Goal: Task Accomplishment & Management: Complete application form

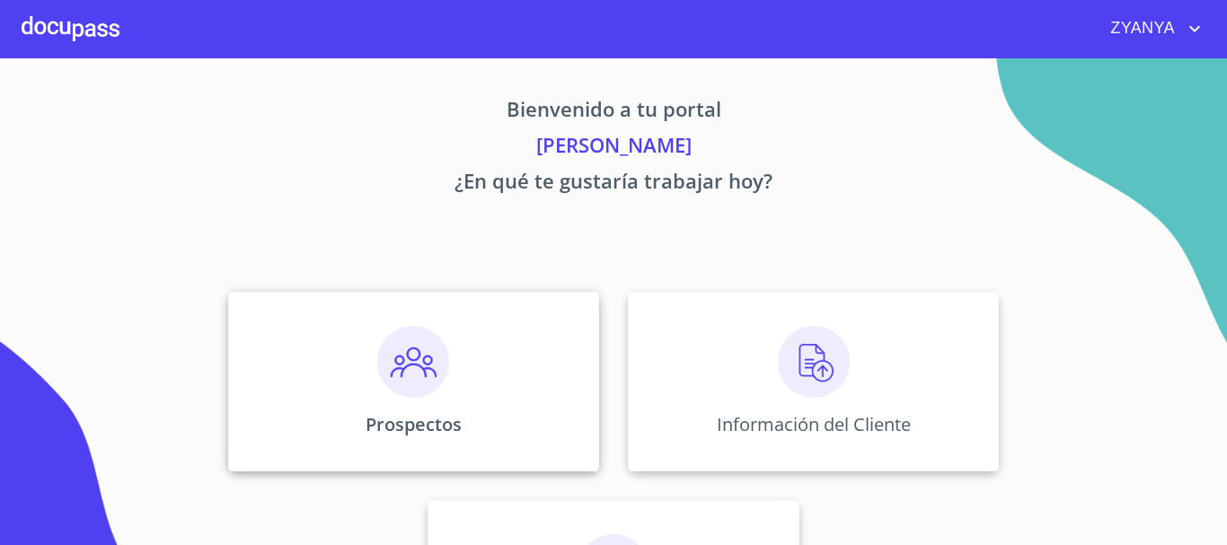
click at [457, 378] on div "Prospectos" at bounding box center [413, 382] width 371 height 180
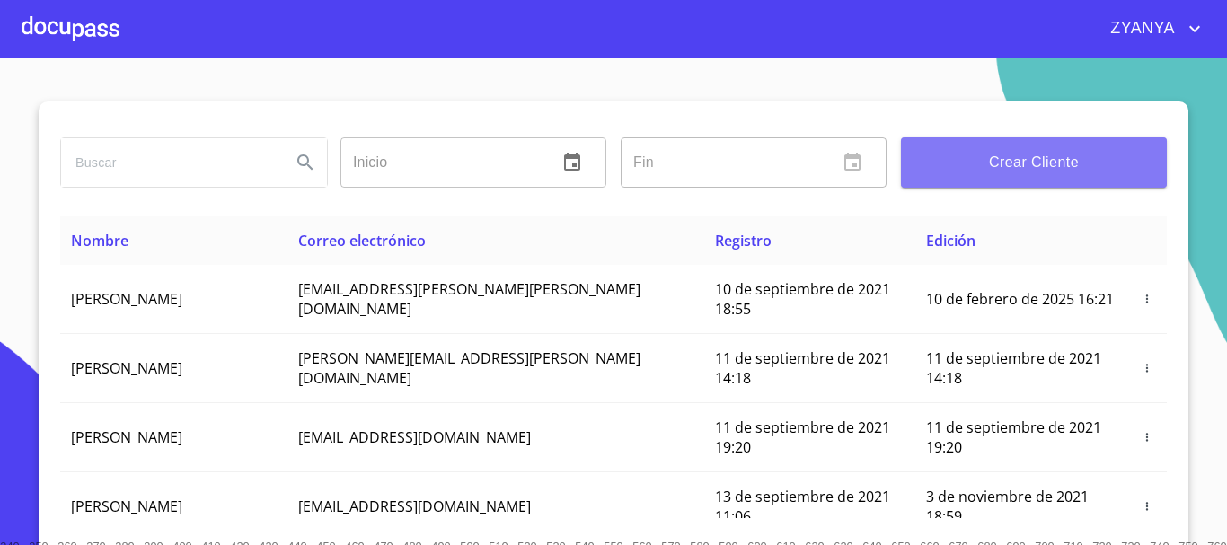
click at [1020, 164] on span "Crear Cliente" at bounding box center [1034, 162] width 237 height 25
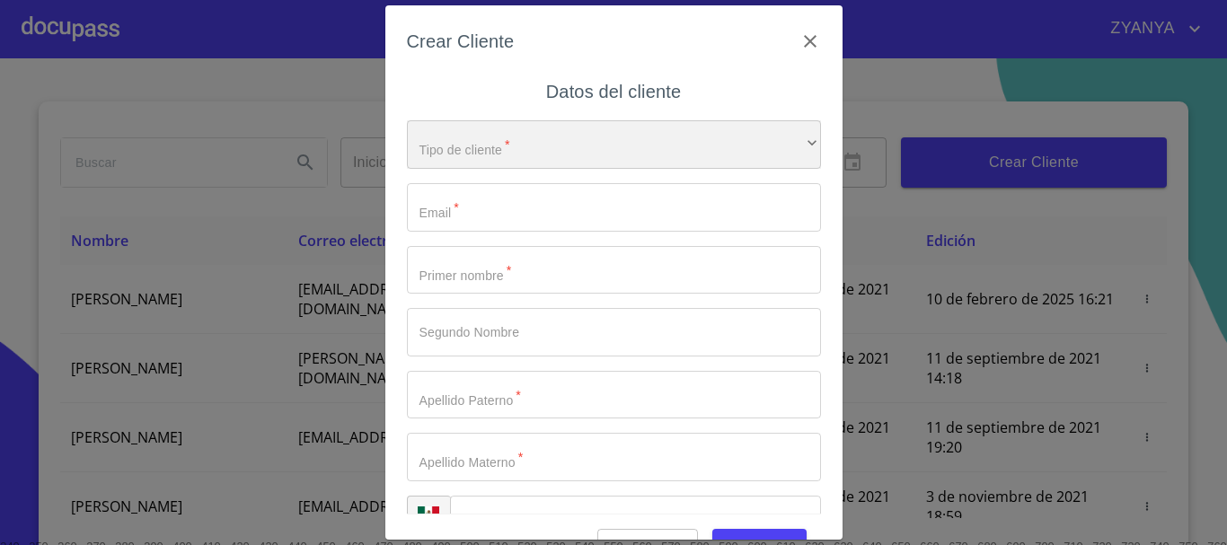
click at [623, 134] on div "​" at bounding box center [614, 144] width 414 height 49
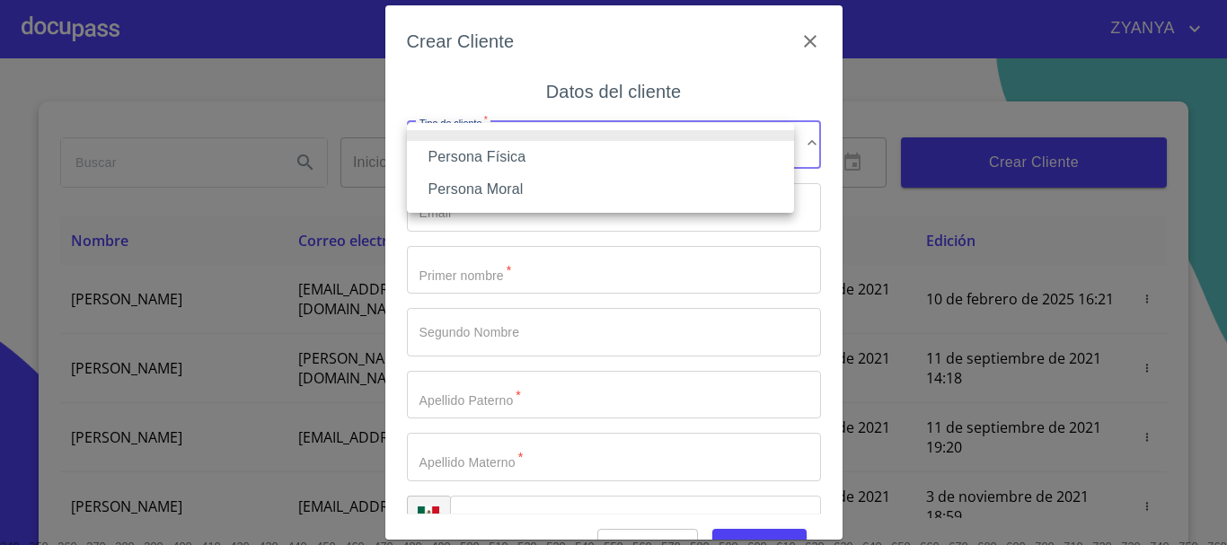
click at [546, 152] on li "Persona Física" at bounding box center [600, 157] width 387 height 32
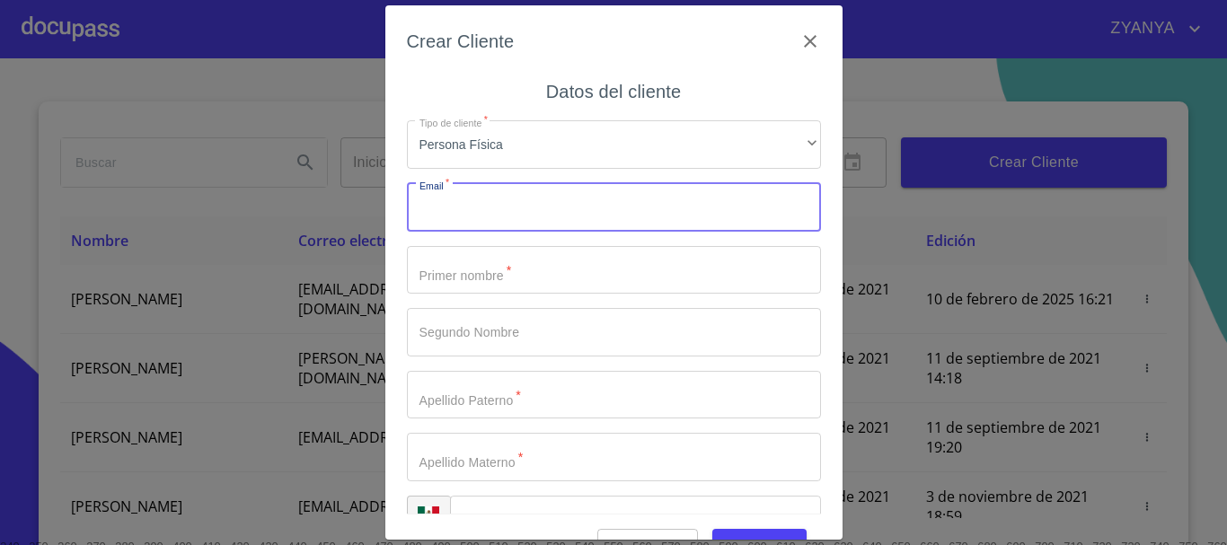
click at [537, 213] on input "Tipo de cliente   *" at bounding box center [614, 207] width 414 height 49
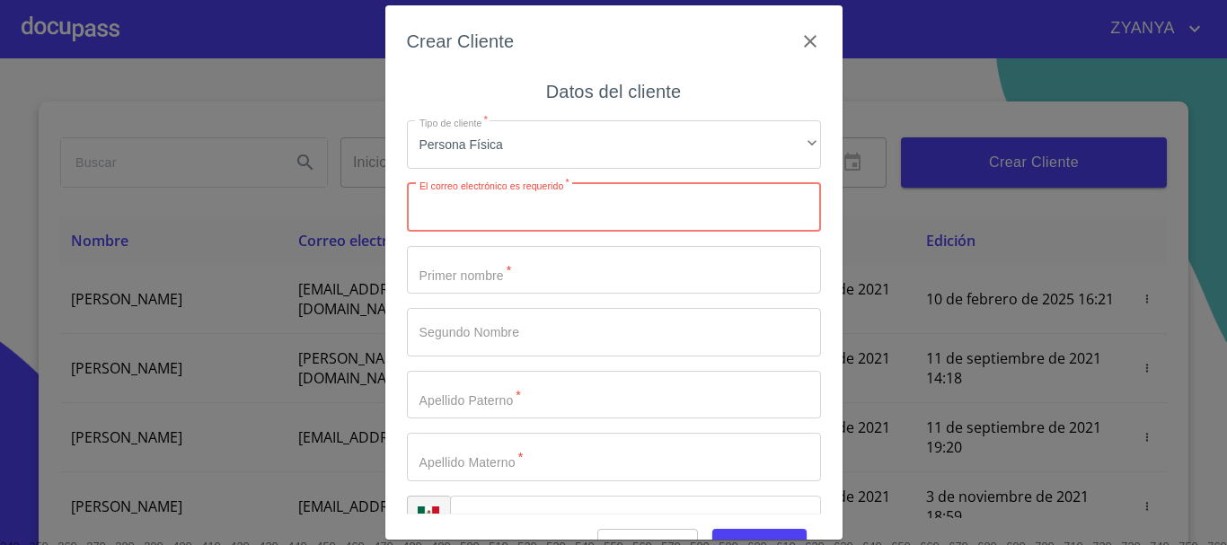
paste input "[EMAIL_ADDRESS][DOMAIN_NAME]"
type input "[EMAIL_ADDRESS][DOMAIN_NAME]"
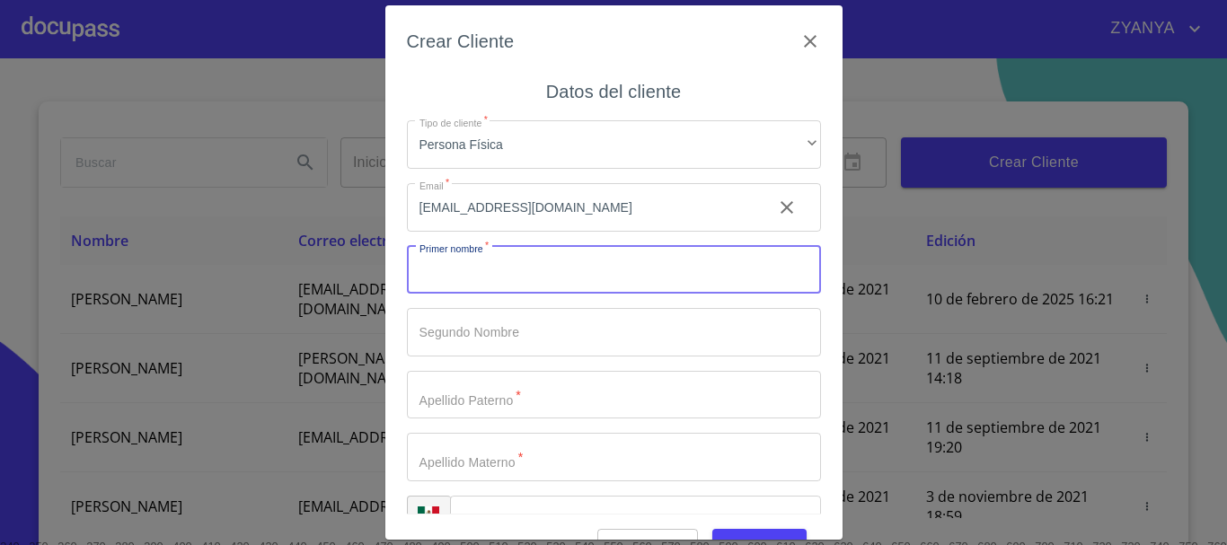
click at [453, 285] on input "Tipo de cliente   *" at bounding box center [614, 270] width 414 height 49
type input "[PERSON_NAME]"
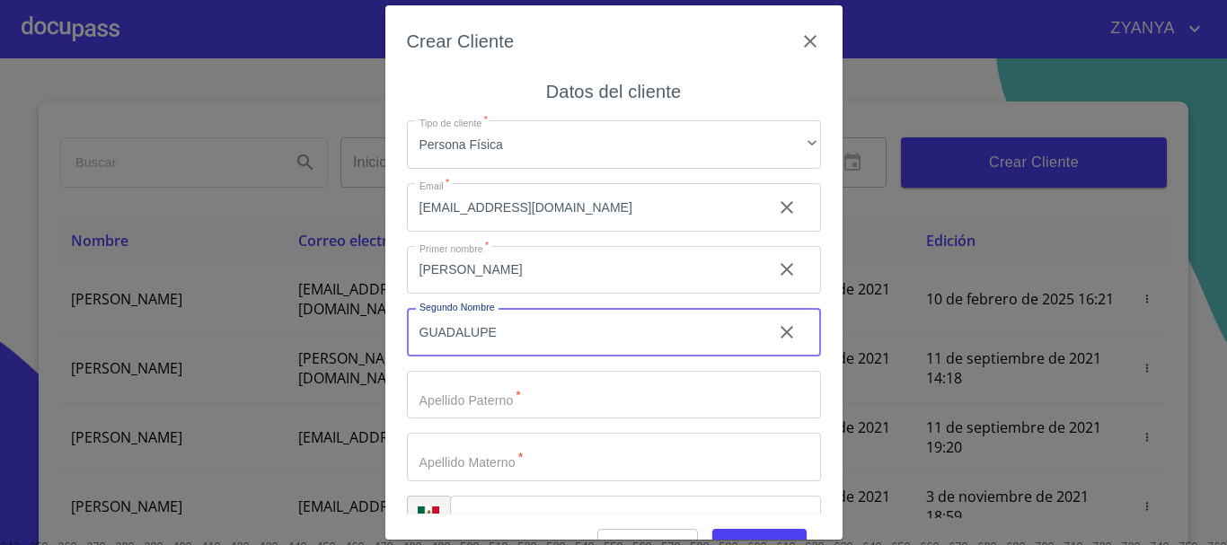
type input "GUADALUPE"
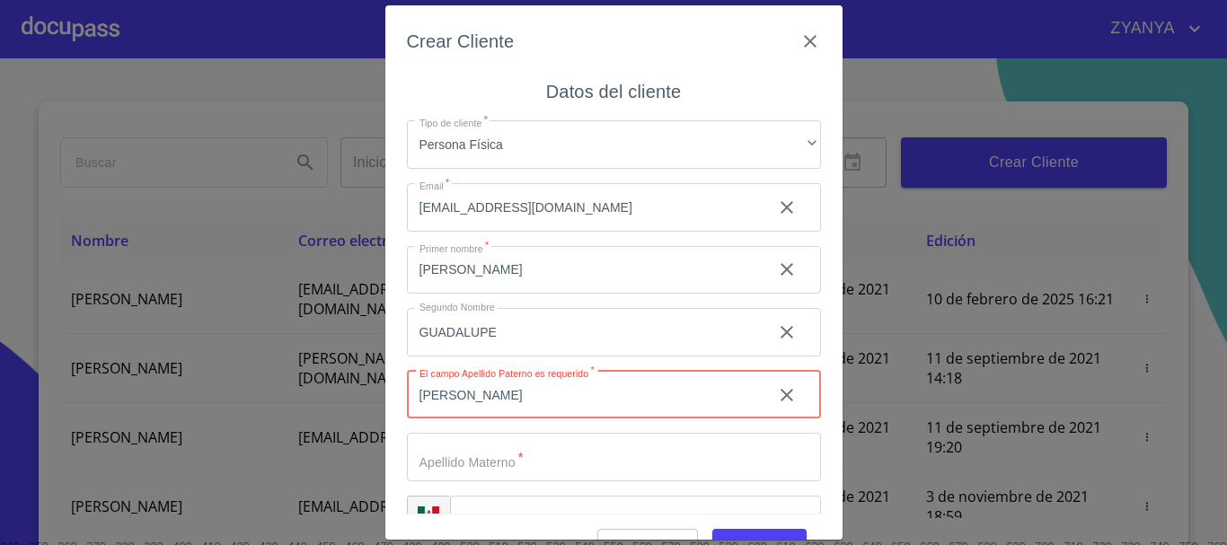
type input "[PERSON_NAME]"
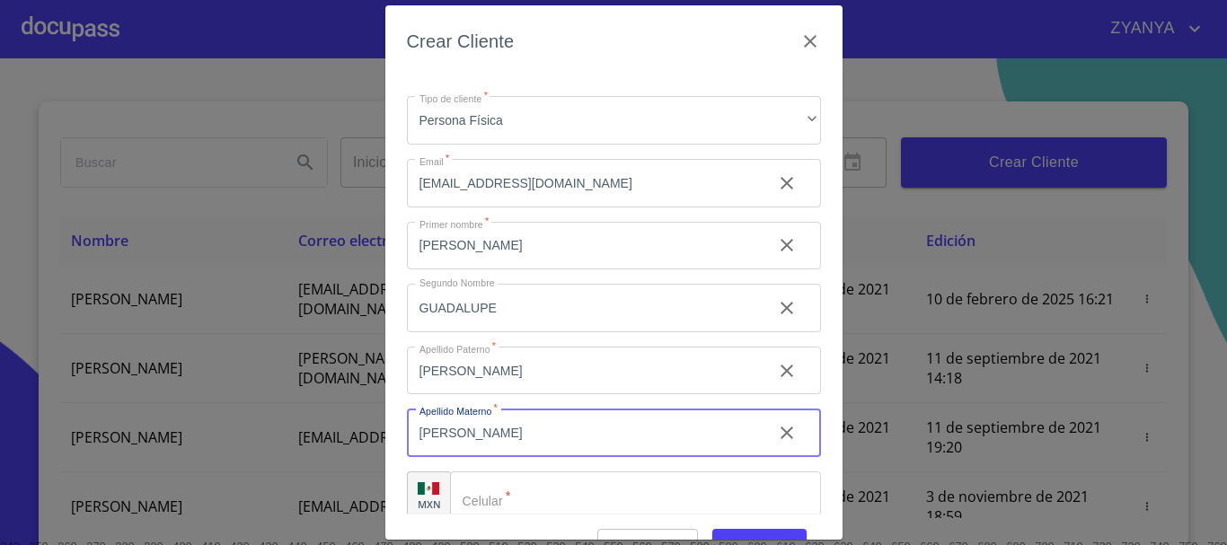
scroll to position [45, 0]
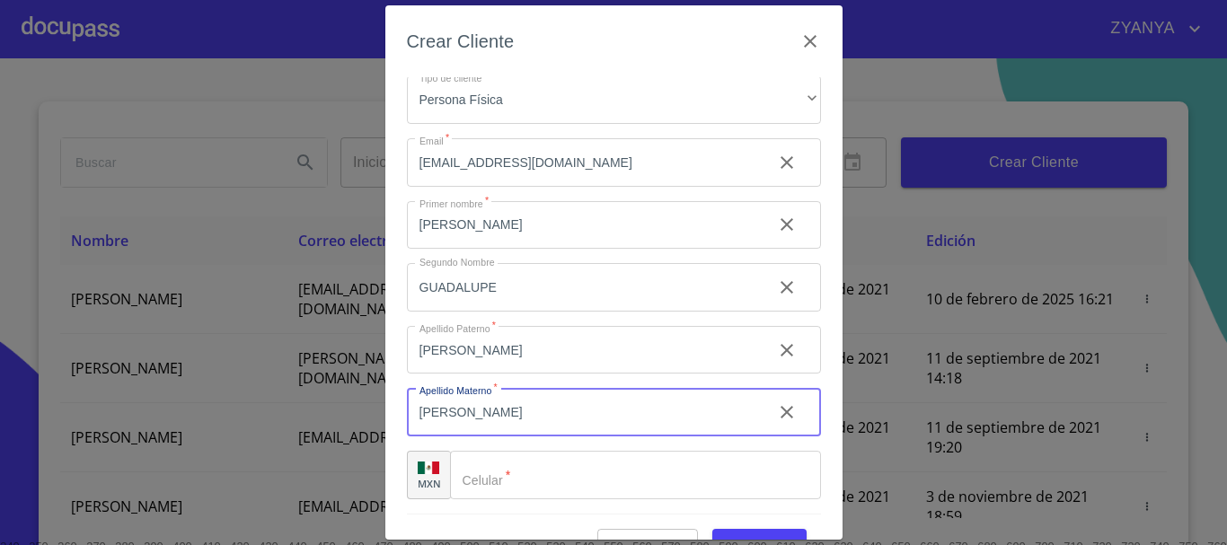
type input "[PERSON_NAME]"
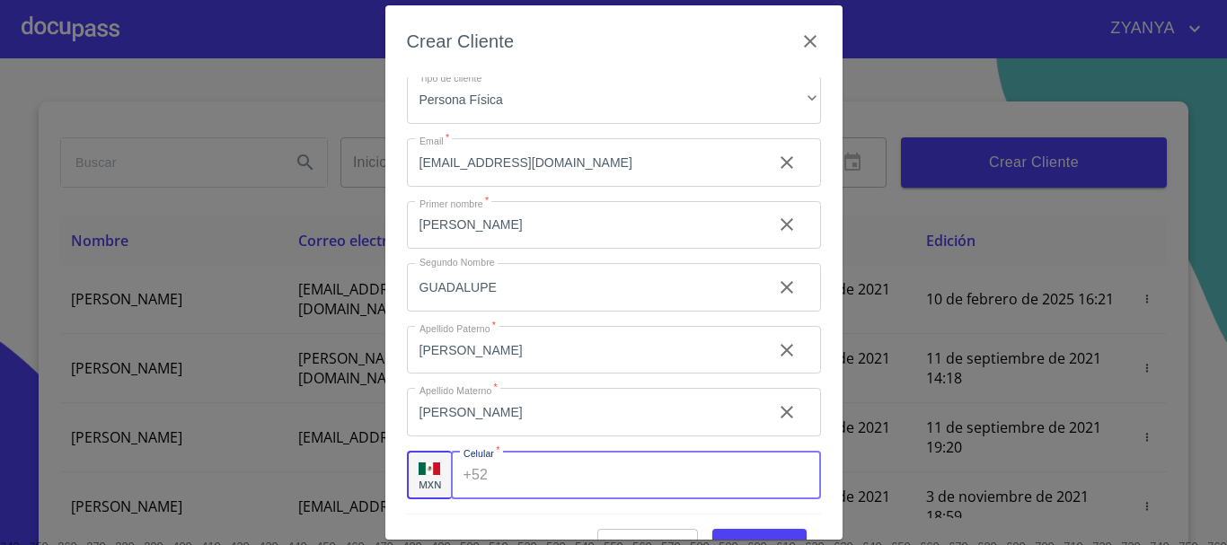
click at [491, 485] on div "+52 ​" at bounding box center [636, 475] width 370 height 49
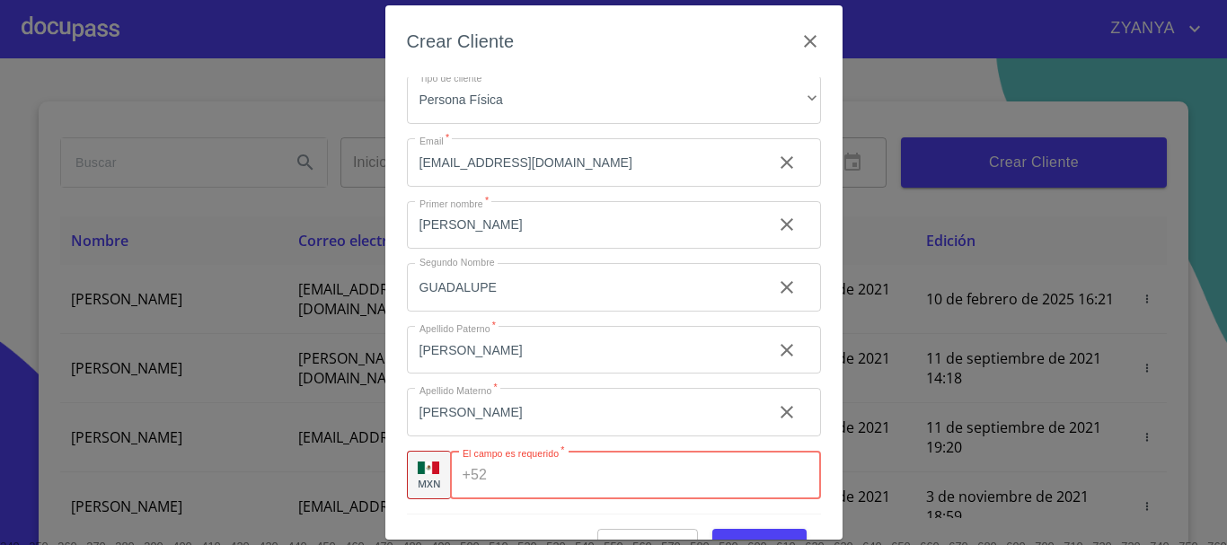
paste input "[PHONE_NUMBER]"
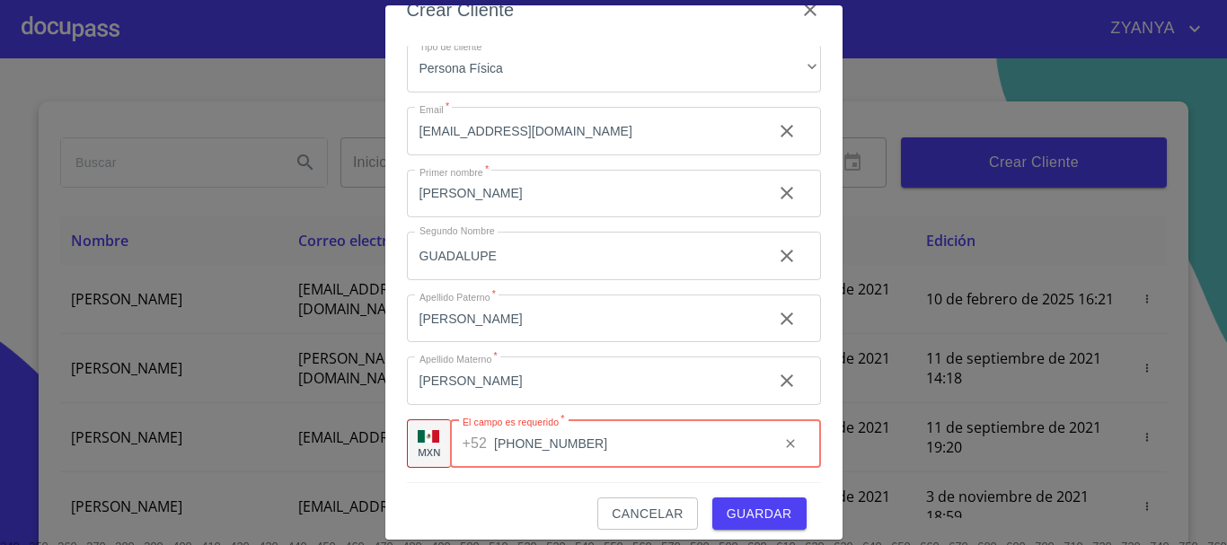
scroll to position [43, 0]
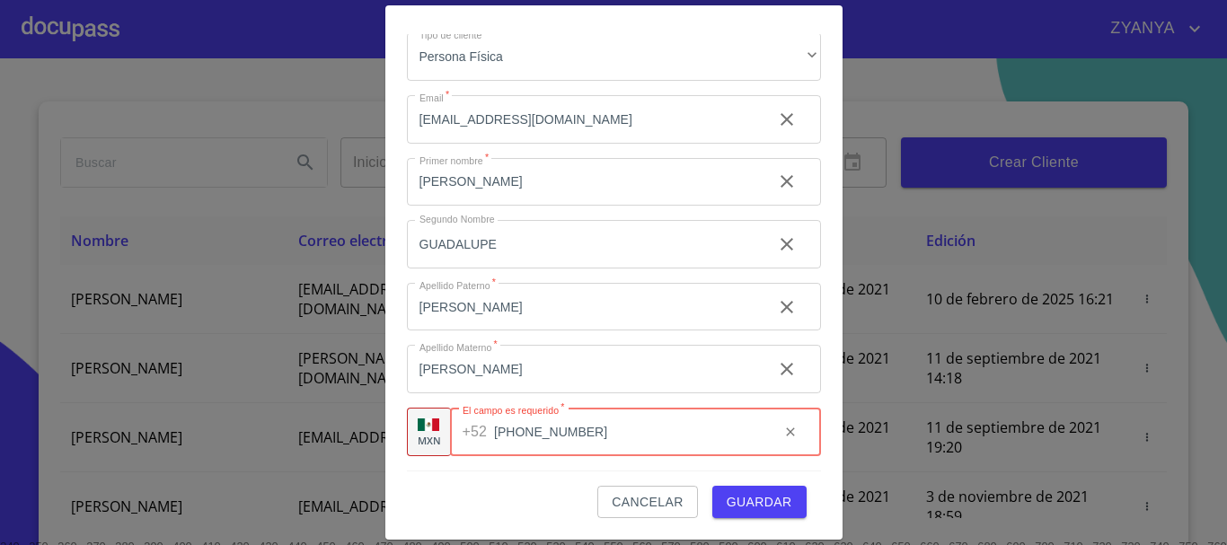
type input "[PHONE_NUMBER]"
click at [764, 504] on span "Guardar" at bounding box center [760, 502] width 66 height 22
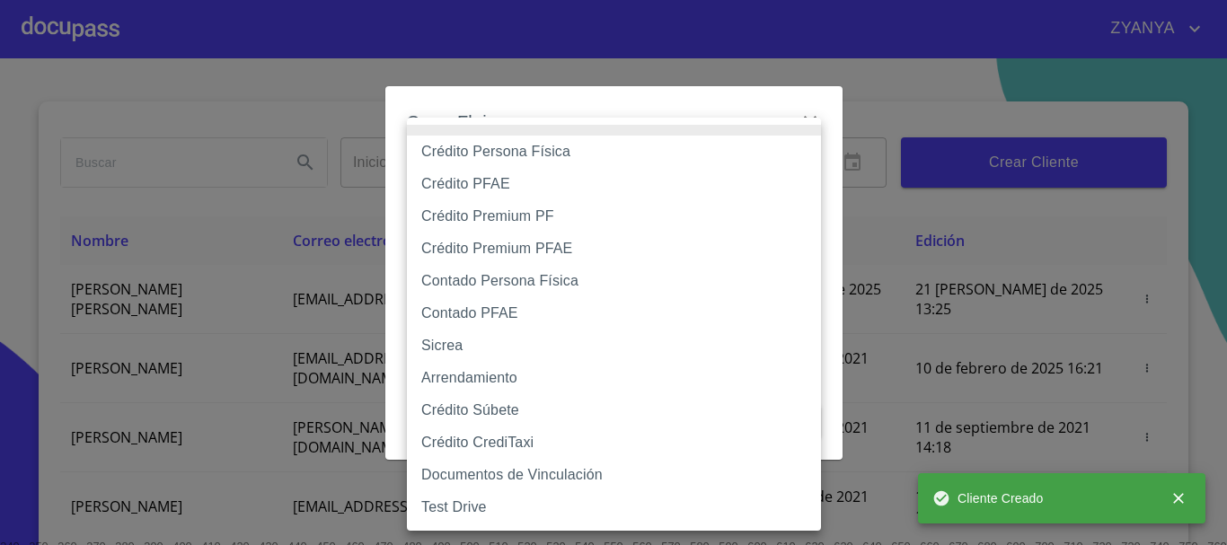
click at [630, 162] on body "ZYANYA Inicio ​ Fin ​ Crear Cliente Nombre Correo electrónico Registro Edición …" at bounding box center [613, 272] width 1227 height 545
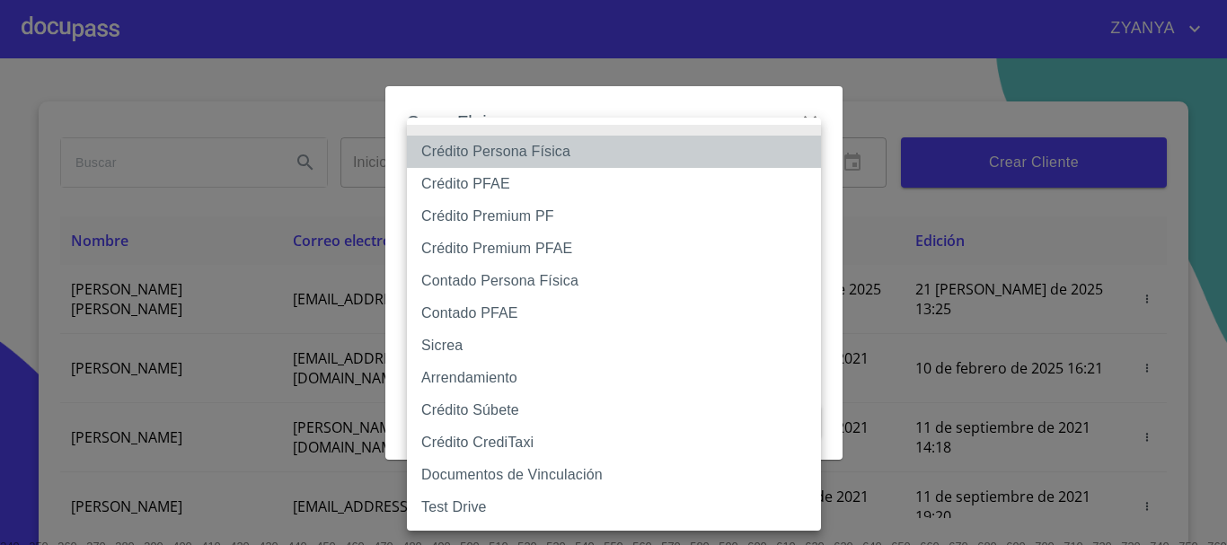
click at [493, 142] on li "Crédito Persona Física" at bounding box center [614, 152] width 414 height 32
type input "6009fb3c7d1714eb8809aa97"
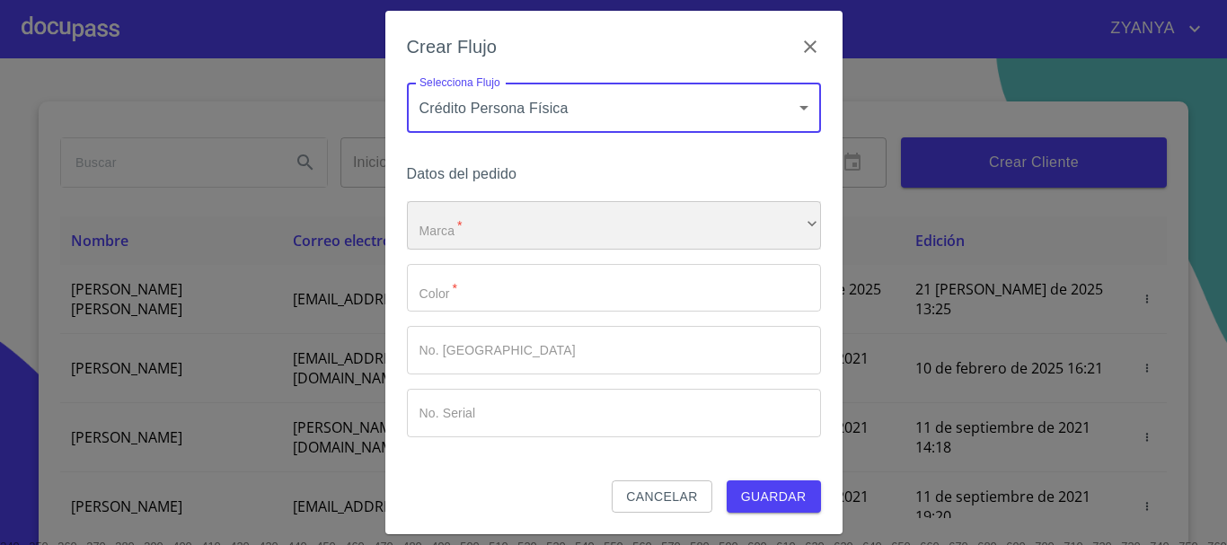
click at [473, 223] on div "​" at bounding box center [614, 225] width 414 height 49
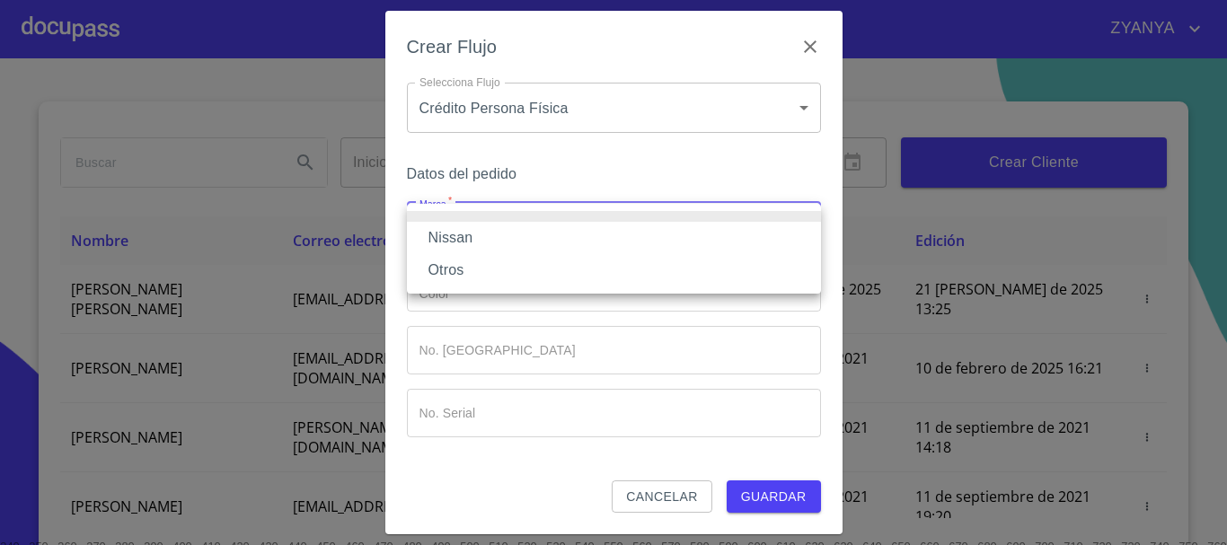
click at [473, 223] on li "Nissan" at bounding box center [614, 238] width 414 height 32
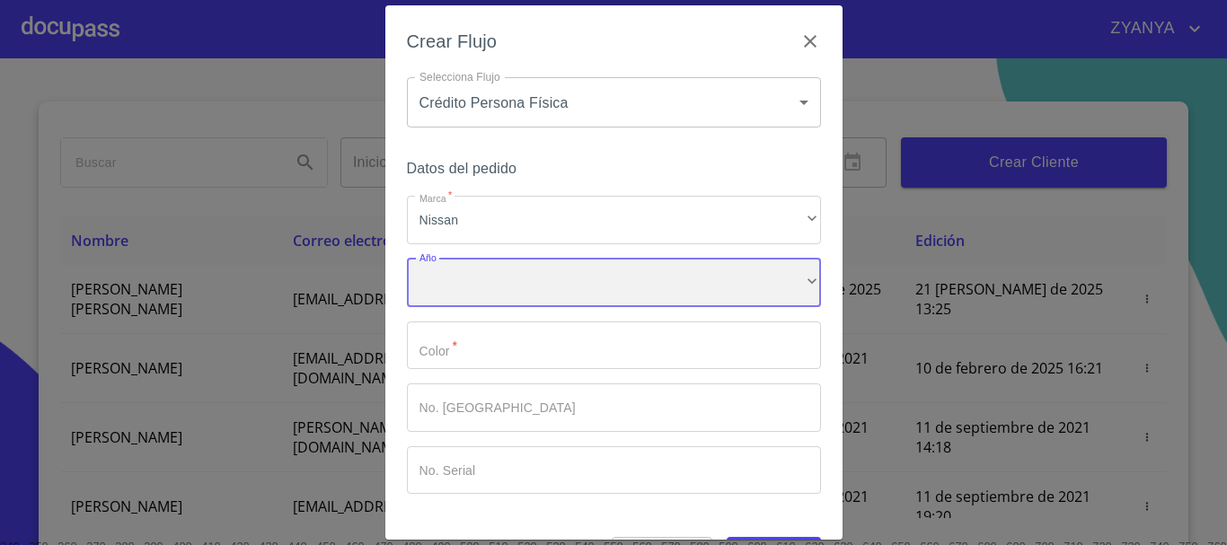
click at [480, 286] on div "​" at bounding box center [614, 283] width 414 height 49
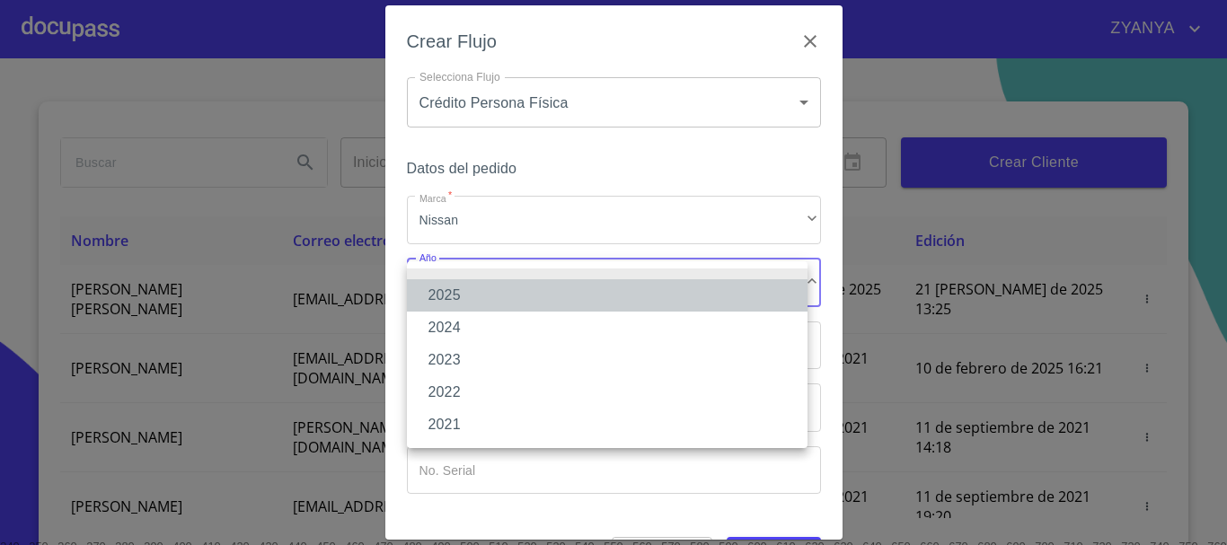
click at [480, 286] on li "2025" at bounding box center [607, 295] width 401 height 32
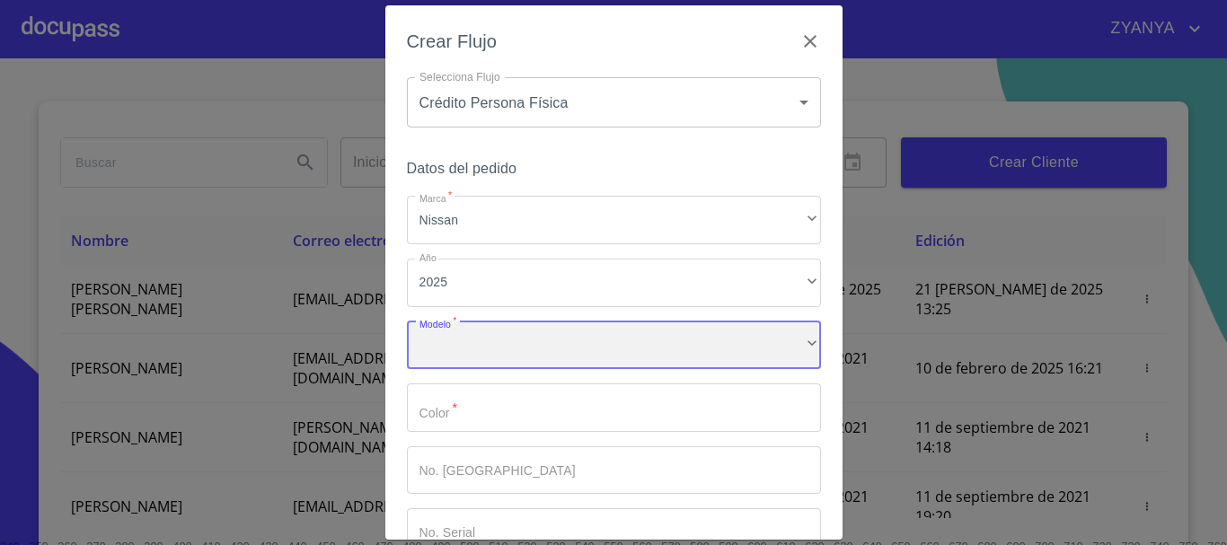
click at [486, 341] on div "​" at bounding box center [614, 346] width 414 height 49
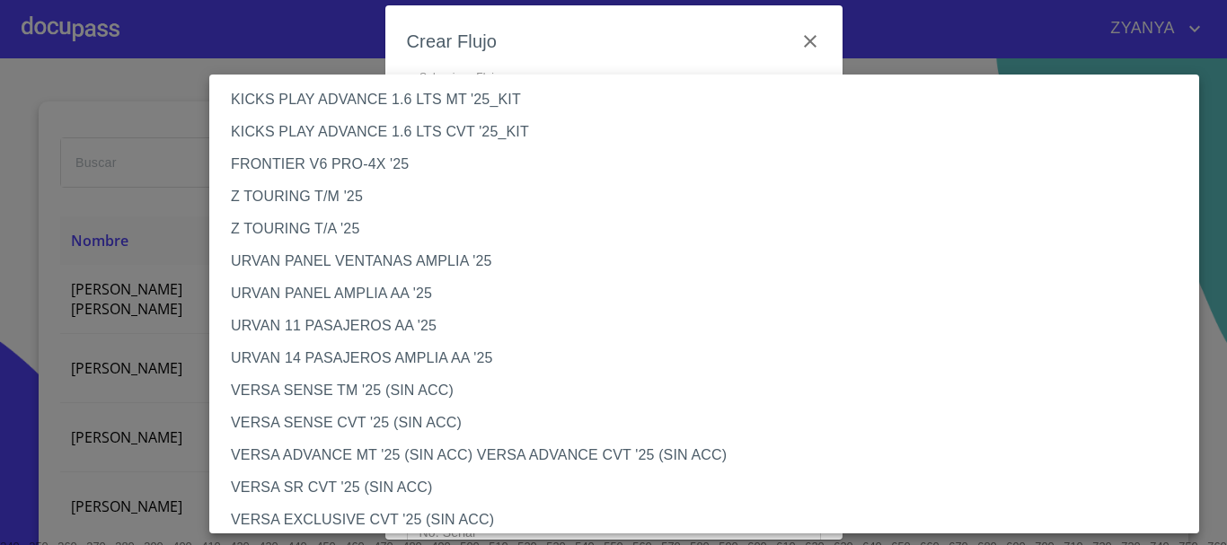
scroll to position [449, 0]
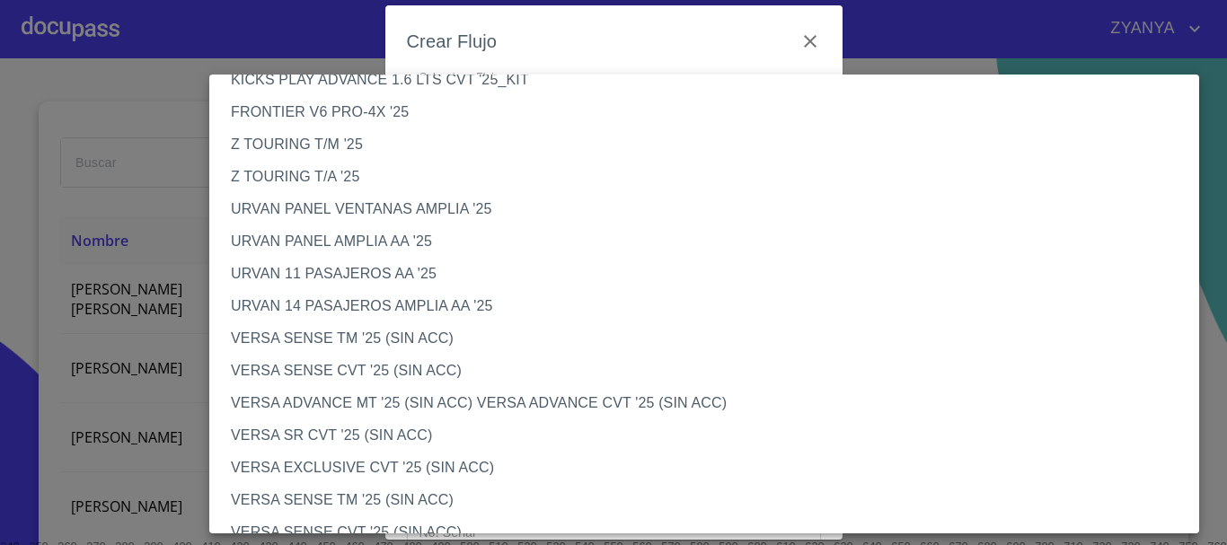
click at [374, 330] on li "VERSA SENSE TM '25 (SIN ACC)" at bounding box center [711, 339] width 1004 height 32
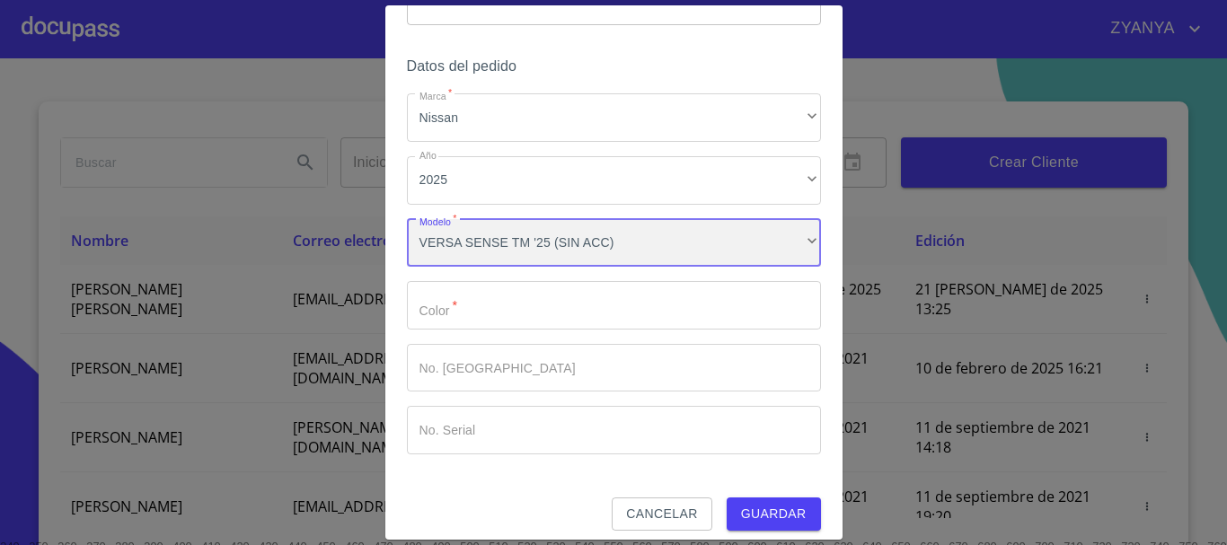
scroll to position [115, 0]
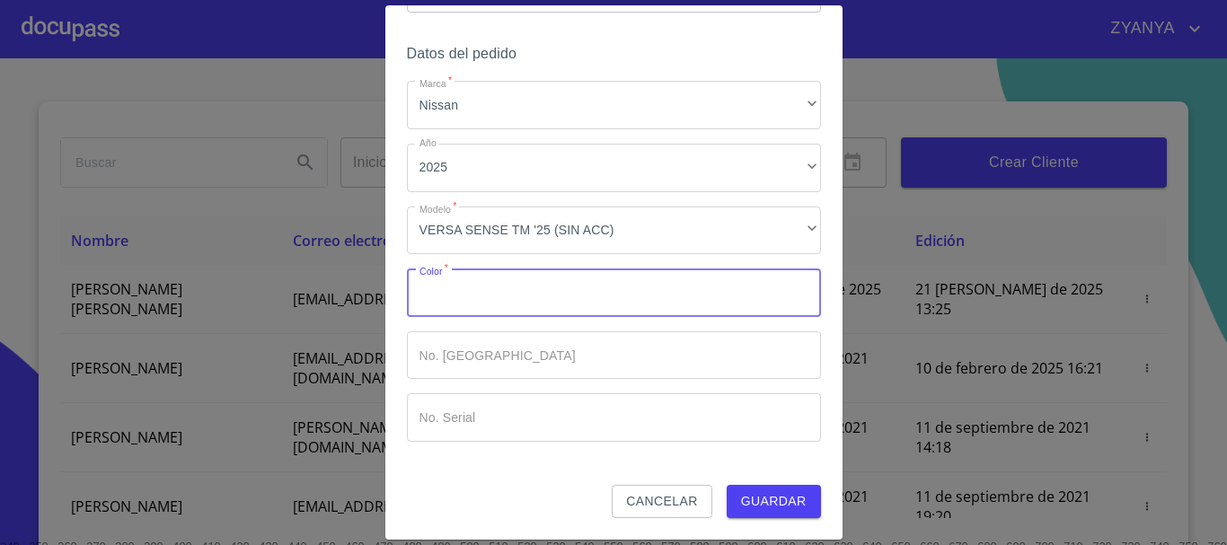
click at [571, 296] on input "Marca   *" at bounding box center [614, 293] width 414 height 49
type input "Z"
type input "AZUL"
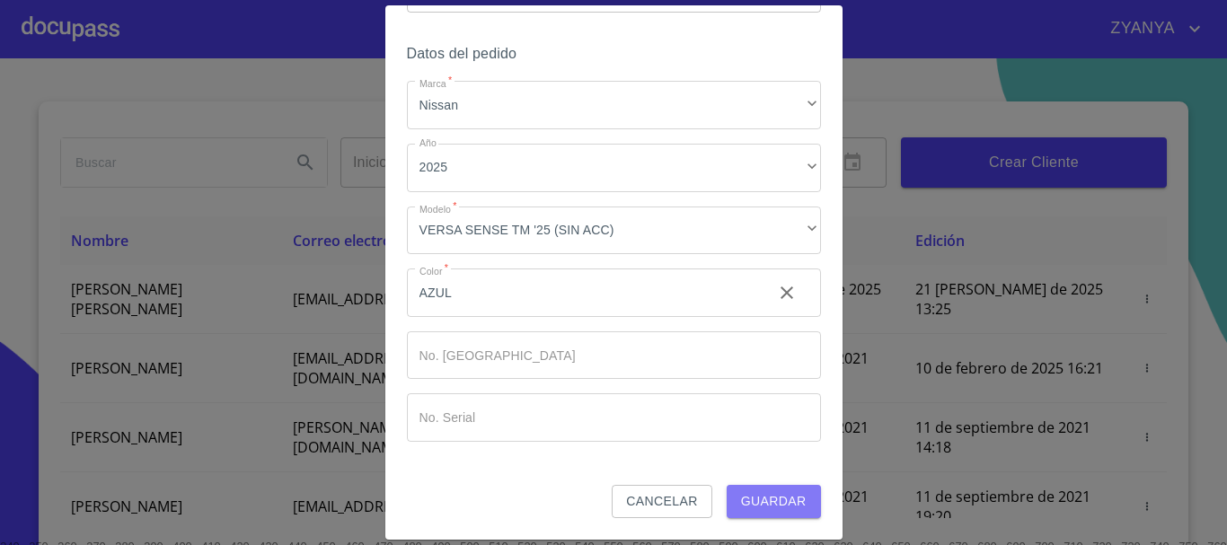
click at [764, 500] on span "Guardar" at bounding box center [774, 502] width 66 height 22
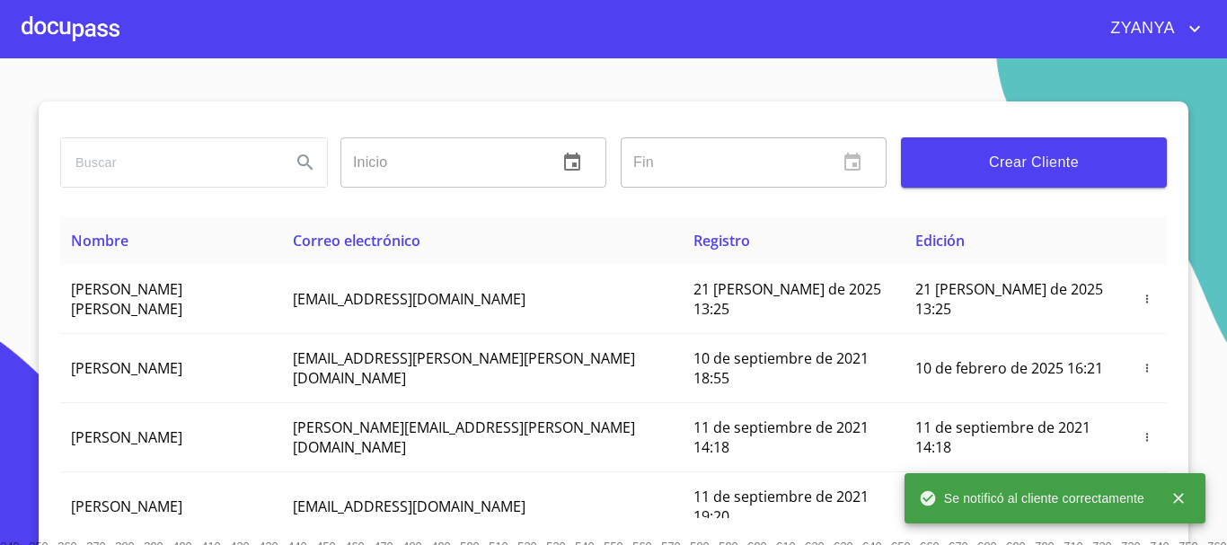
click at [93, 32] on div at bounding box center [71, 29] width 98 height 58
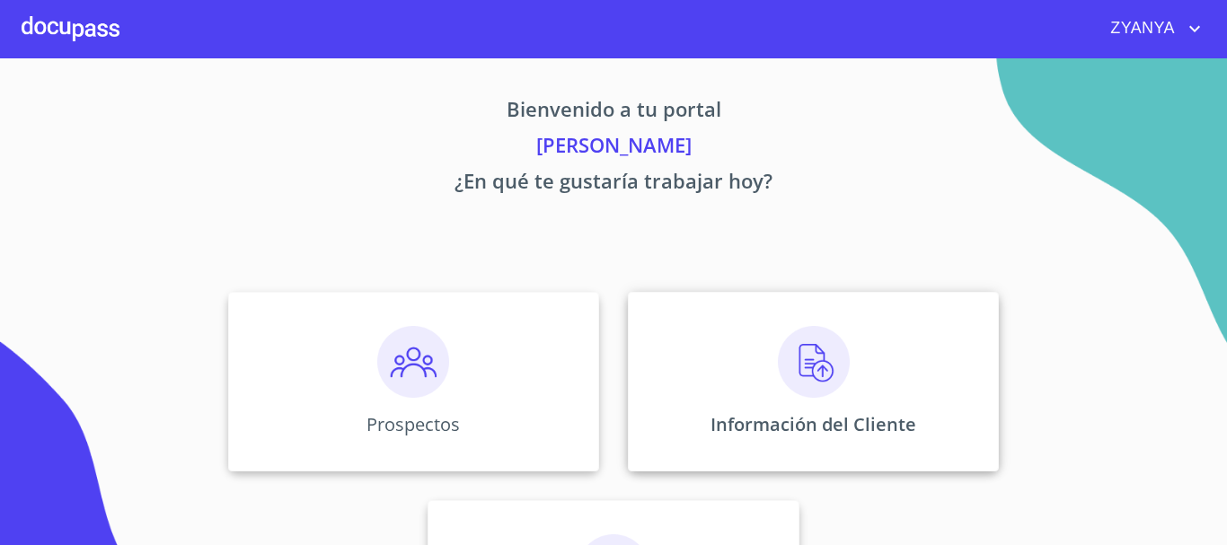
click at [730, 360] on div "Información del Cliente" at bounding box center [813, 382] width 371 height 180
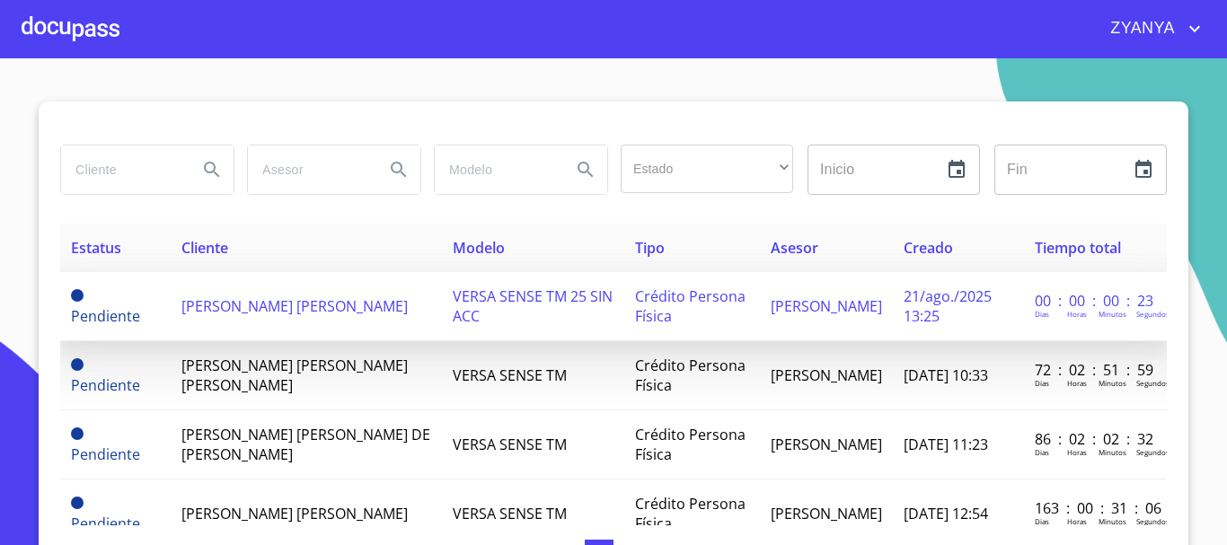
click at [341, 326] on td "[PERSON_NAME] [PERSON_NAME]" at bounding box center [306, 306] width 271 height 69
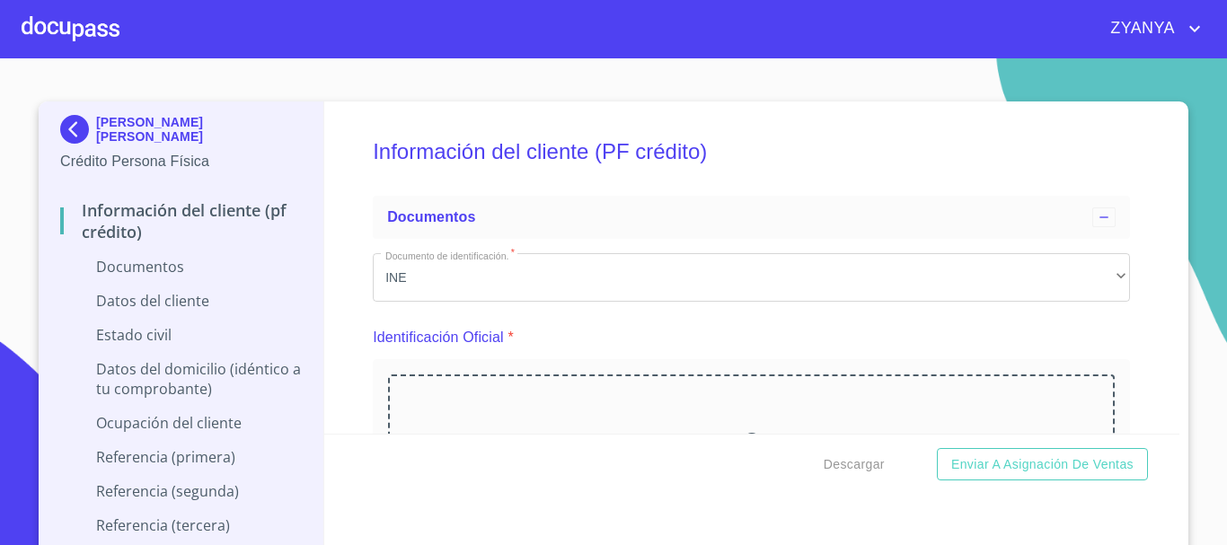
scroll to position [180, 0]
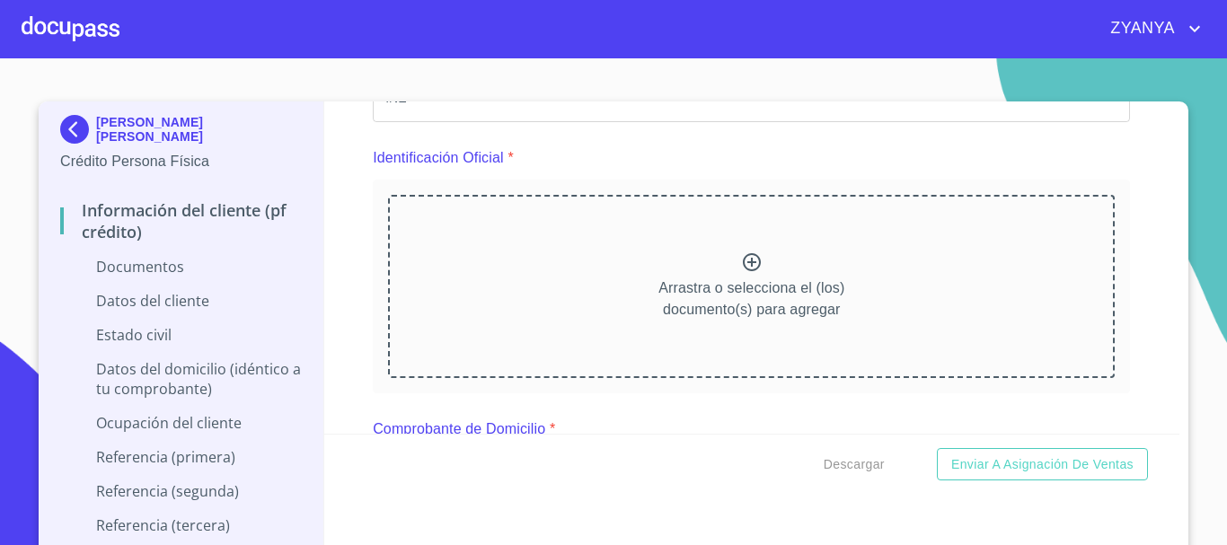
click at [741, 257] on icon at bounding box center [752, 263] width 22 height 22
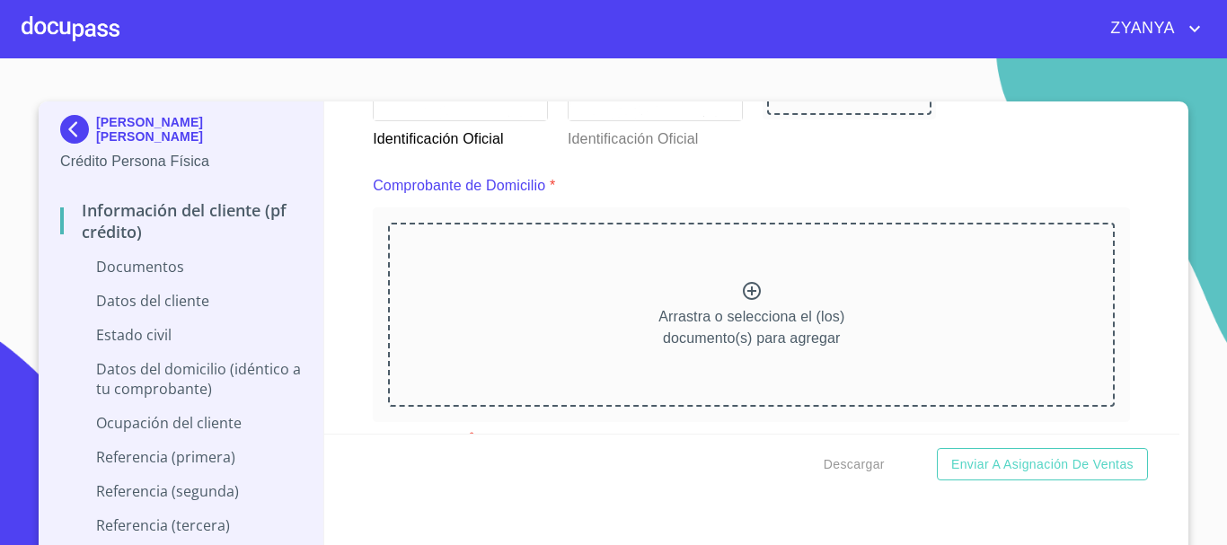
scroll to position [898, 0]
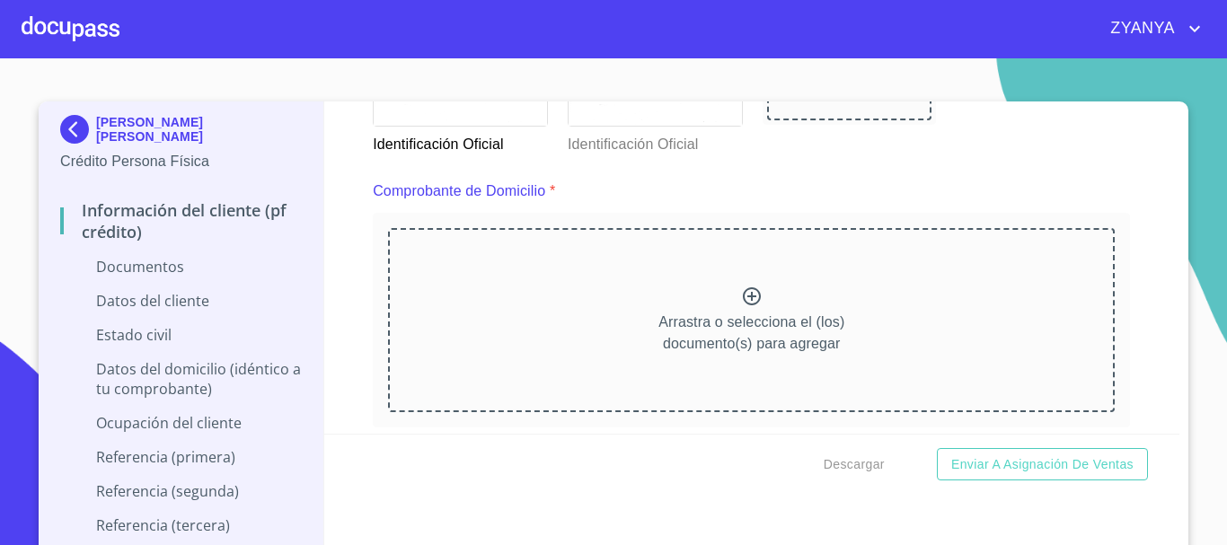
click at [712, 297] on div "Arrastra o selecciona el (los) documento(s) para agregar" at bounding box center [751, 319] width 727 height 183
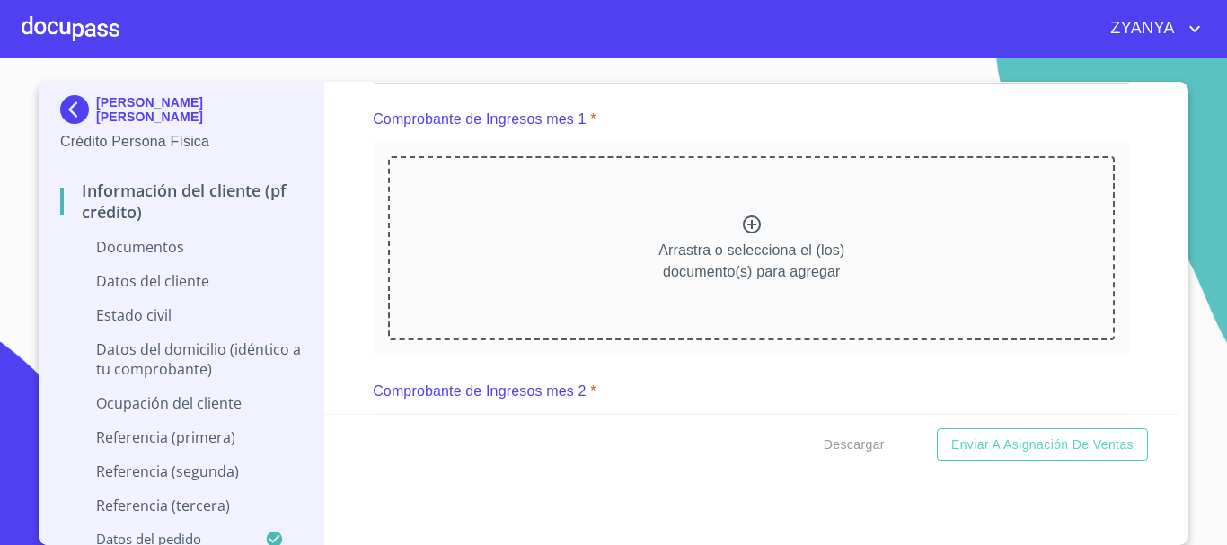
scroll to position [1797, 0]
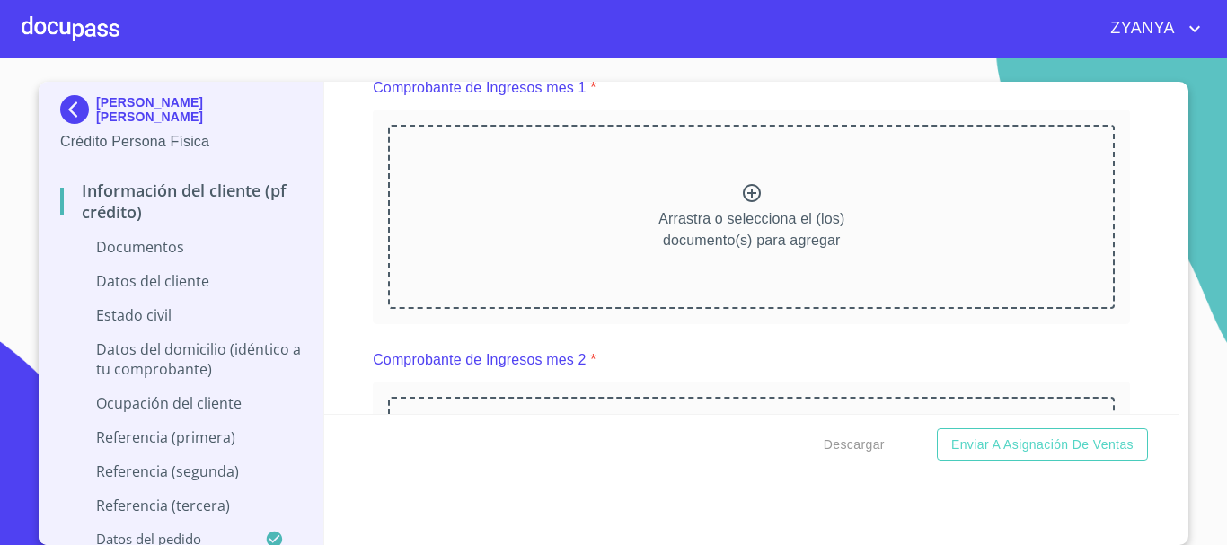
click at [748, 204] on icon at bounding box center [752, 193] width 22 height 22
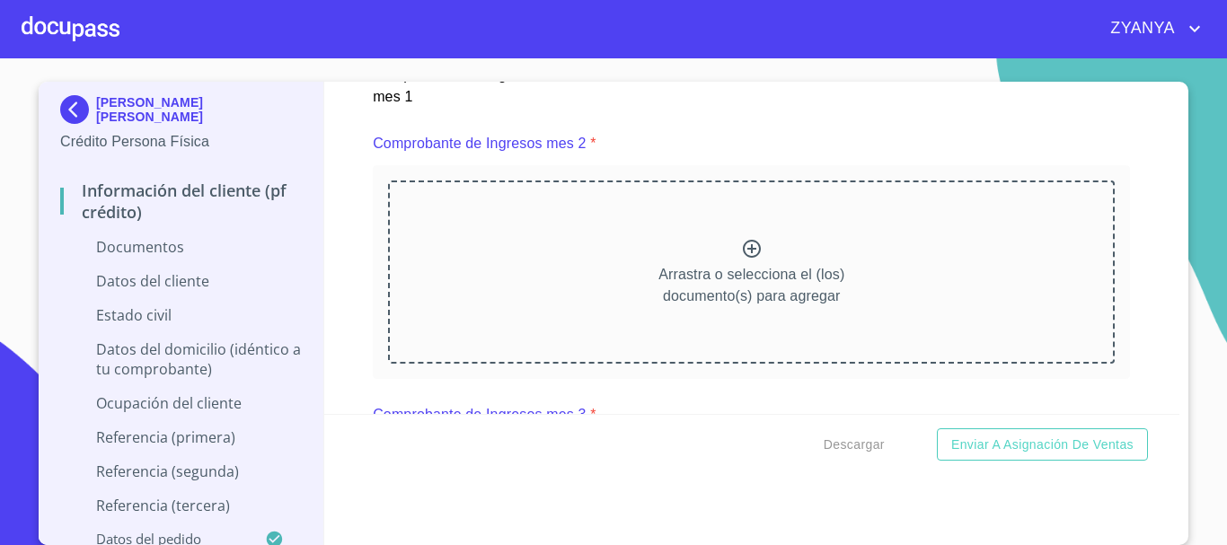
scroll to position [2606, 0]
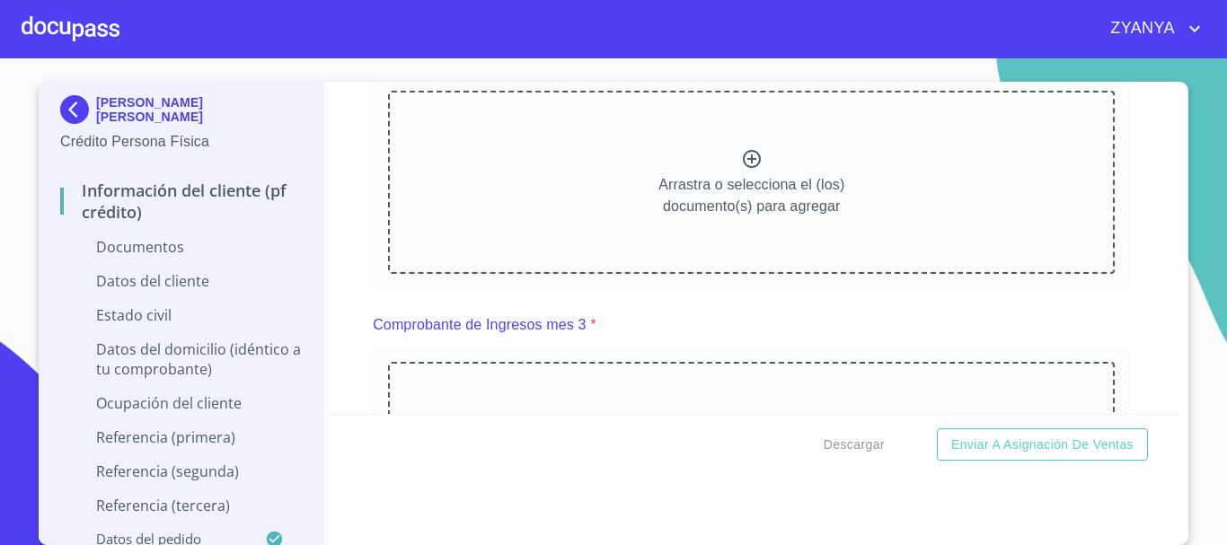
click at [726, 174] on div "Arrastra o selecciona el (los) documento(s) para agregar" at bounding box center [751, 182] width 727 height 183
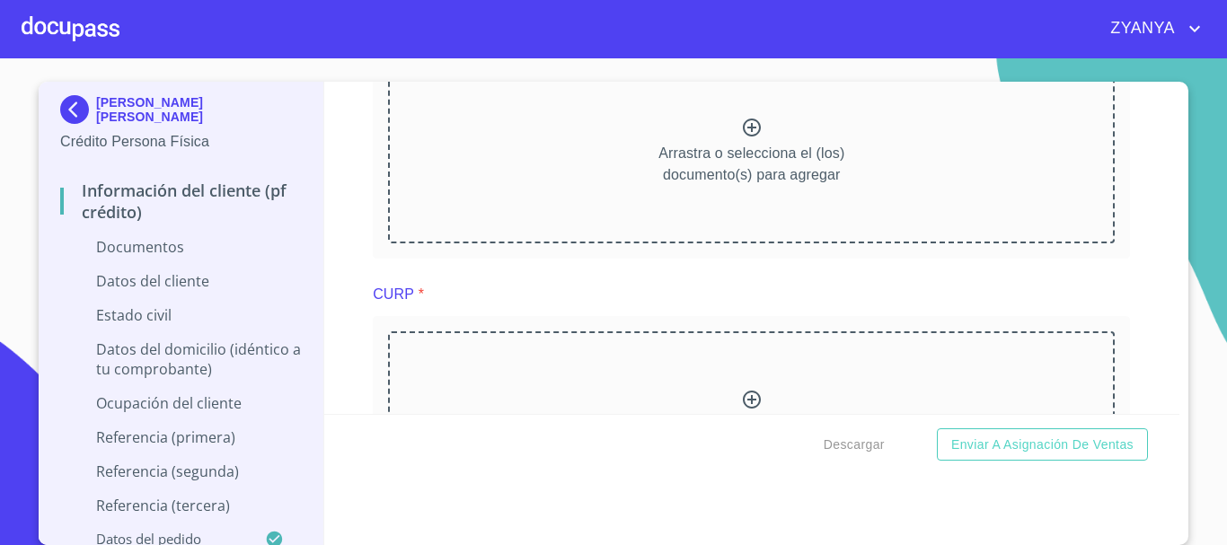
scroll to position [3414, 0]
click at [759, 145] on div "Arrastra o selecciona el (los) documento(s) para agregar" at bounding box center [751, 148] width 727 height 183
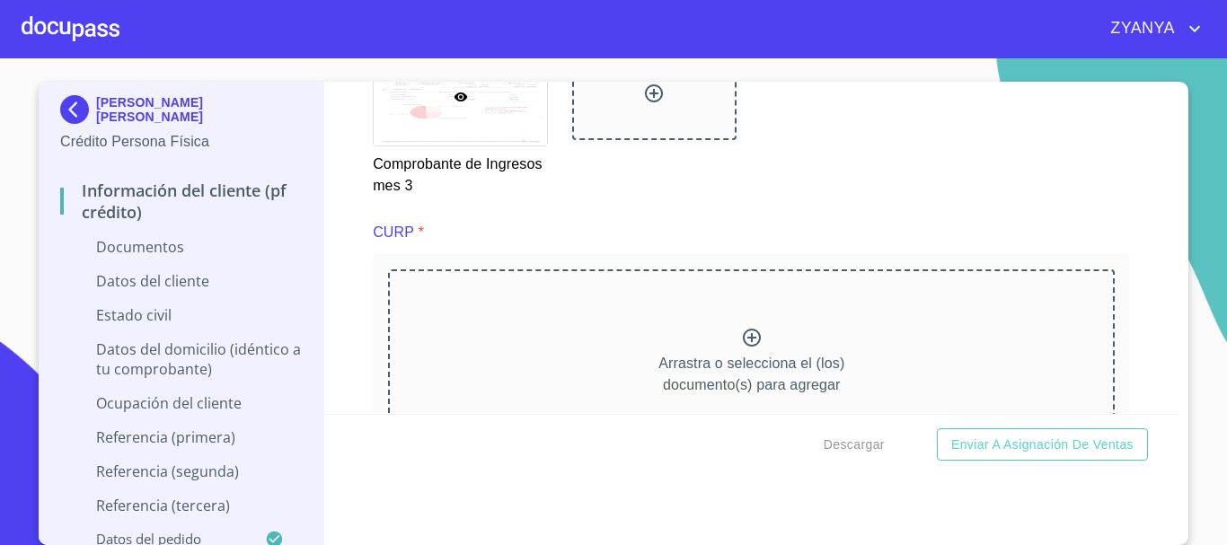
scroll to position [4043, 0]
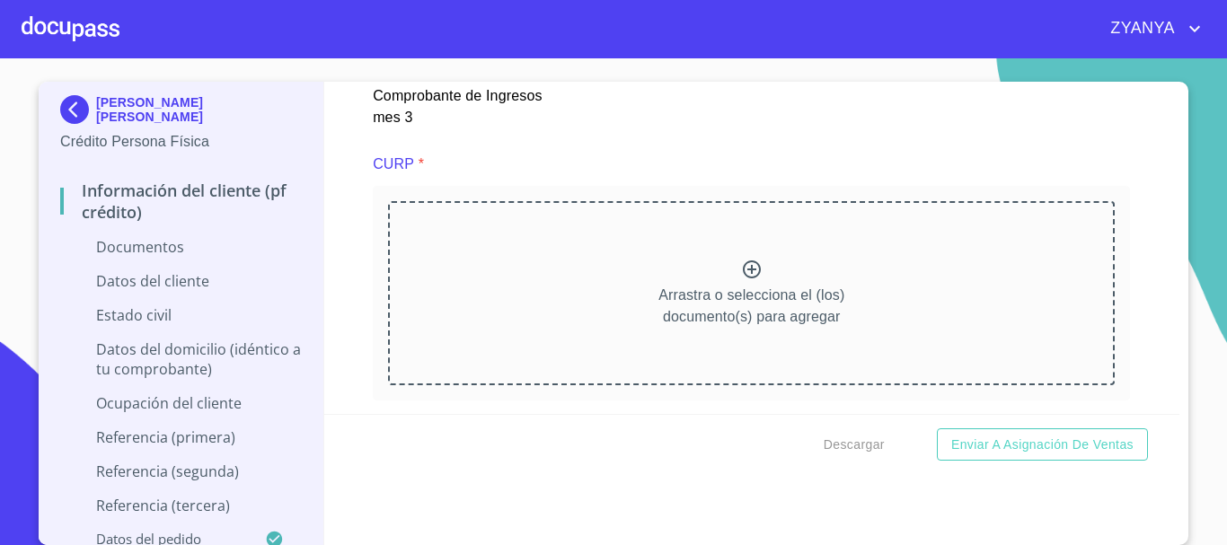
click at [744, 258] on div "Arrastra o selecciona el (los) documento(s) para agregar" at bounding box center [751, 292] width 727 height 183
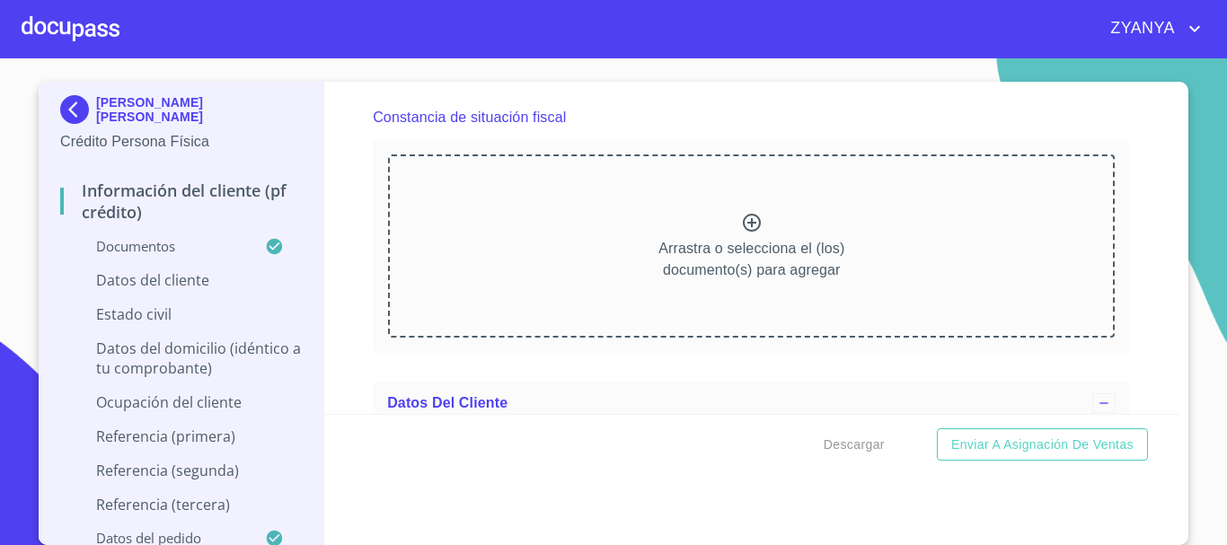
scroll to position [4852, 0]
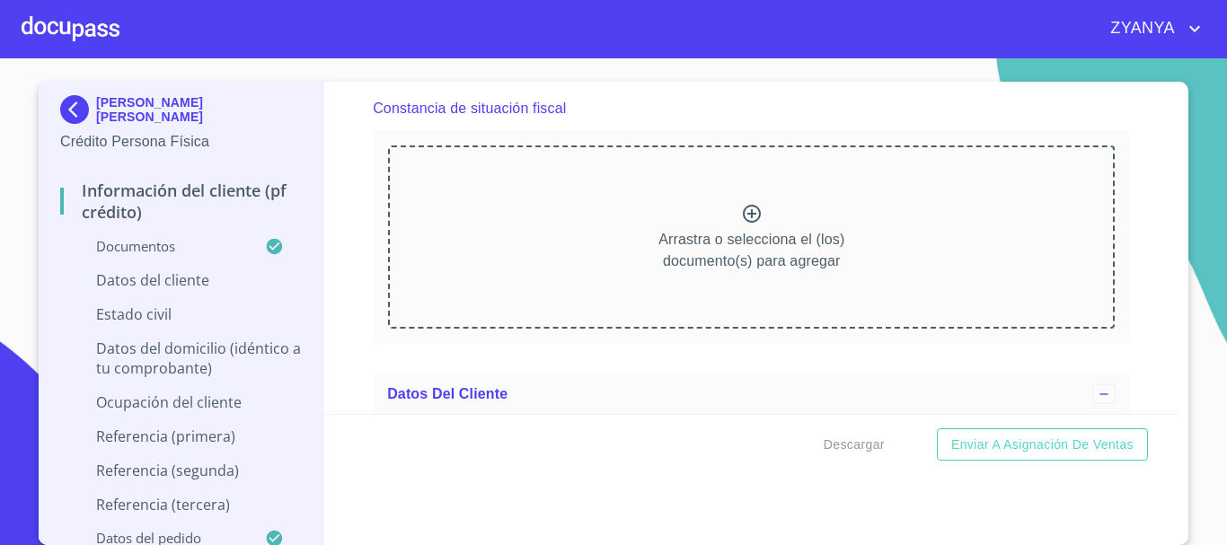
click at [763, 230] on div "Arrastra o selecciona el (los) documento(s) para agregar" at bounding box center [751, 237] width 727 height 183
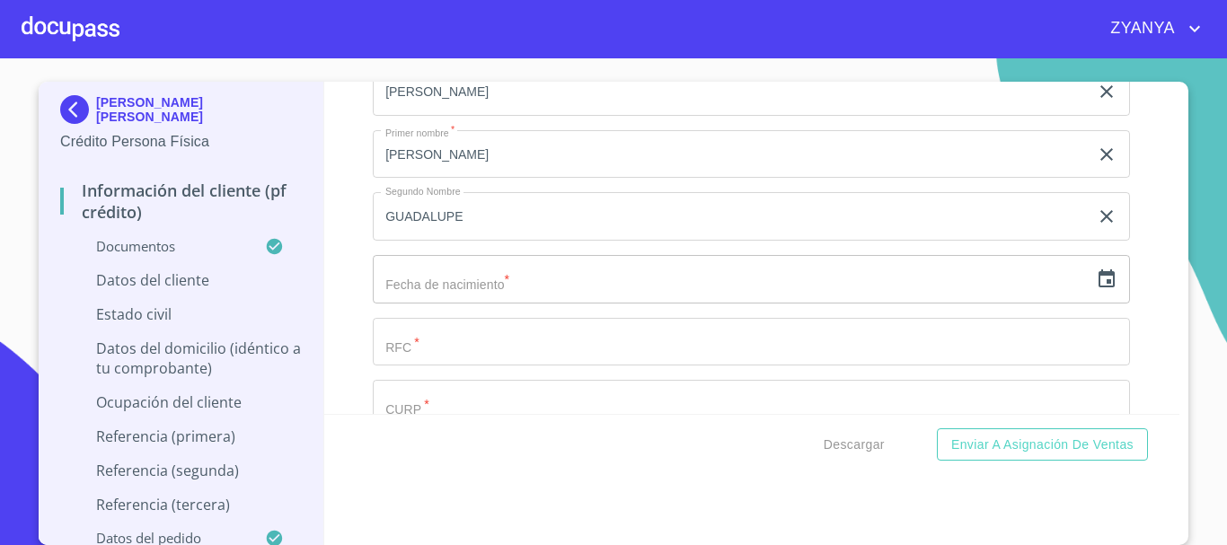
scroll to position [5840, 0]
click at [1096, 230] on icon "button" at bounding box center [1107, 219] width 22 height 22
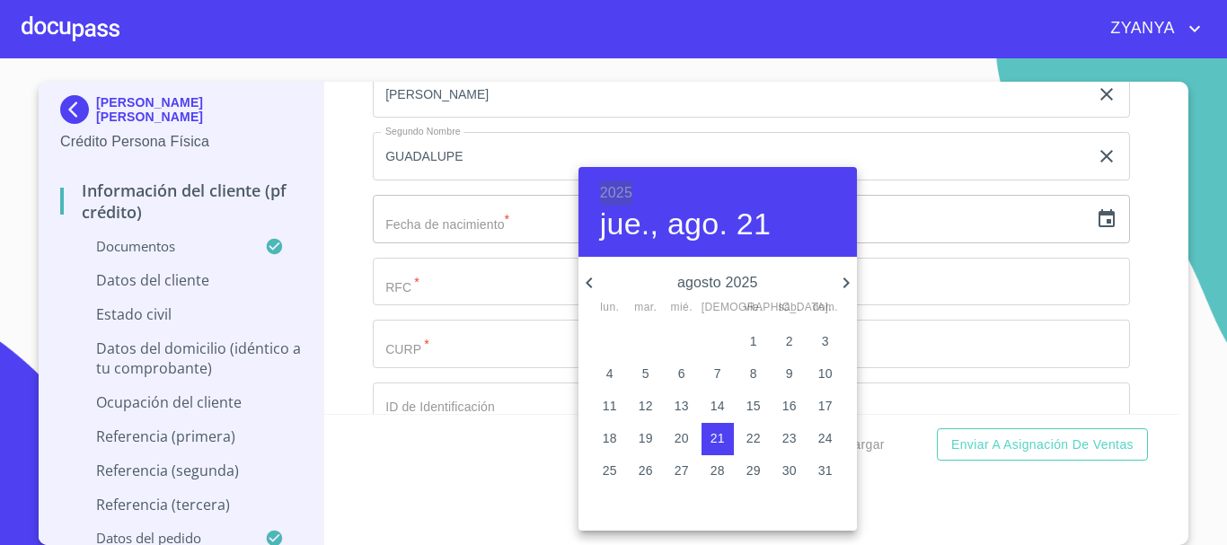
click at [626, 182] on h6 "2025" at bounding box center [616, 193] width 32 height 25
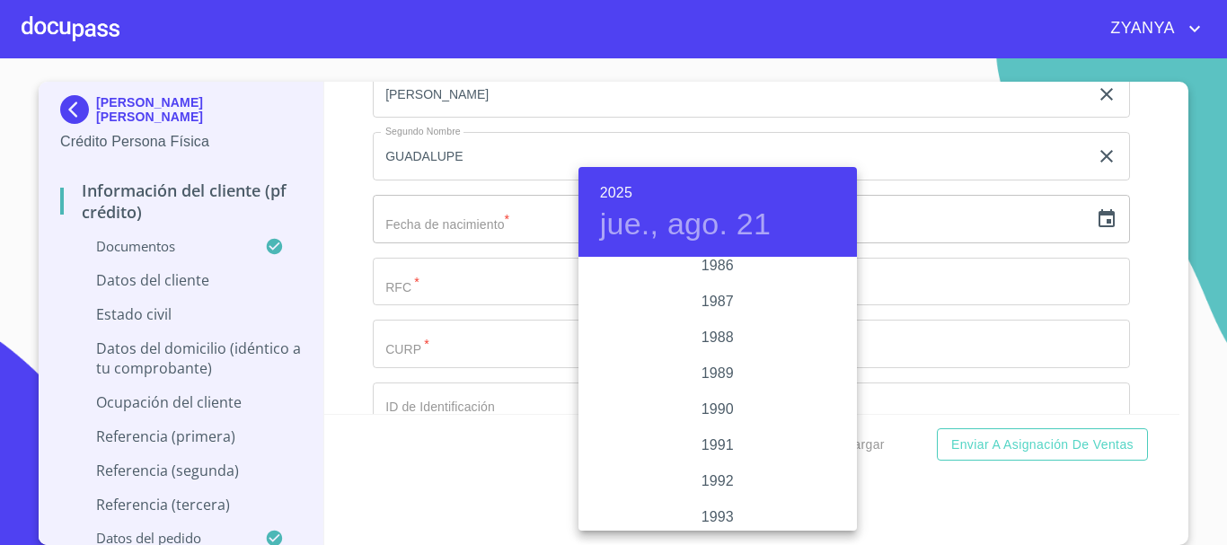
scroll to position [2138, 0]
click at [747, 335] on div "1986" at bounding box center [718, 332] width 279 height 36
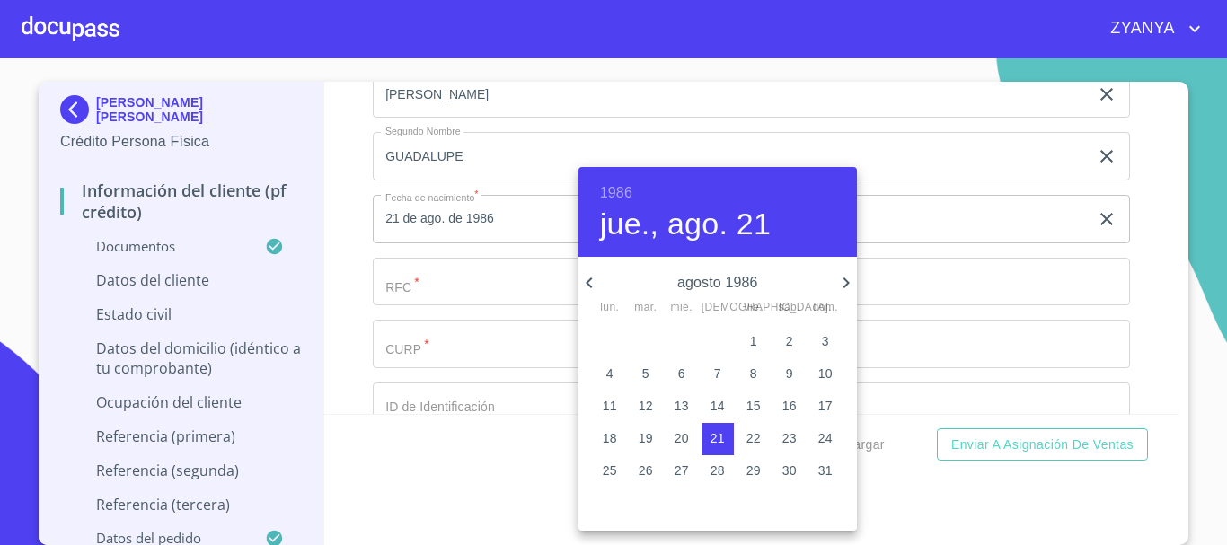
click at [590, 282] on icon "button" at bounding box center [590, 283] width 22 height 22
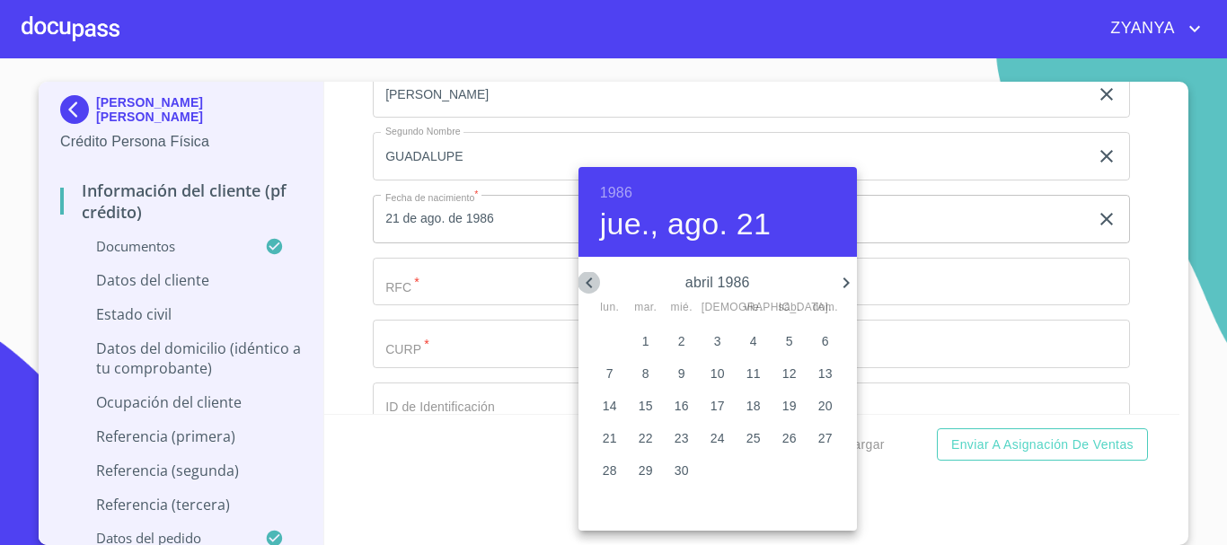
click at [590, 282] on icon "button" at bounding box center [590, 283] width 22 height 22
click at [751, 459] on button "28" at bounding box center [754, 472] width 32 height 32
type input "28 de feb. de 1986"
click at [492, 314] on div at bounding box center [613, 272] width 1227 height 545
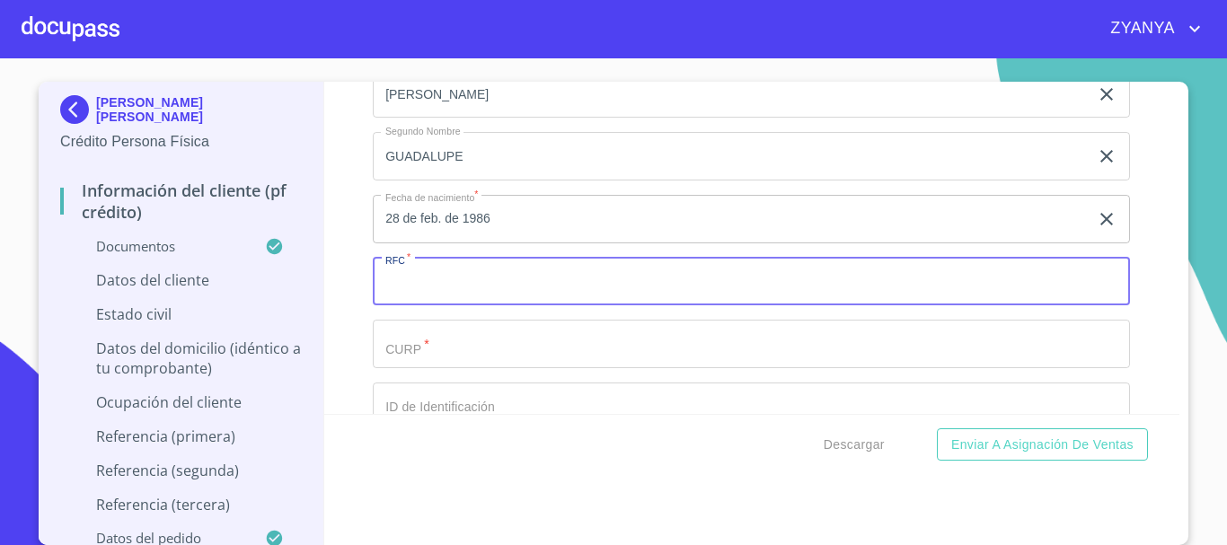
click at [491, 304] on input "Documento de identificación.   *" at bounding box center [751, 282] width 757 height 49
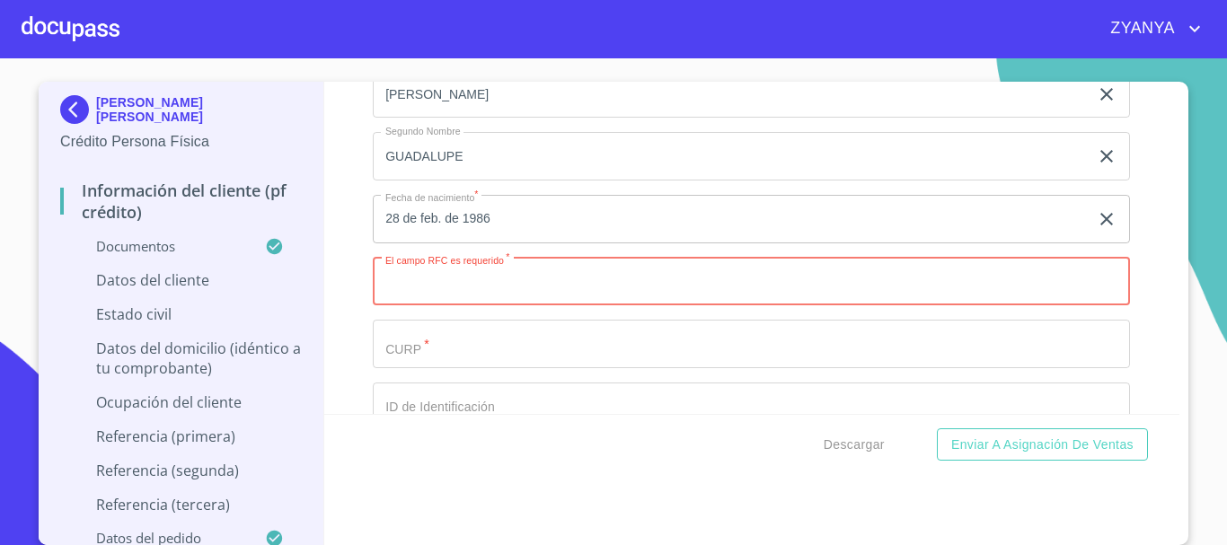
paste input "OASS860228"
type input "OASS860228KJ5"
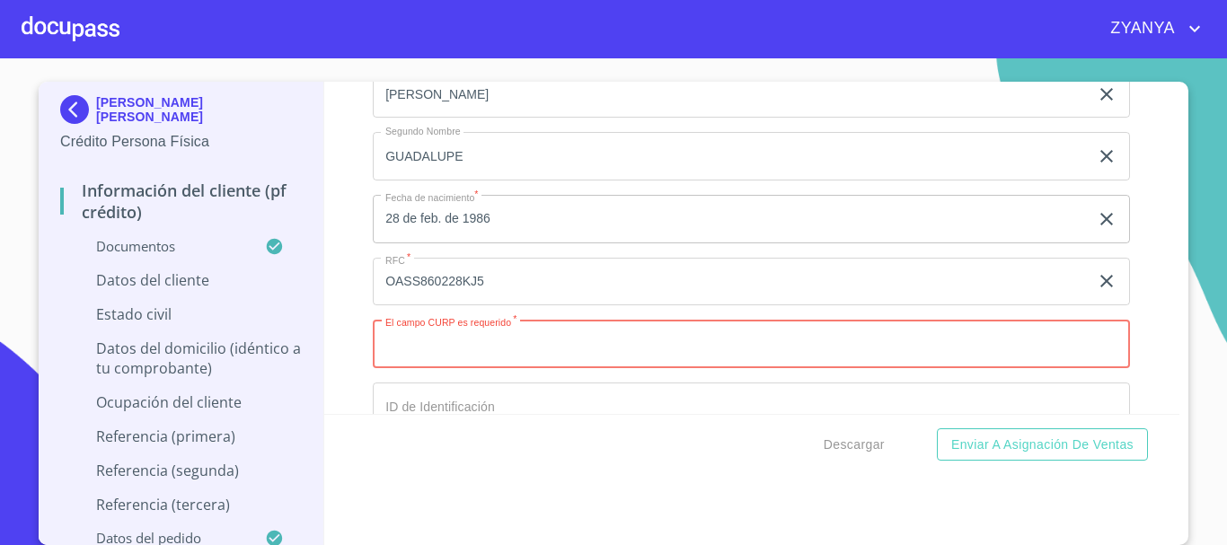
paste input "OASS860228MMNRRN08"
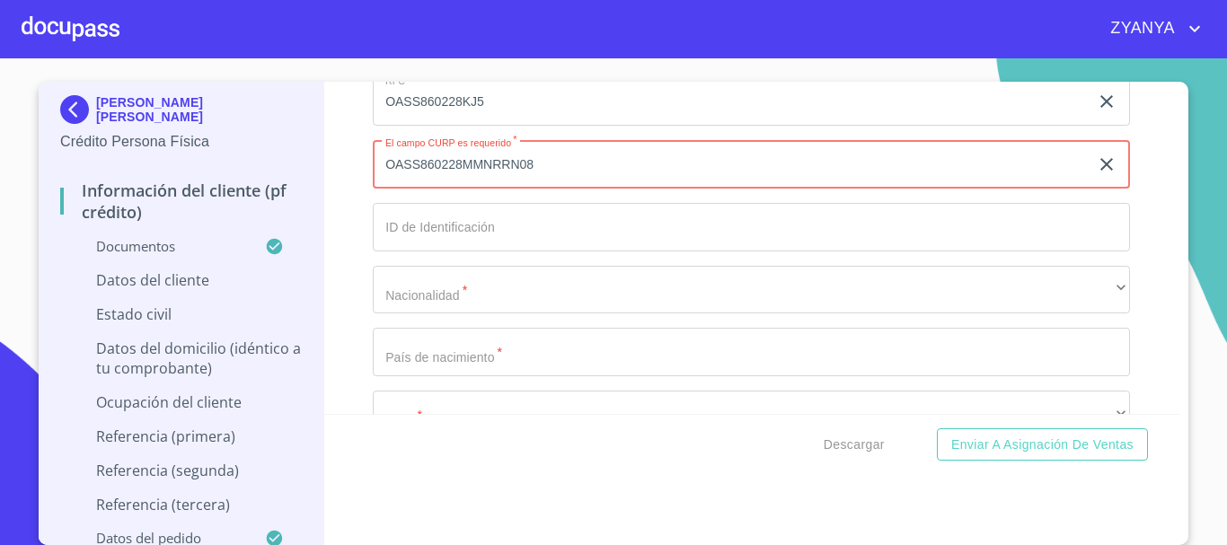
scroll to position [6110, 0]
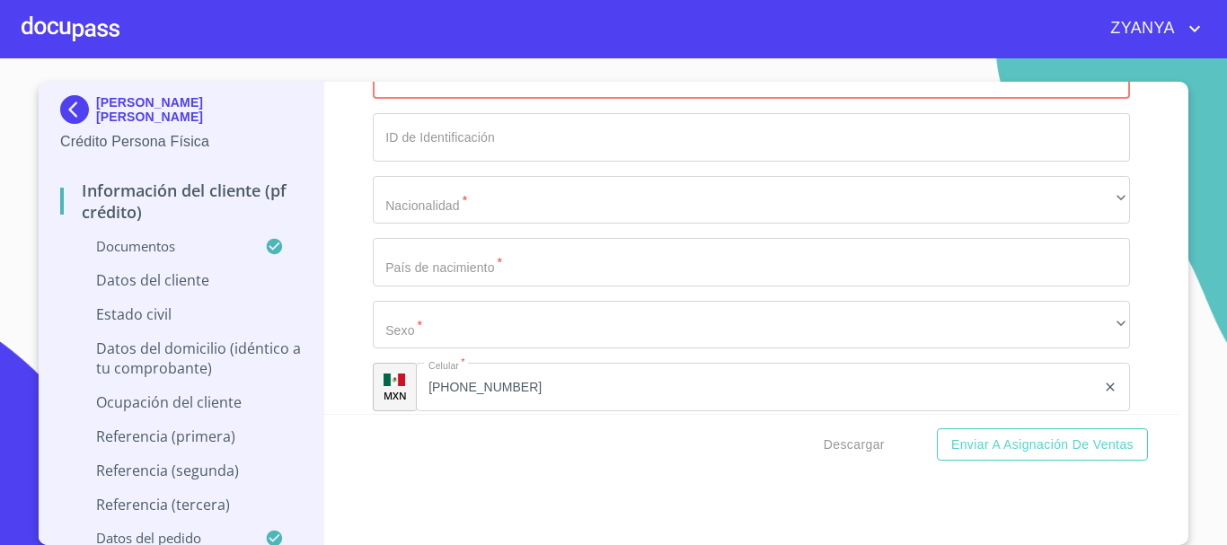
type input "OASS860228MMNRRN08"
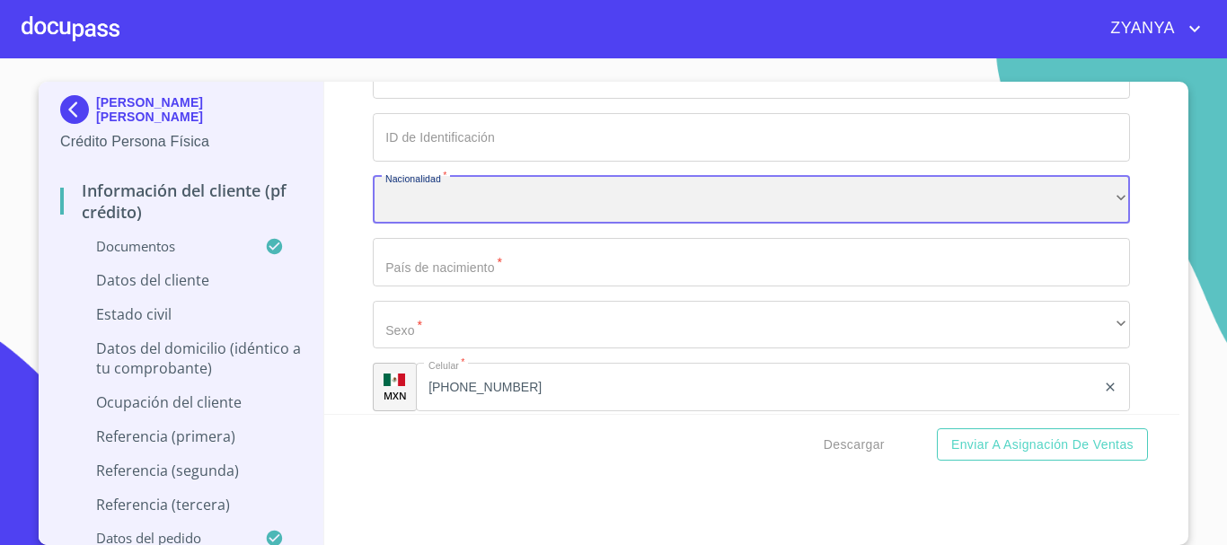
click at [481, 224] on div "​" at bounding box center [751, 200] width 757 height 49
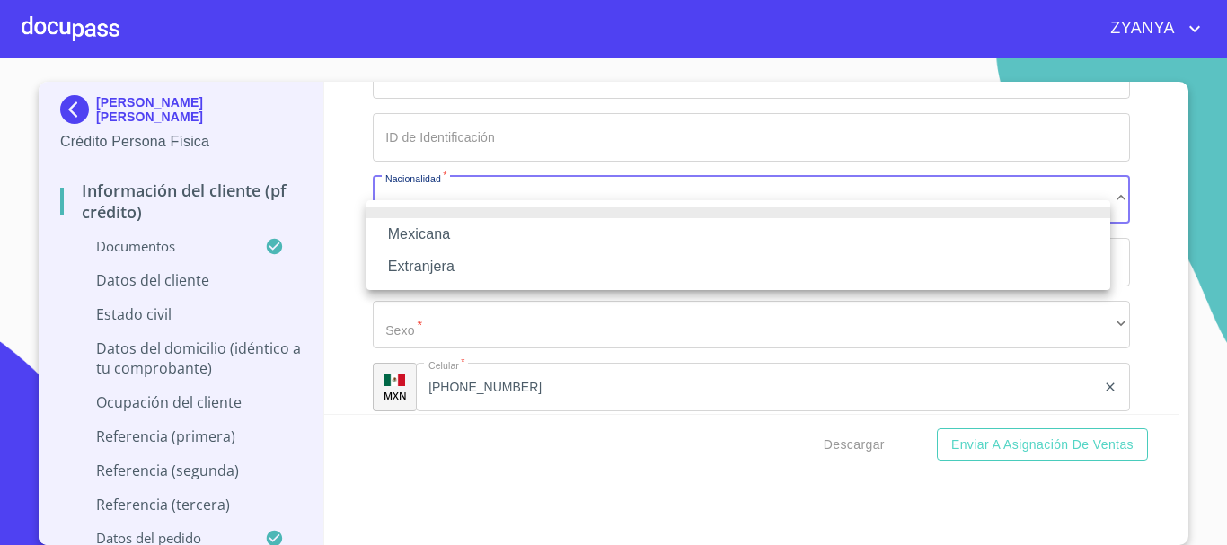
click at [481, 224] on li "Mexicana" at bounding box center [739, 234] width 744 height 32
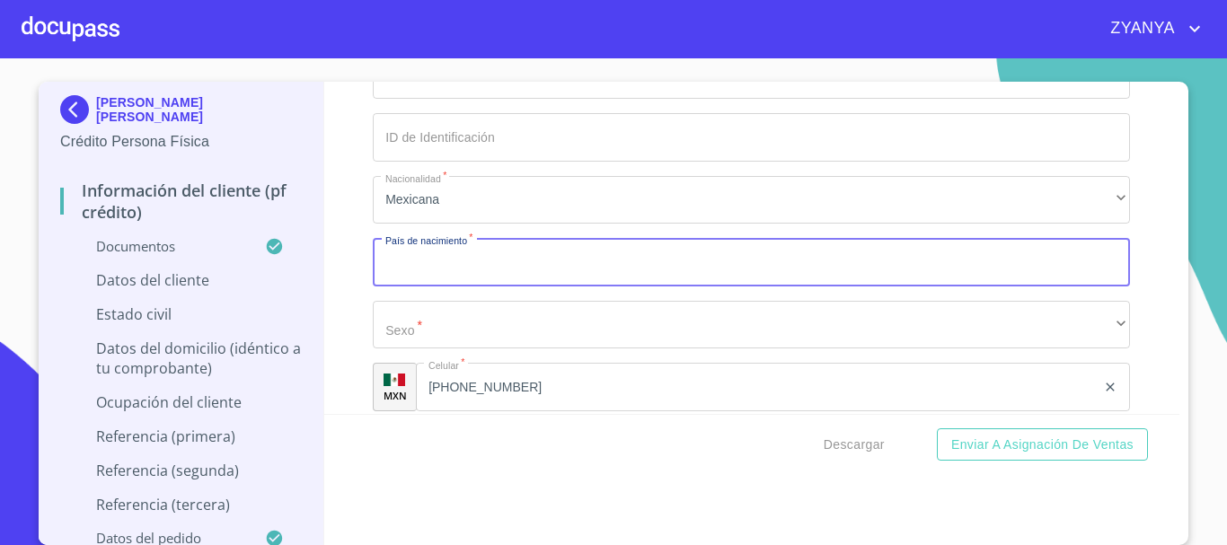
click at [490, 275] on input "Documento de identificación.   *" at bounding box center [751, 262] width 757 height 49
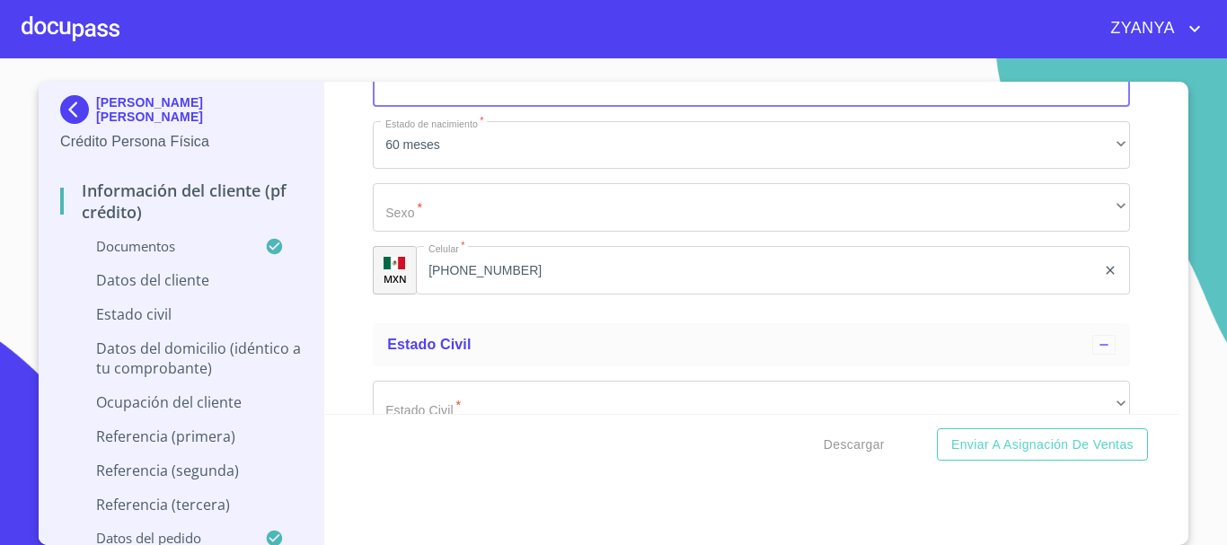
scroll to position [6199, 0]
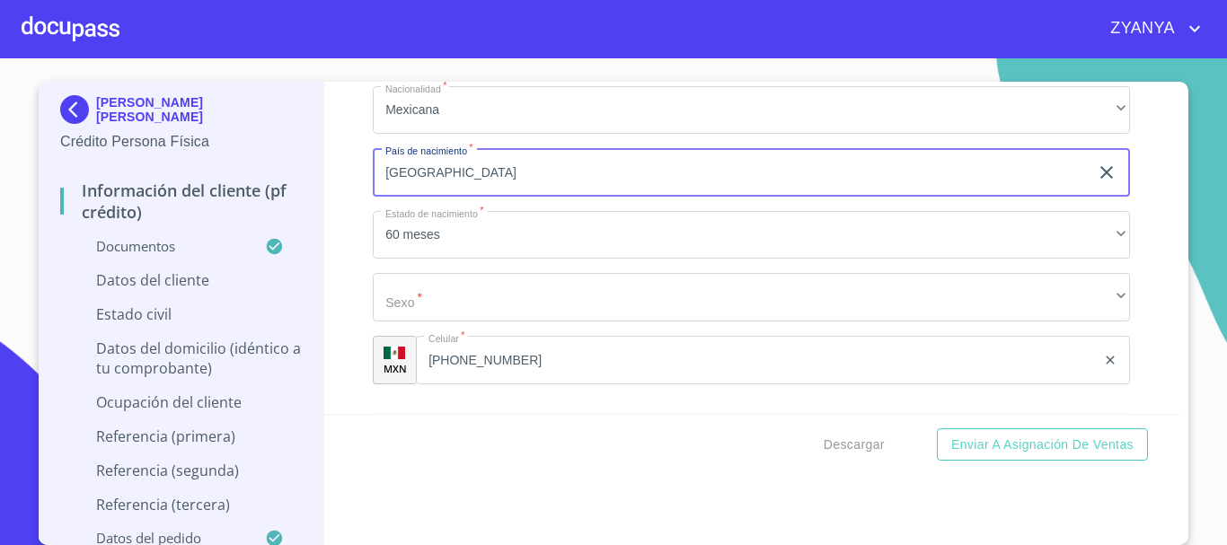
type input "[GEOGRAPHIC_DATA]"
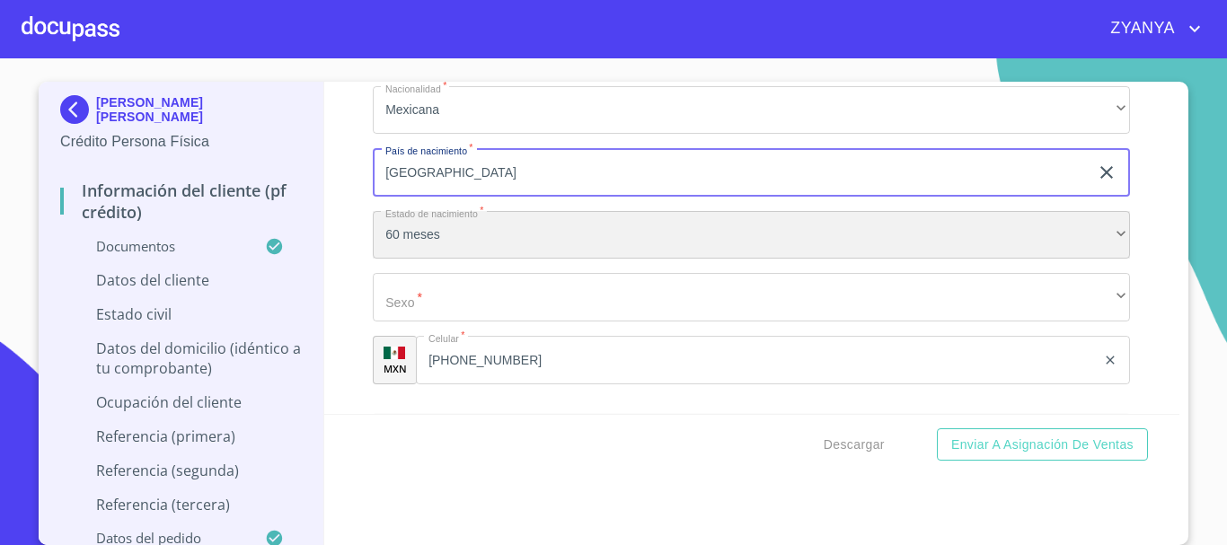
click at [438, 255] on div "60 meses" at bounding box center [751, 235] width 757 height 49
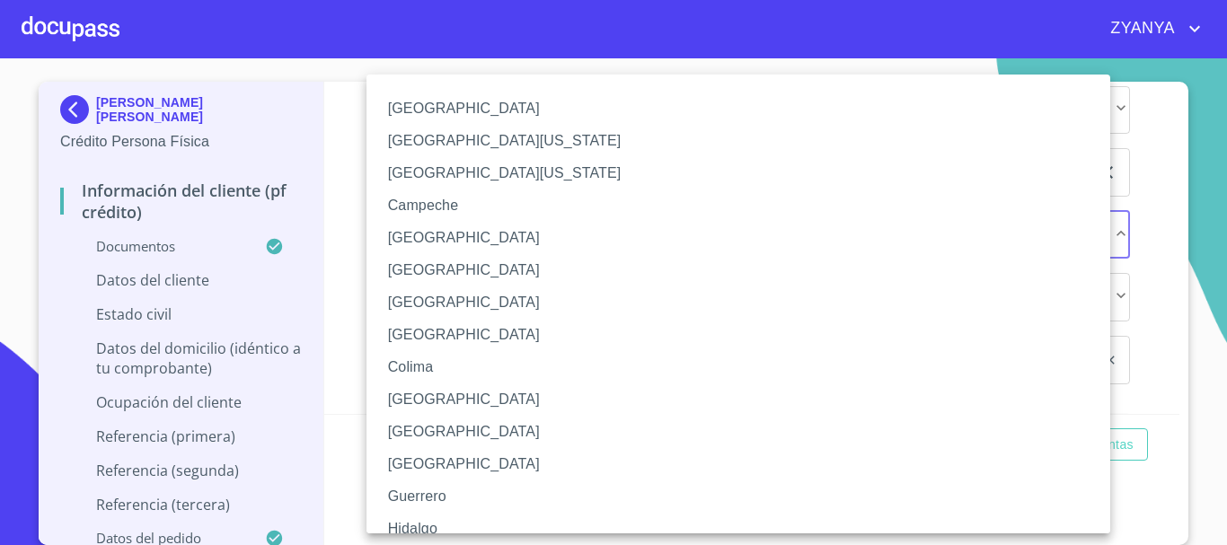
scroll to position [90, 0]
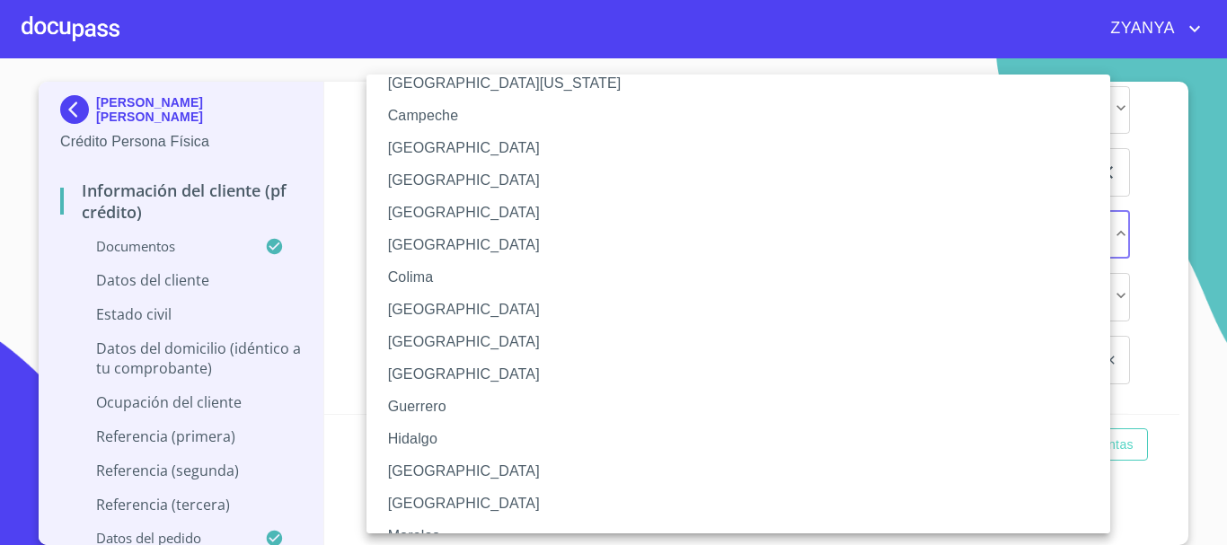
click at [441, 475] on li "[GEOGRAPHIC_DATA]" at bounding box center [745, 472] width 757 height 32
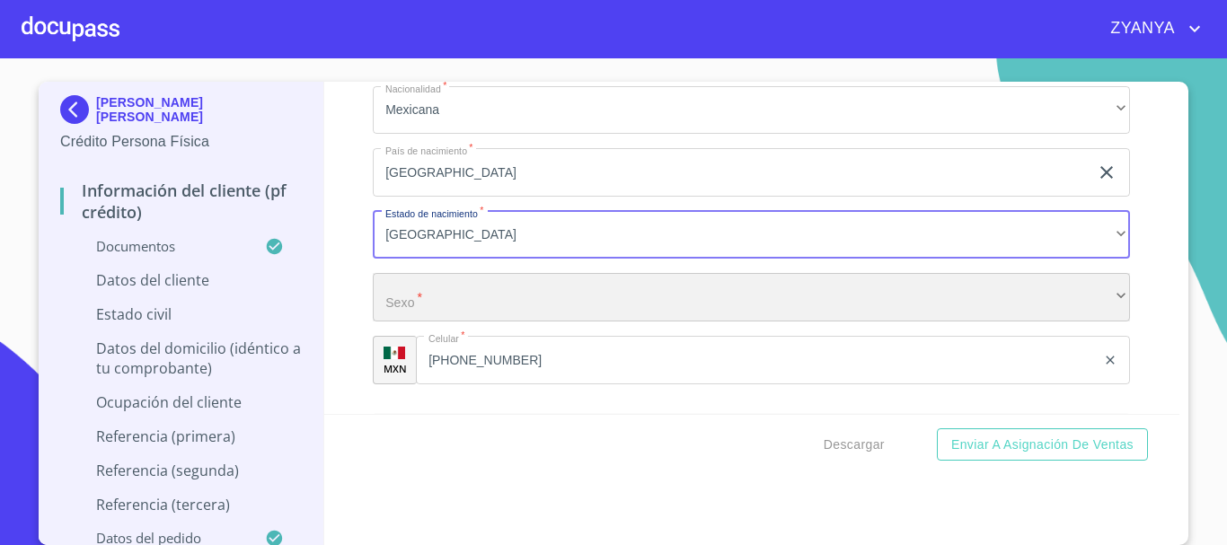
click at [528, 322] on div "​" at bounding box center [751, 297] width 757 height 49
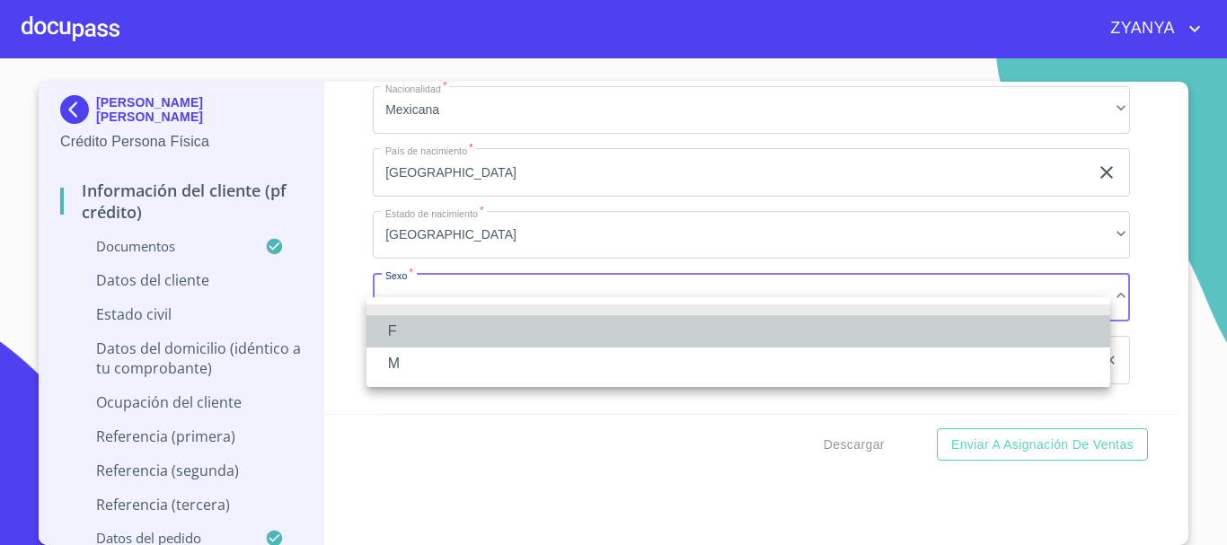
click at [528, 331] on li "F" at bounding box center [739, 331] width 744 height 32
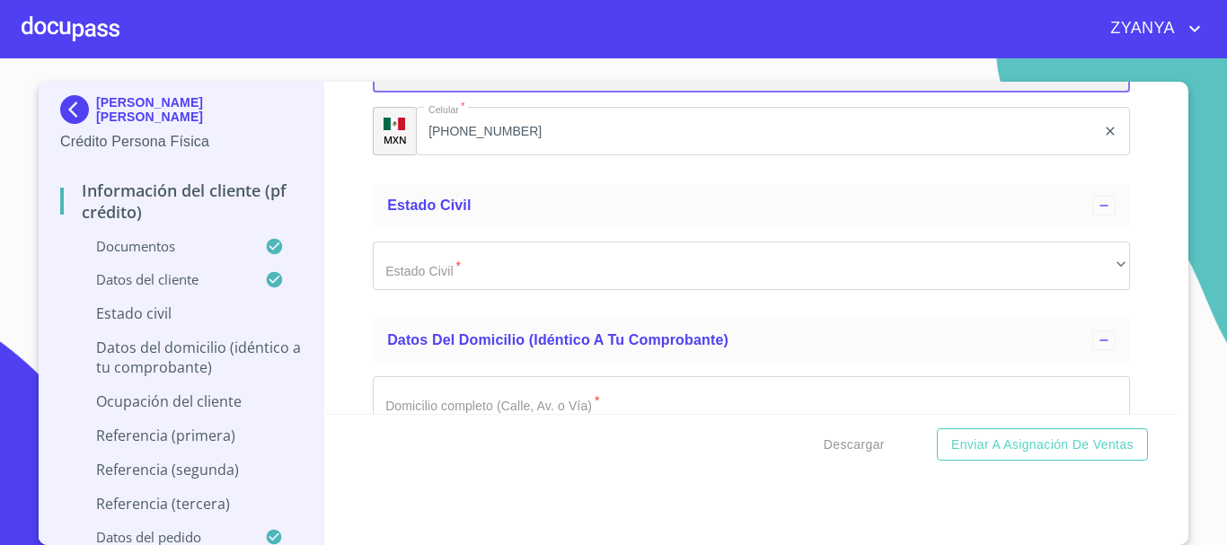
scroll to position [6469, 0]
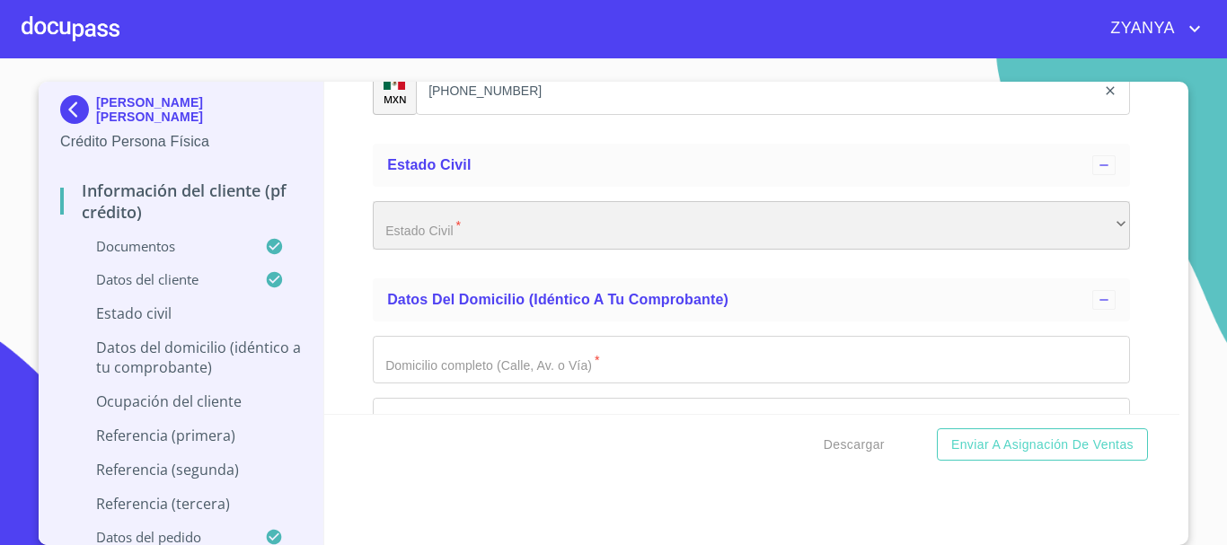
click at [572, 250] on div "​" at bounding box center [751, 225] width 757 height 49
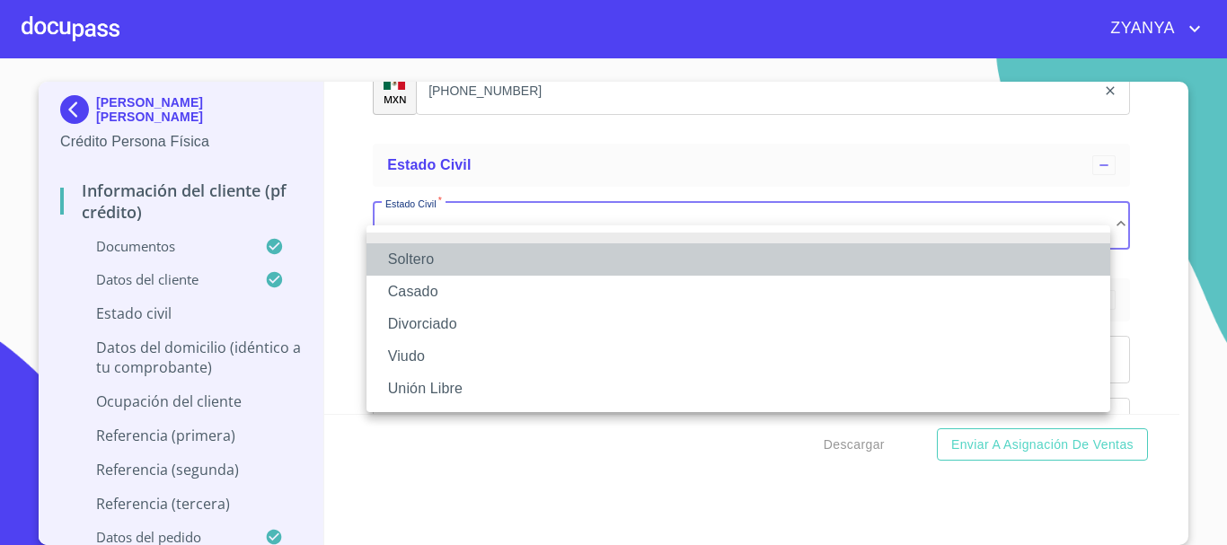
click at [572, 257] on li "Soltero" at bounding box center [739, 259] width 744 height 32
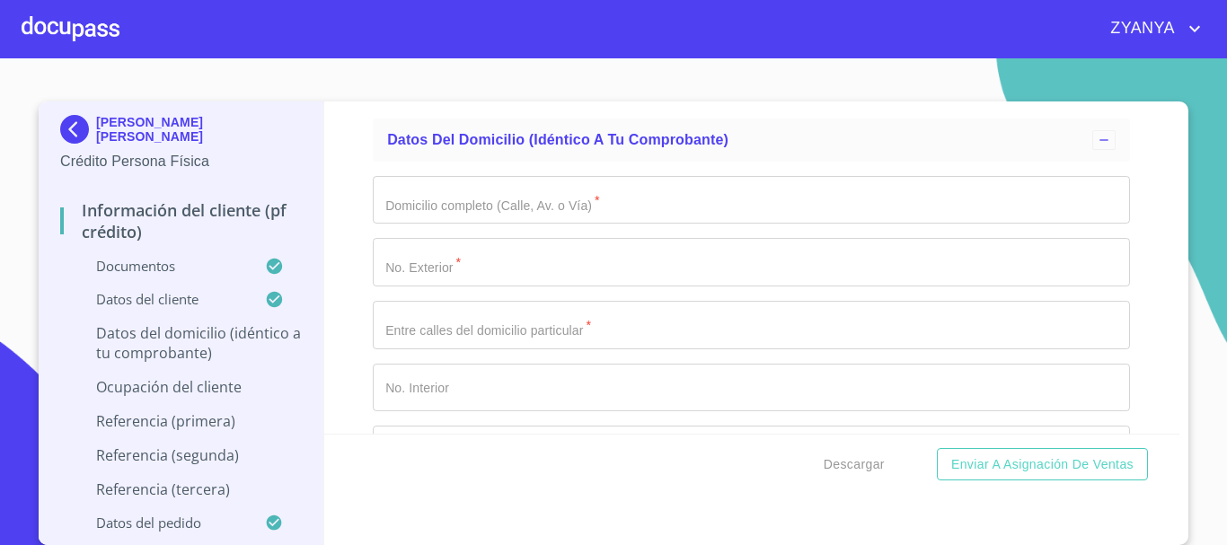
scroll to position [0, 0]
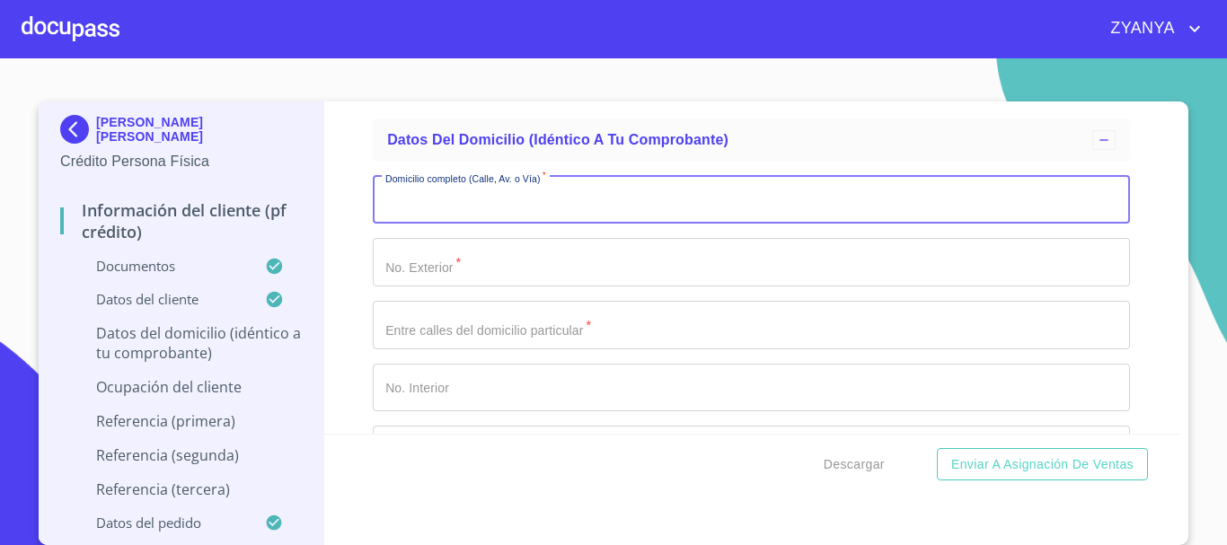
click at [612, 225] on input "Documento de identificación.   *" at bounding box center [751, 200] width 757 height 49
type input "CHICHENT ITZA"
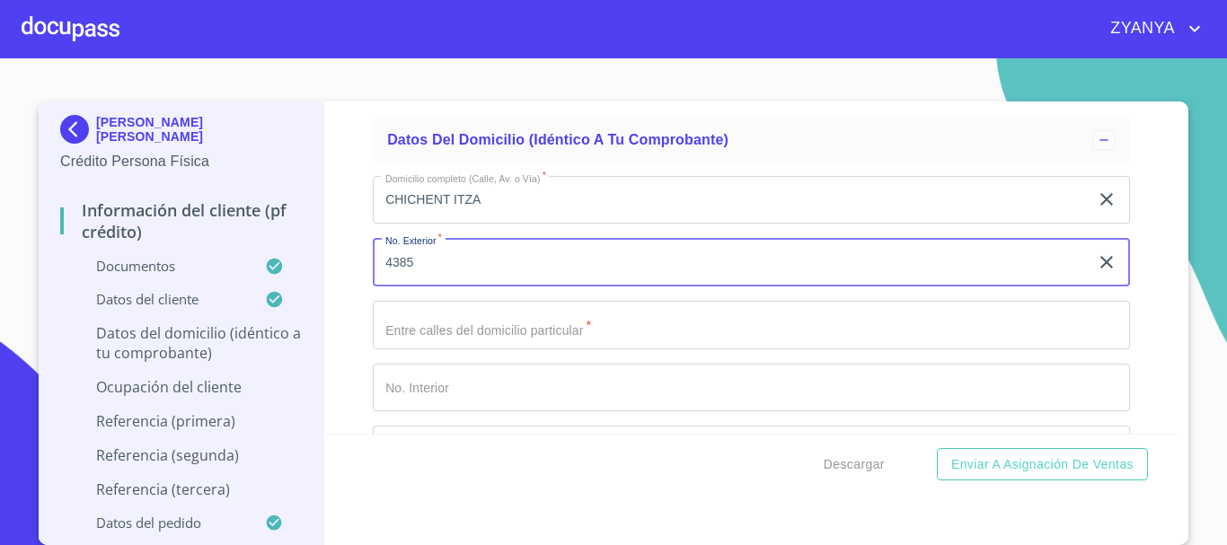
type input "4385"
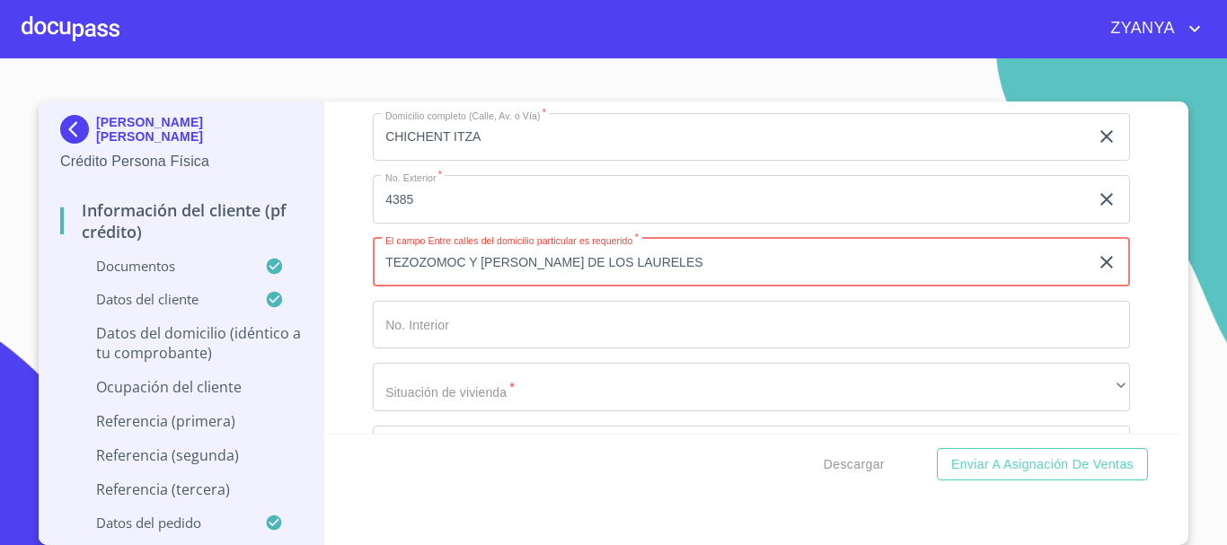
scroll to position [6739, 0]
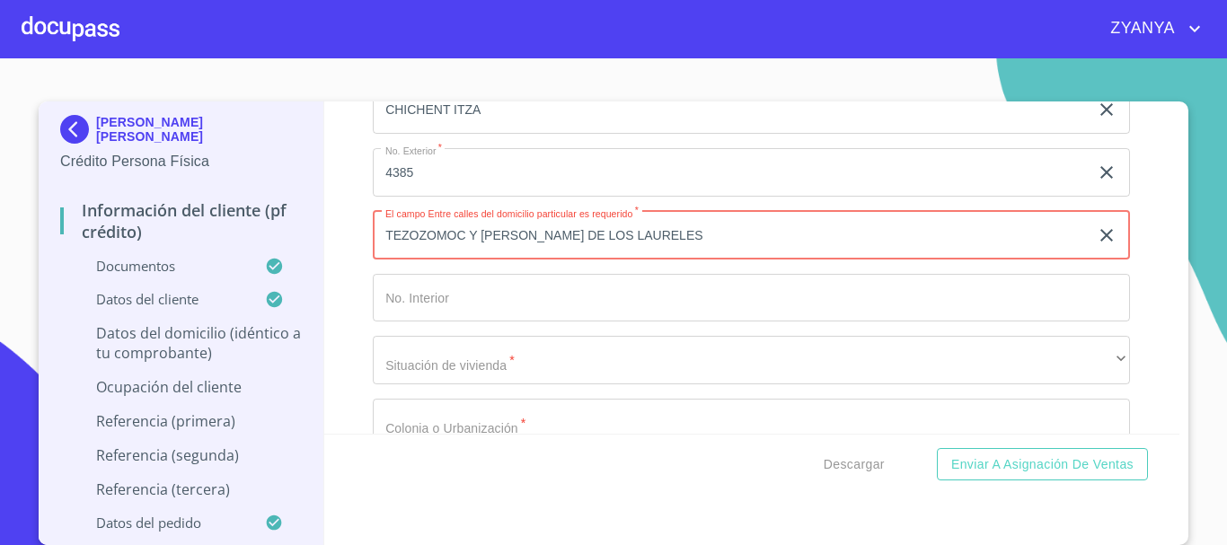
type input "TEZOZOMOC Y [PERSON_NAME] DE LOS LAURELES"
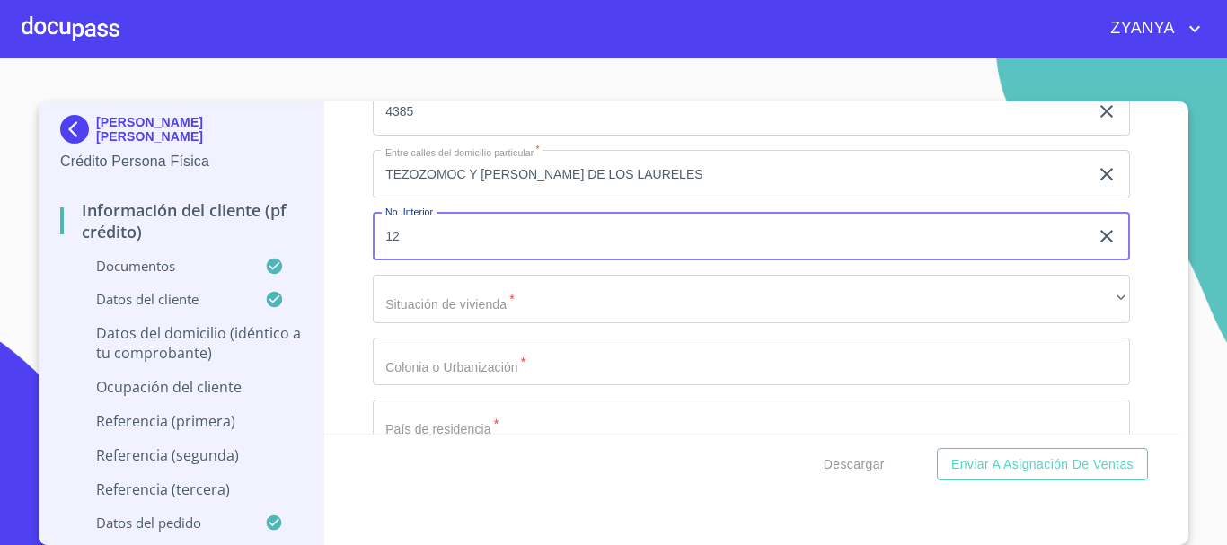
scroll to position [6828, 0]
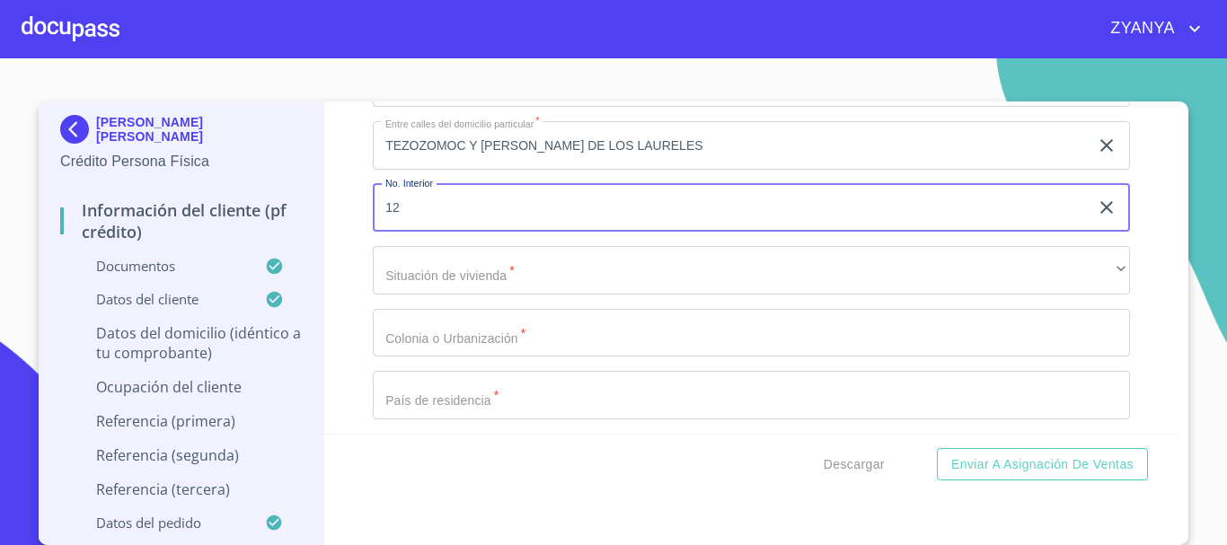
type input "12"
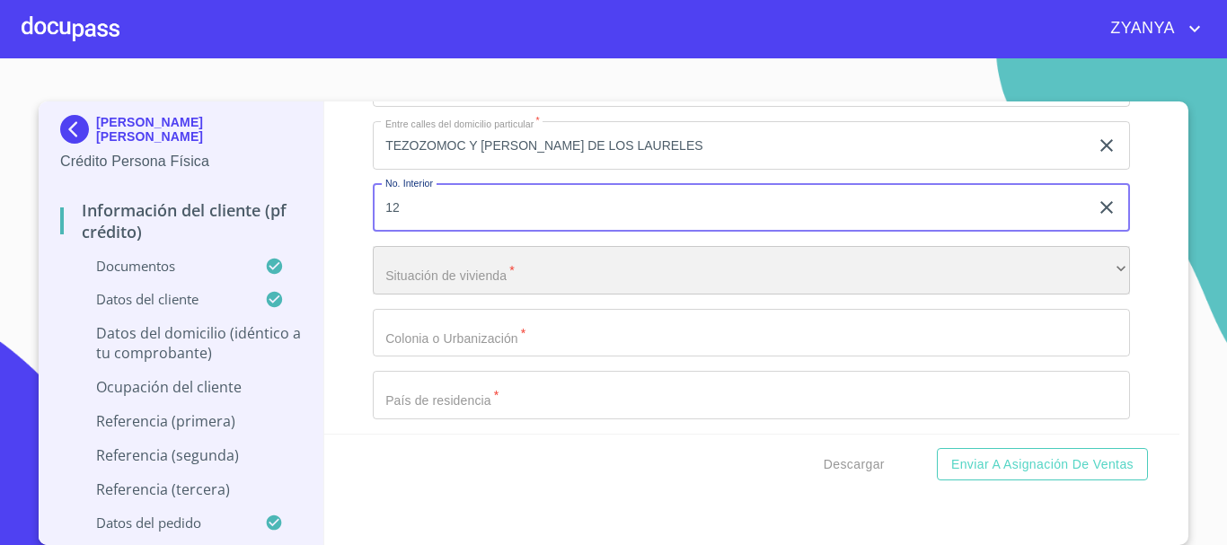
click at [590, 279] on div "​" at bounding box center [751, 270] width 757 height 49
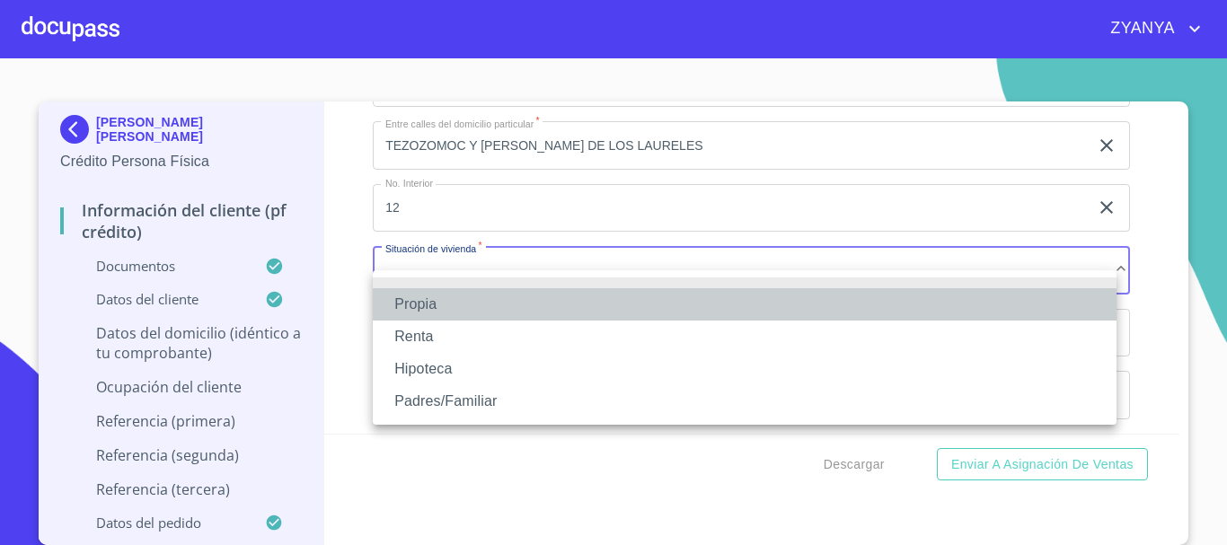
click at [556, 308] on li "Propia" at bounding box center [745, 304] width 744 height 32
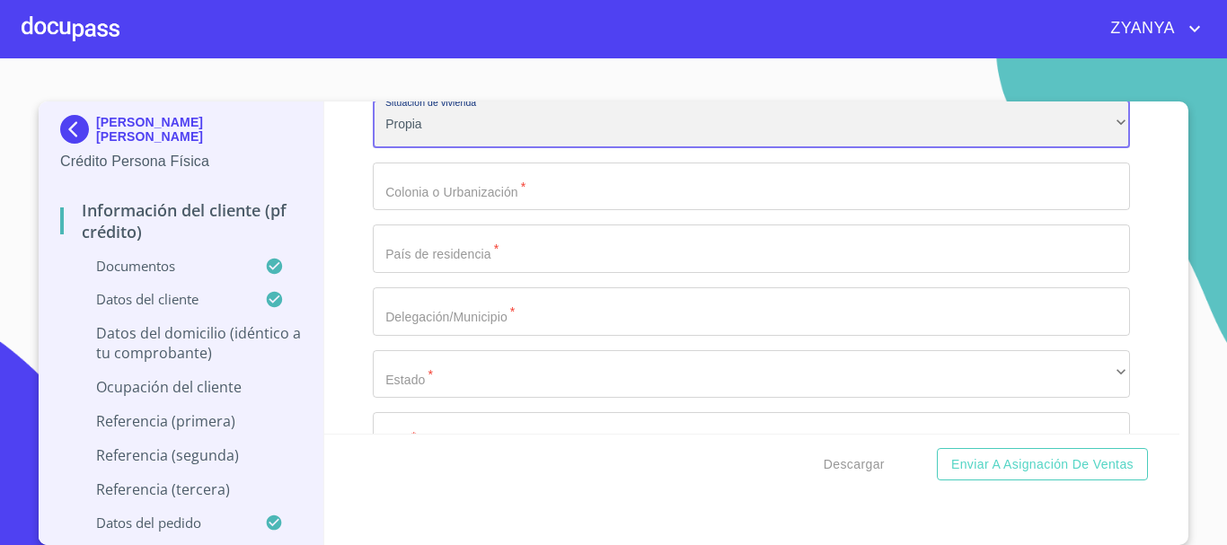
scroll to position [7008, 0]
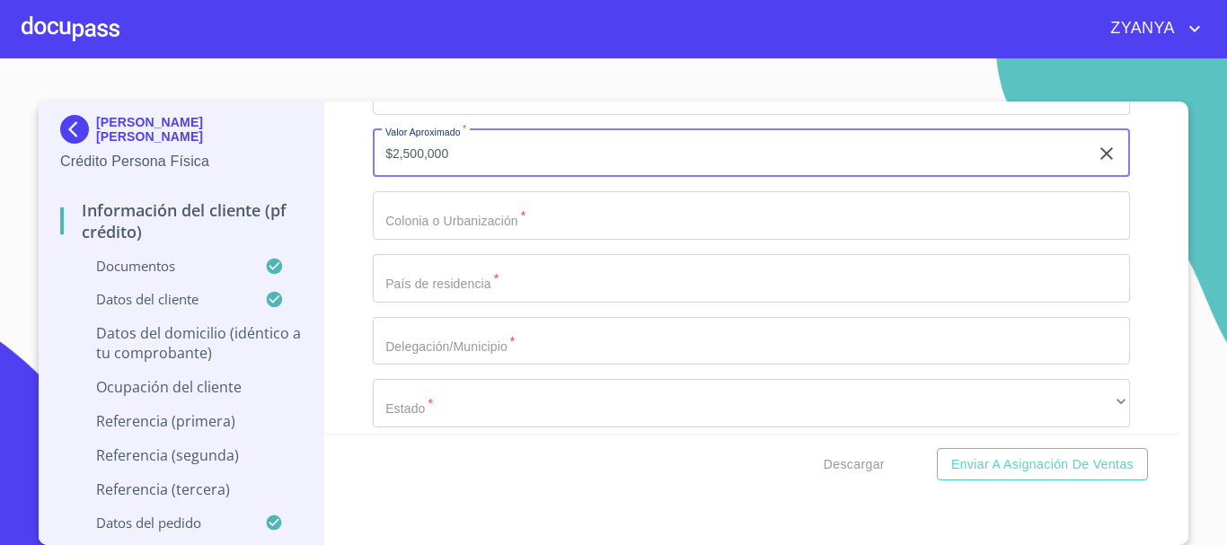
type input "$2,500,000"
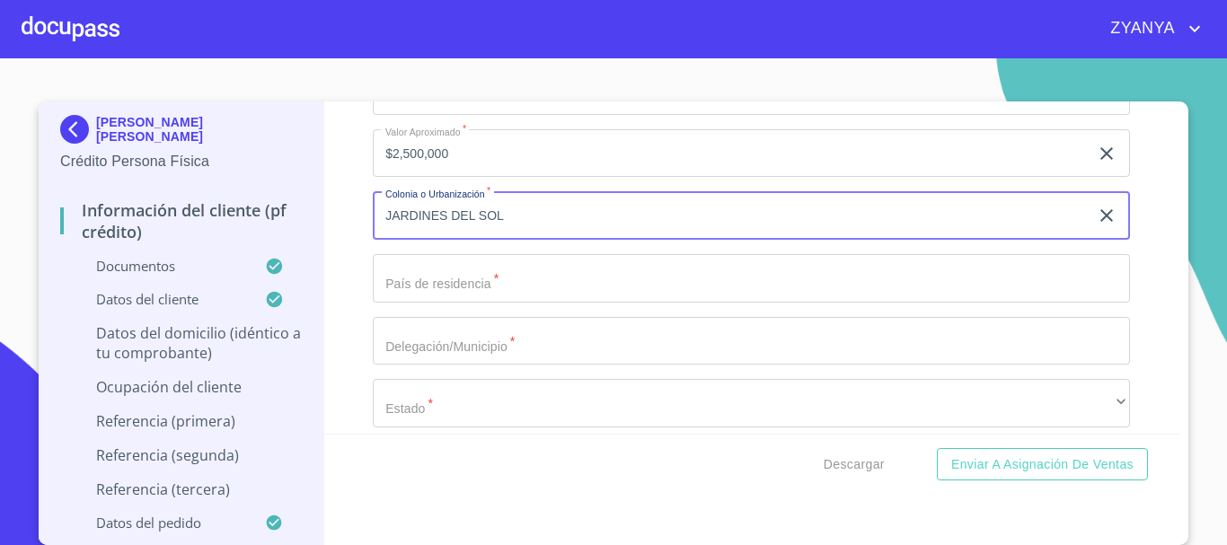
type input "JARDINES DEL SOL"
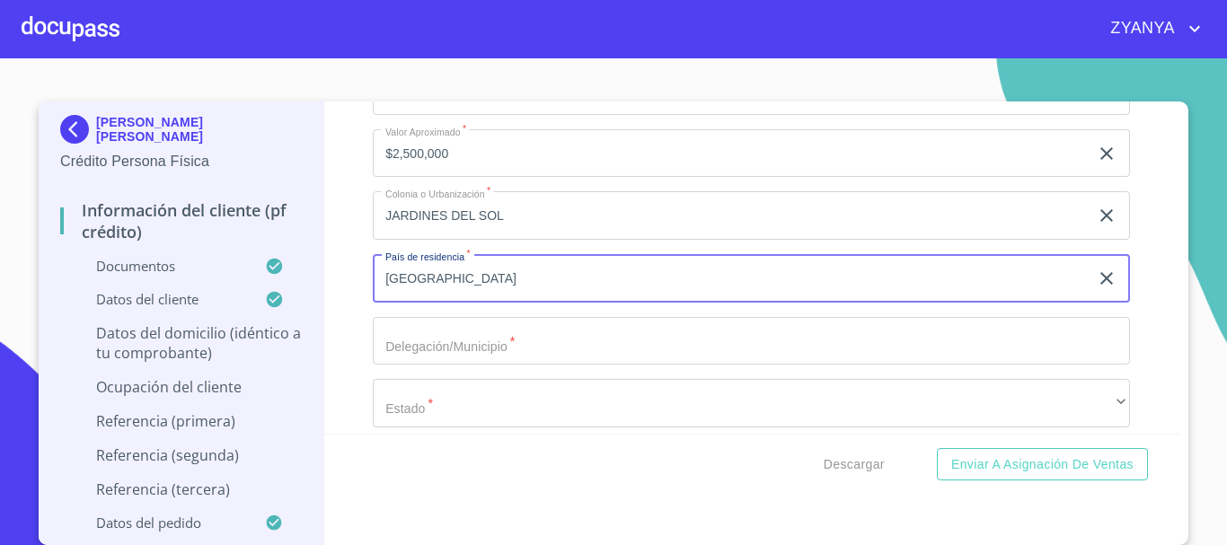
type input "[GEOGRAPHIC_DATA]"
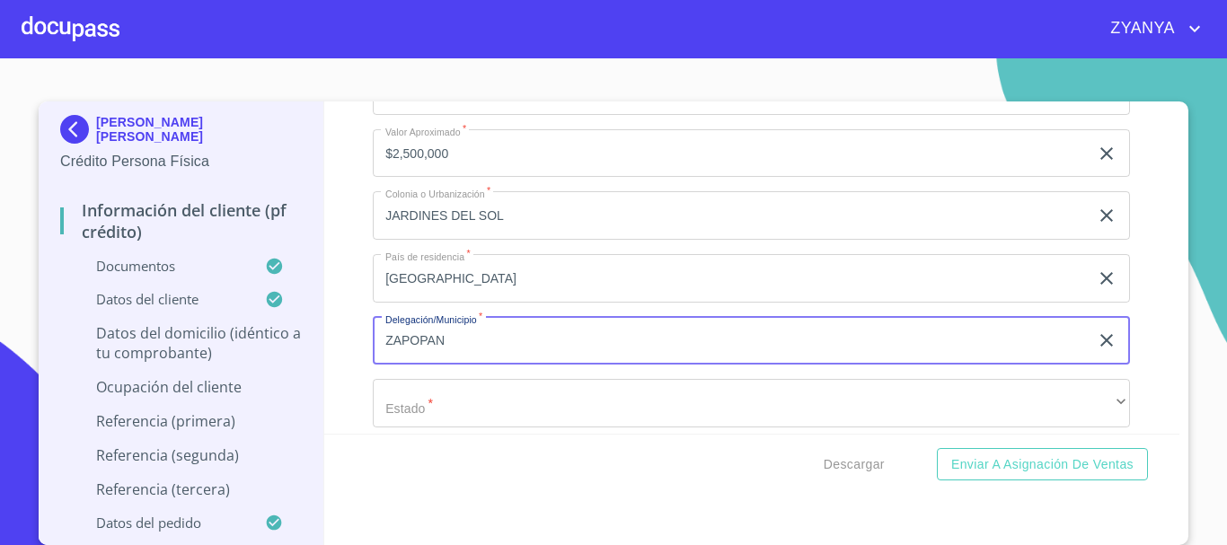
type input "ZAPOPAN"
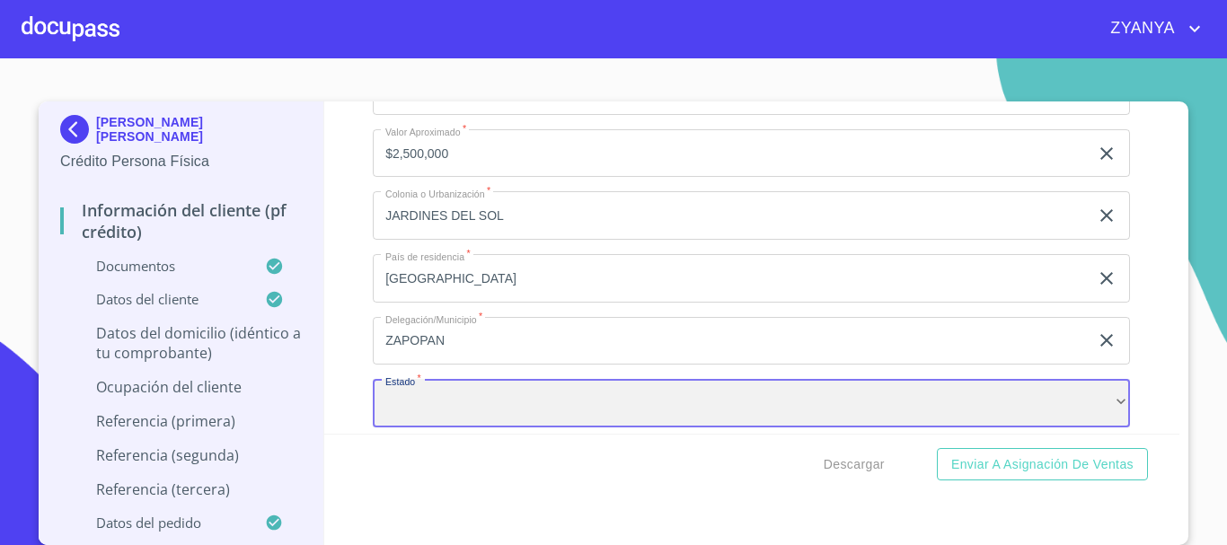
scroll to position [7023, 0]
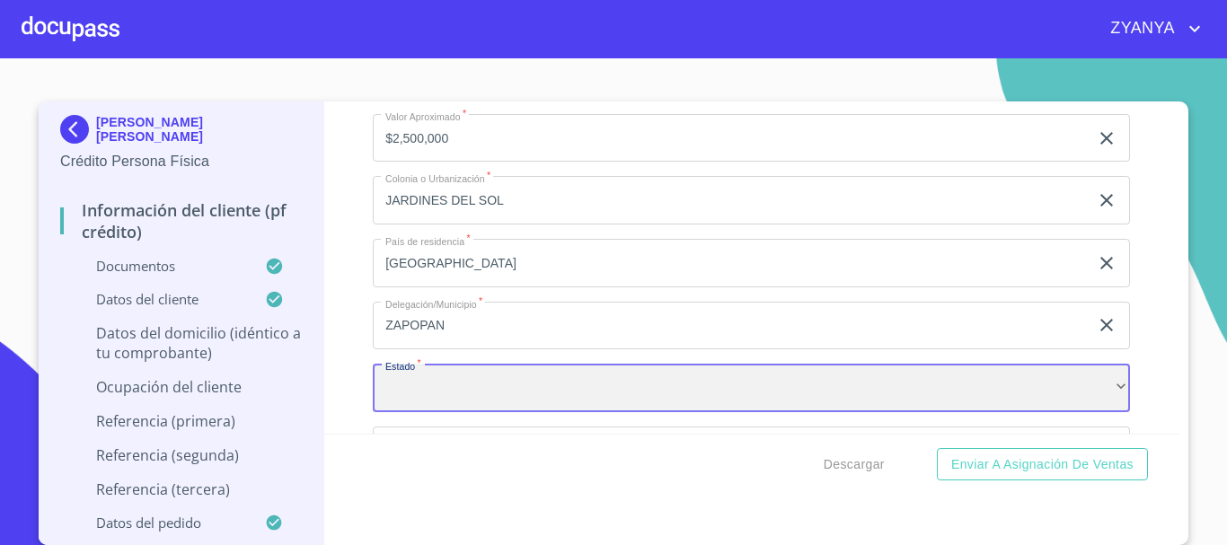
click at [695, 412] on div "​" at bounding box center [751, 388] width 757 height 49
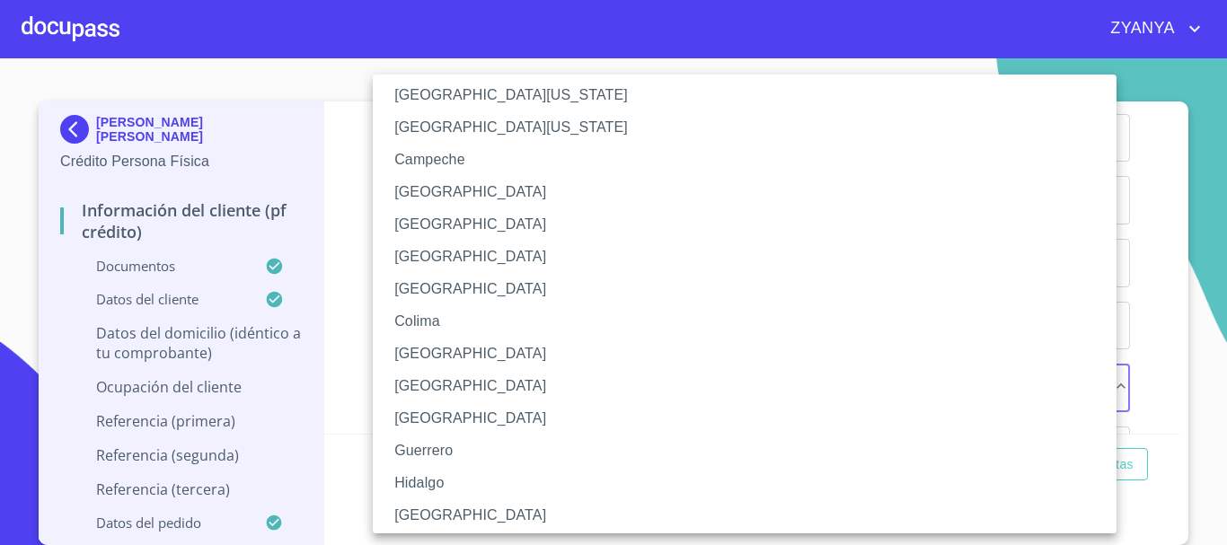
scroll to position [90, 0]
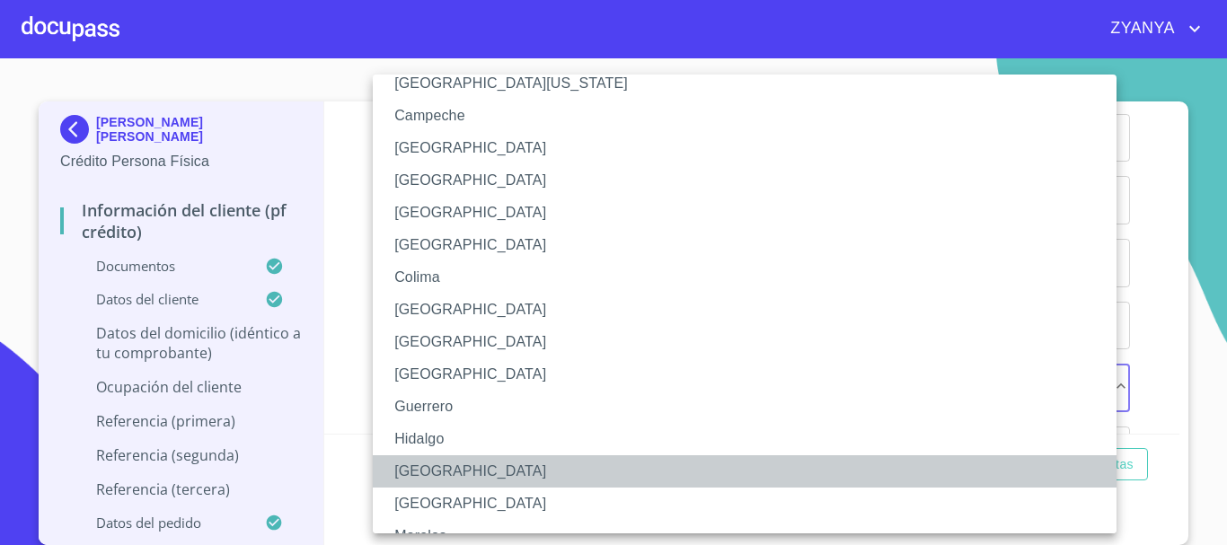
click at [489, 469] on li "[GEOGRAPHIC_DATA]" at bounding box center [751, 472] width 757 height 32
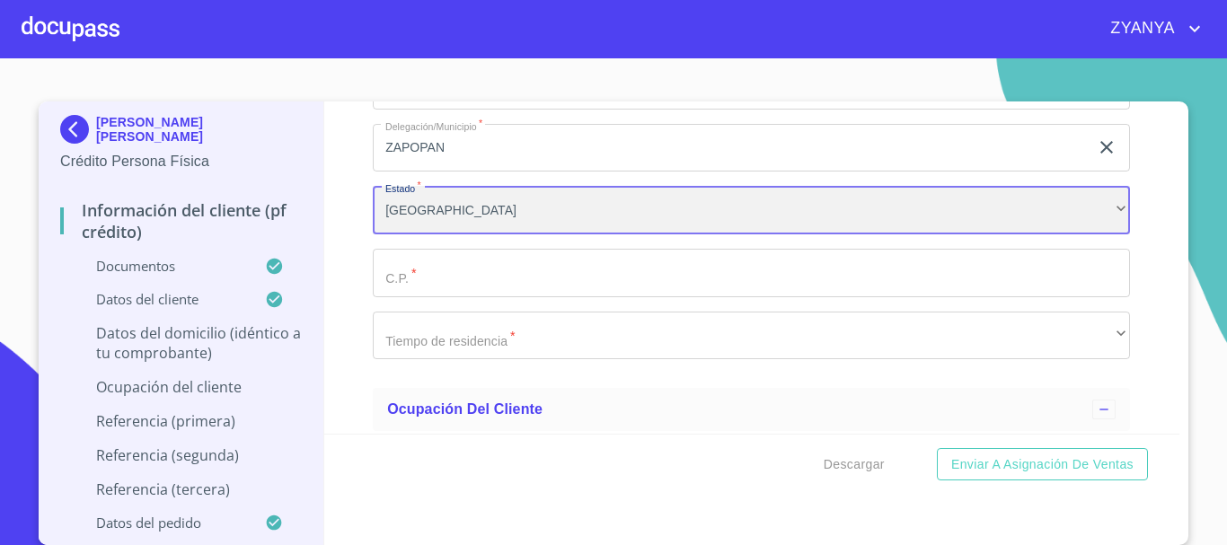
scroll to position [7203, 0]
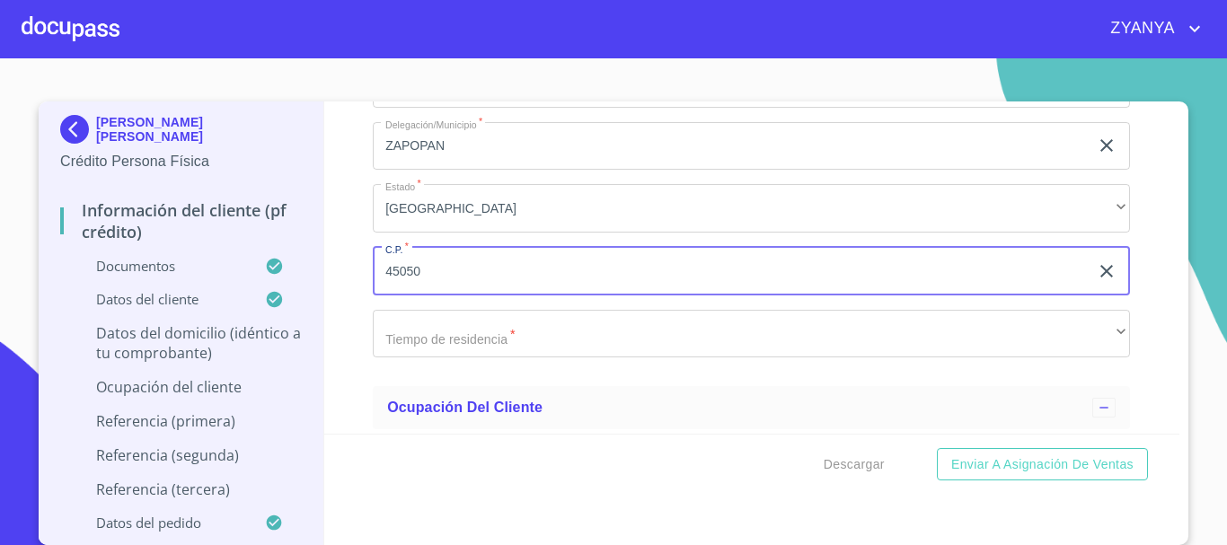
type input "45050"
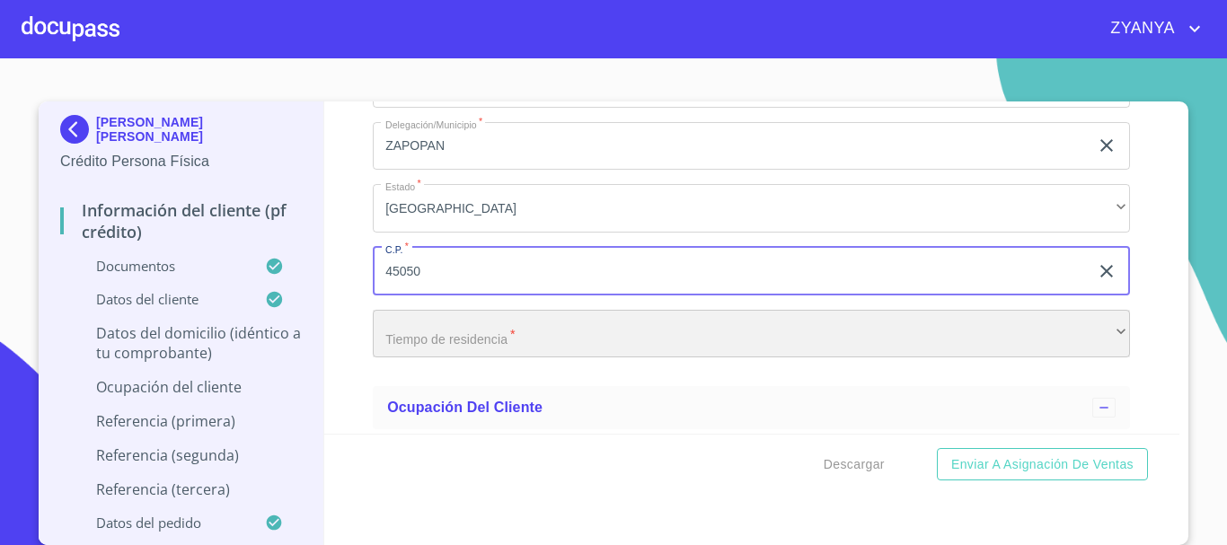
click at [538, 355] on div "​" at bounding box center [751, 334] width 757 height 49
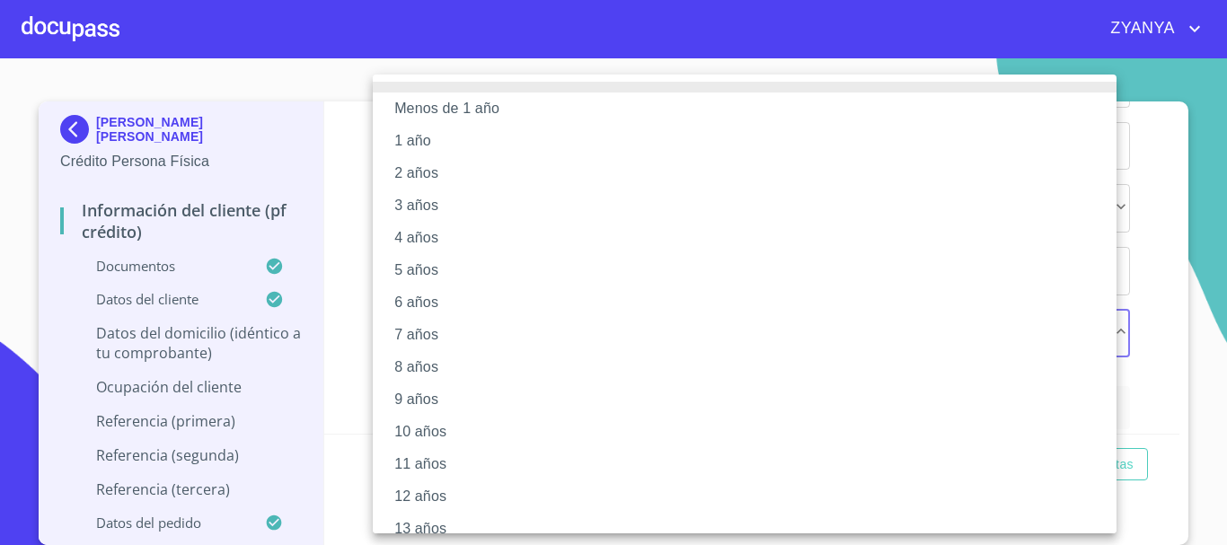
click at [439, 137] on li "1 año" at bounding box center [751, 141] width 757 height 32
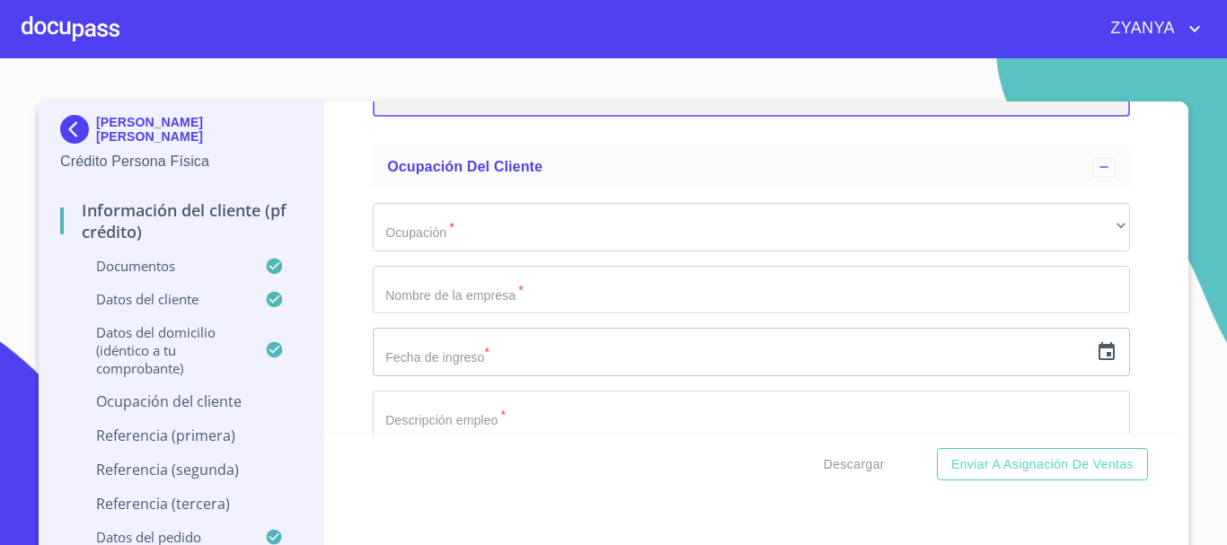
scroll to position [7473, 0]
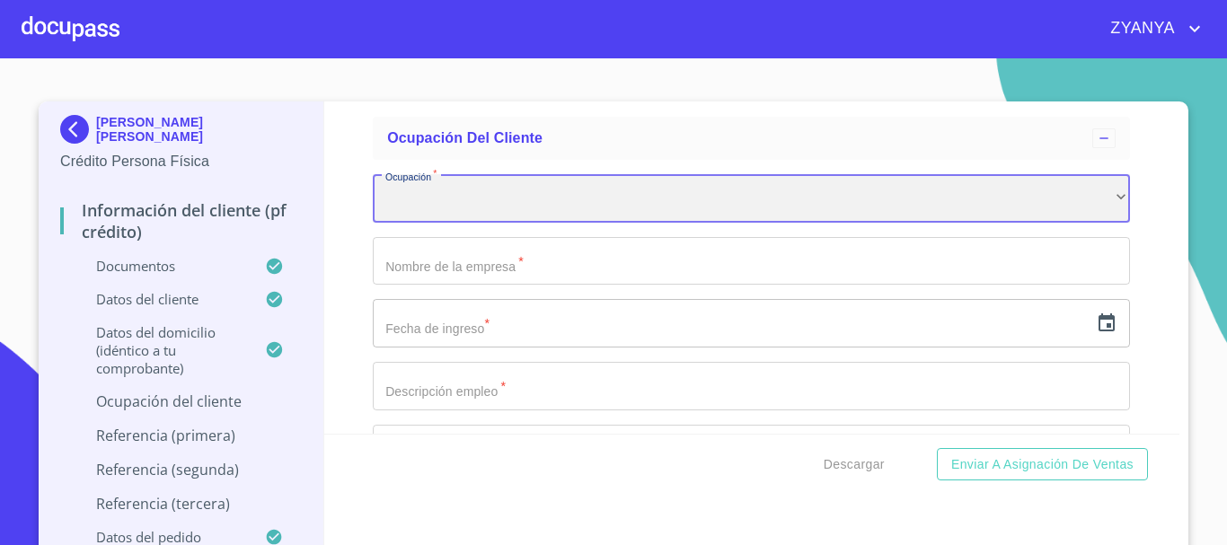
click at [546, 223] on div "​" at bounding box center [751, 198] width 757 height 49
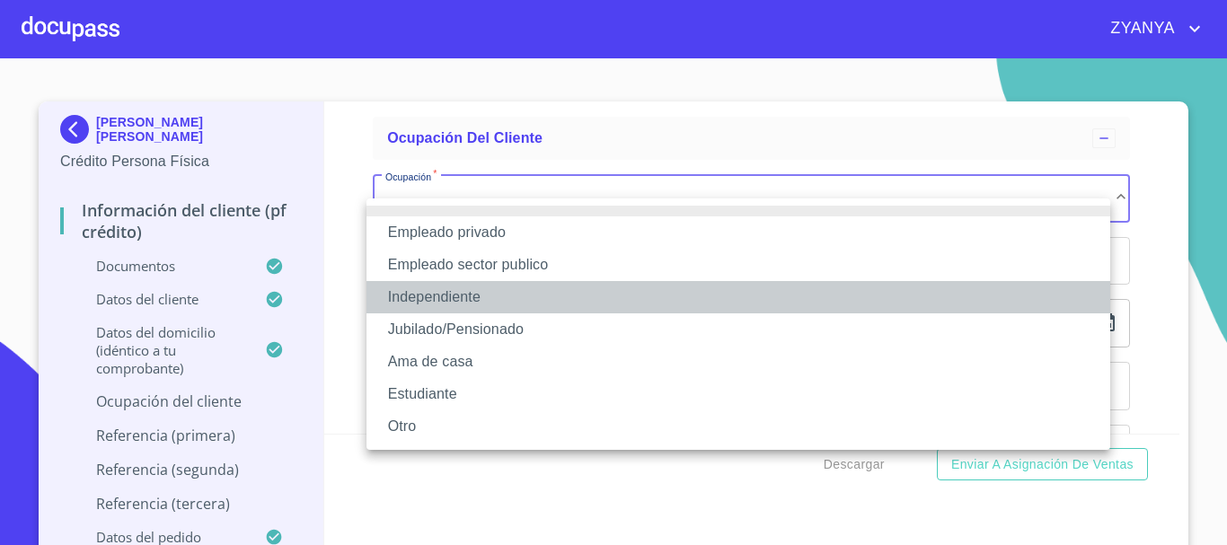
click at [464, 295] on li "Independiente" at bounding box center [739, 297] width 744 height 32
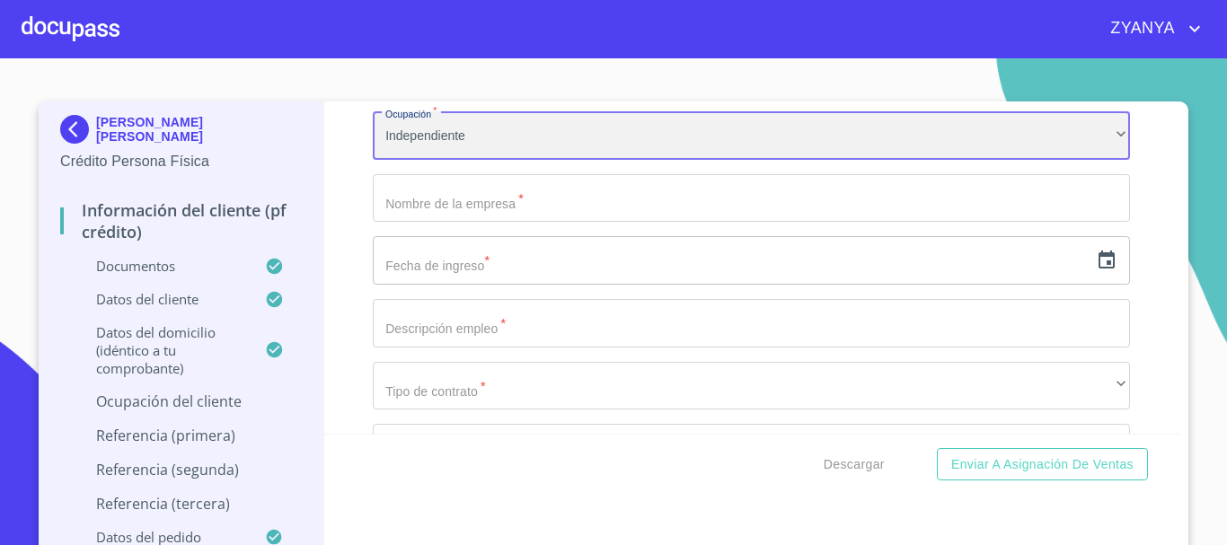
scroll to position [7562, 0]
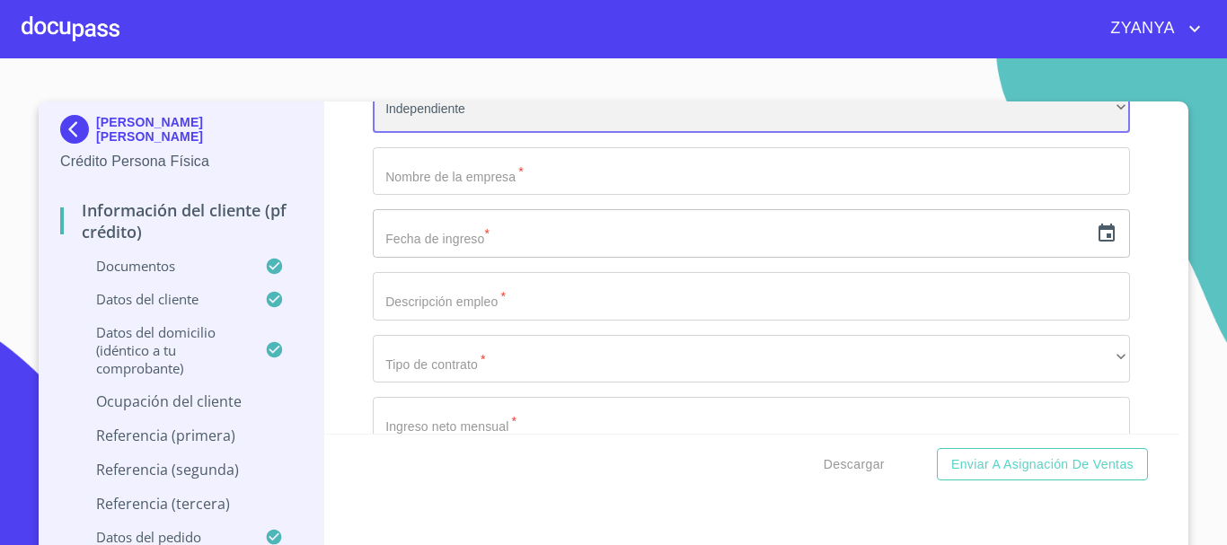
click at [774, 114] on div "Independiente" at bounding box center [751, 108] width 757 height 49
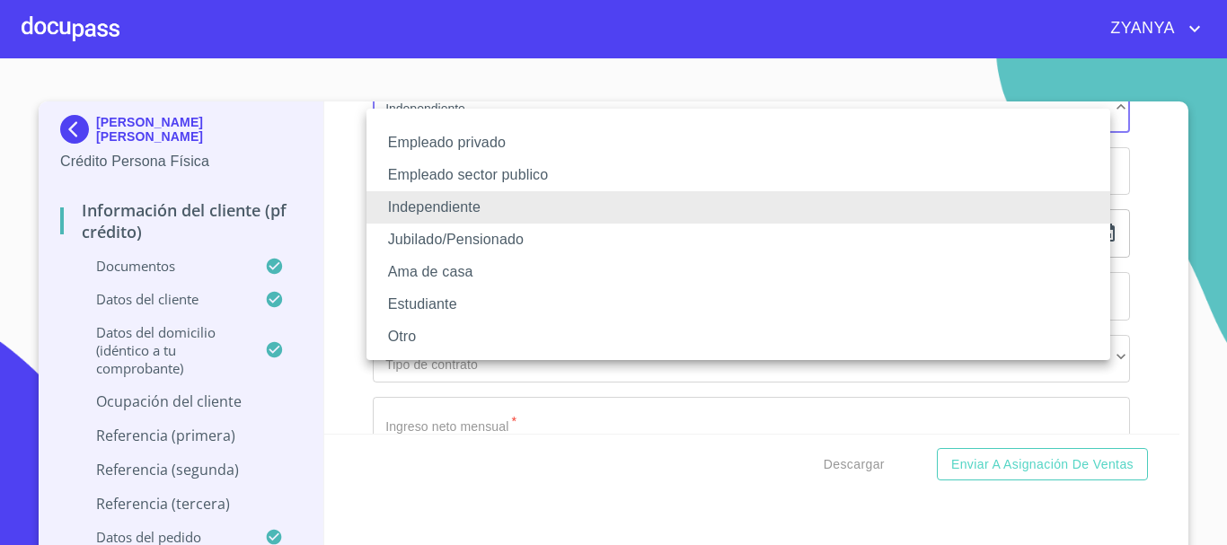
click at [1160, 210] on div at bounding box center [613, 272] width 1227 height 545
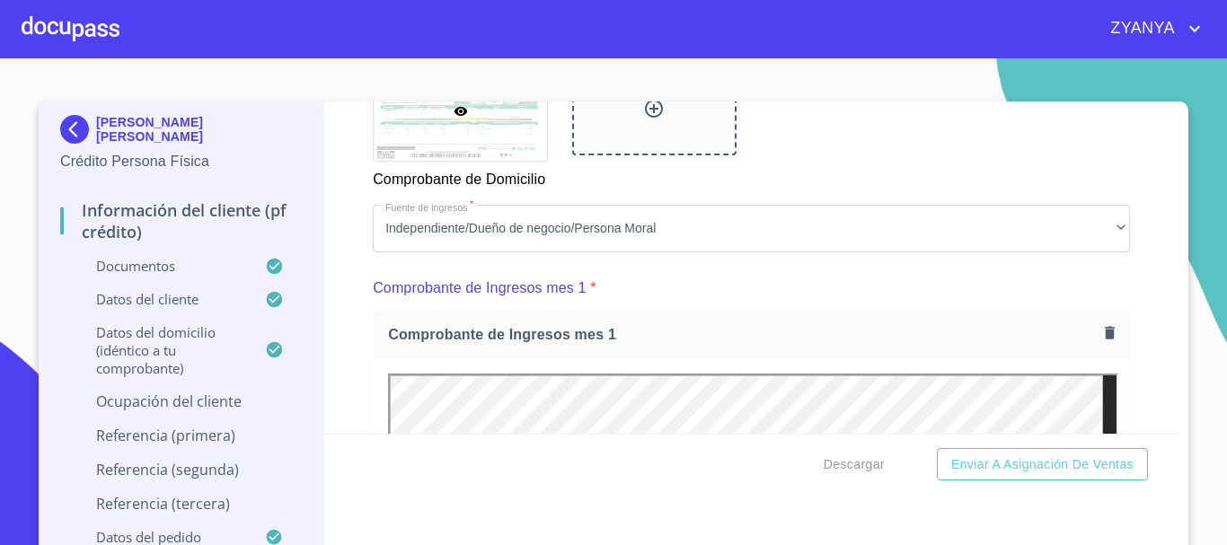
scroll to position [1617, 0]
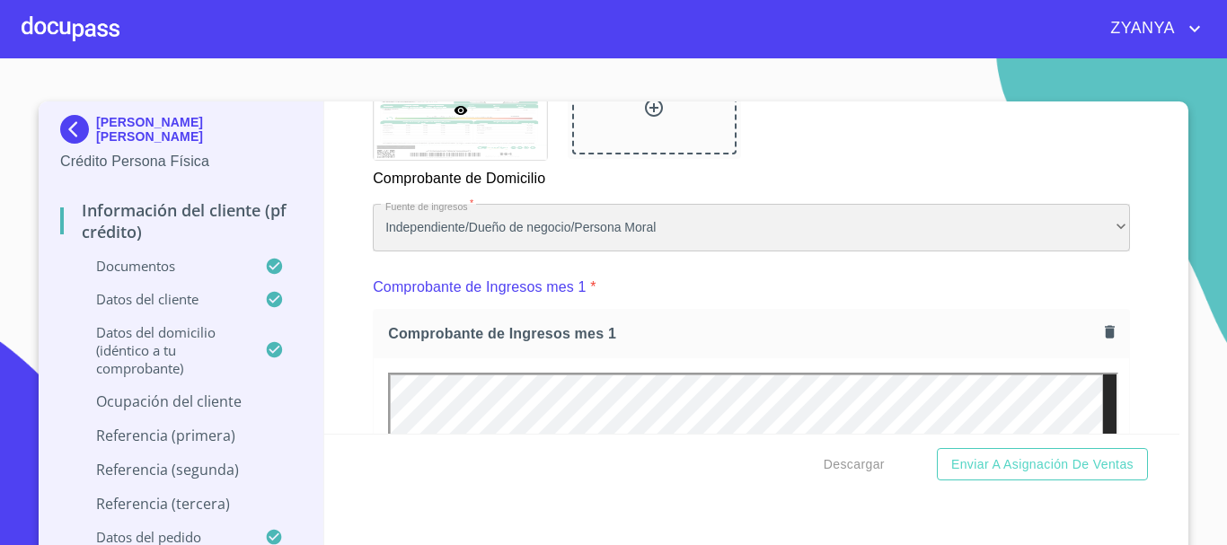
click at [843, 249] on div "Independiente/Dueño de negocio/Persona Moral" at bounding box center [751, 228] width 757 height 49
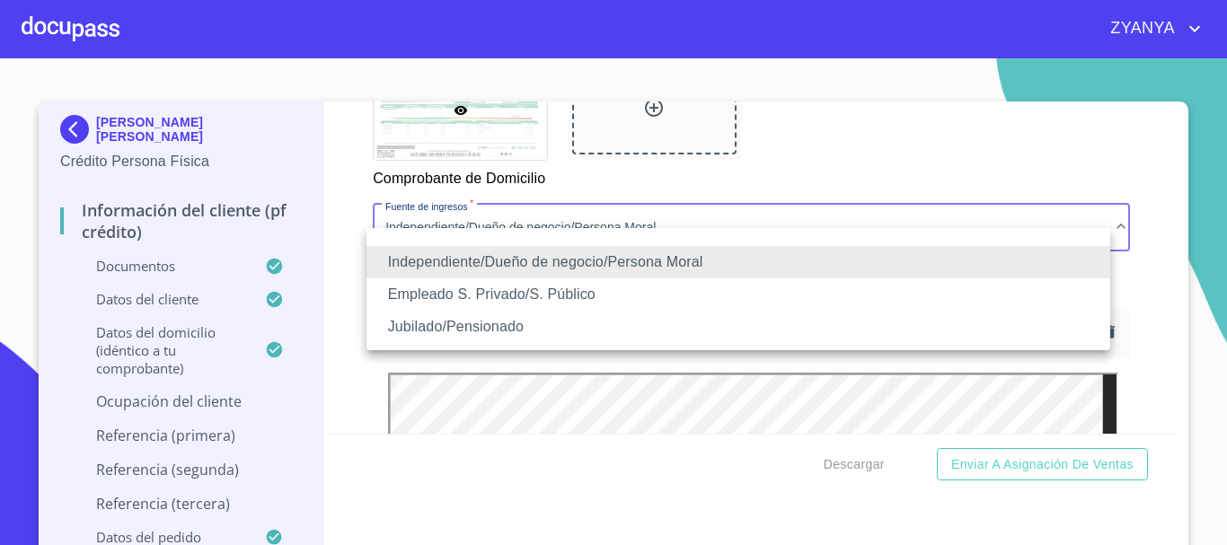
click at [557, 294] on li "Empleado S. Privado/S. Público" at bounding box center [739, 295] width 744 height 32
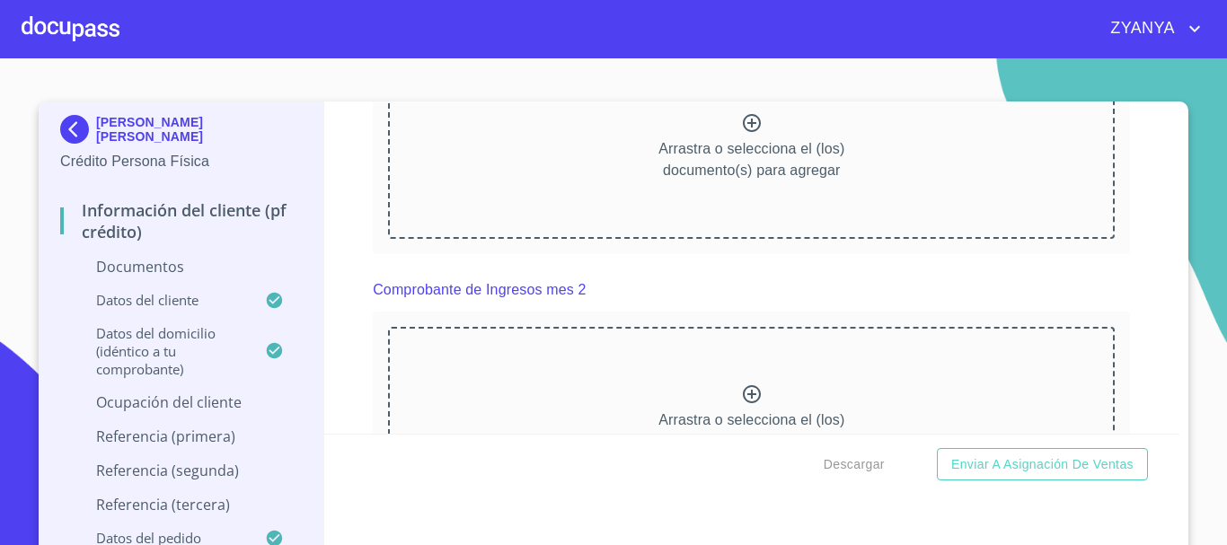
scroll to position [1797, 0]
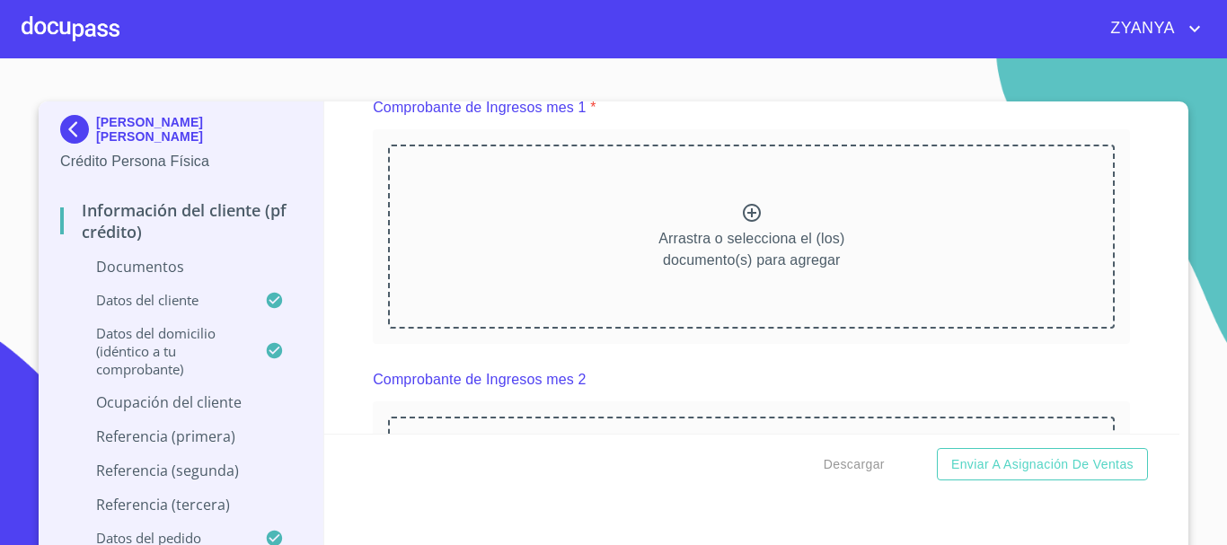
click at [726, 236] on div "Arrastra o selecciona el (los) documento(s) para agregar" at bounding box center [751, 236] width 727 height 183
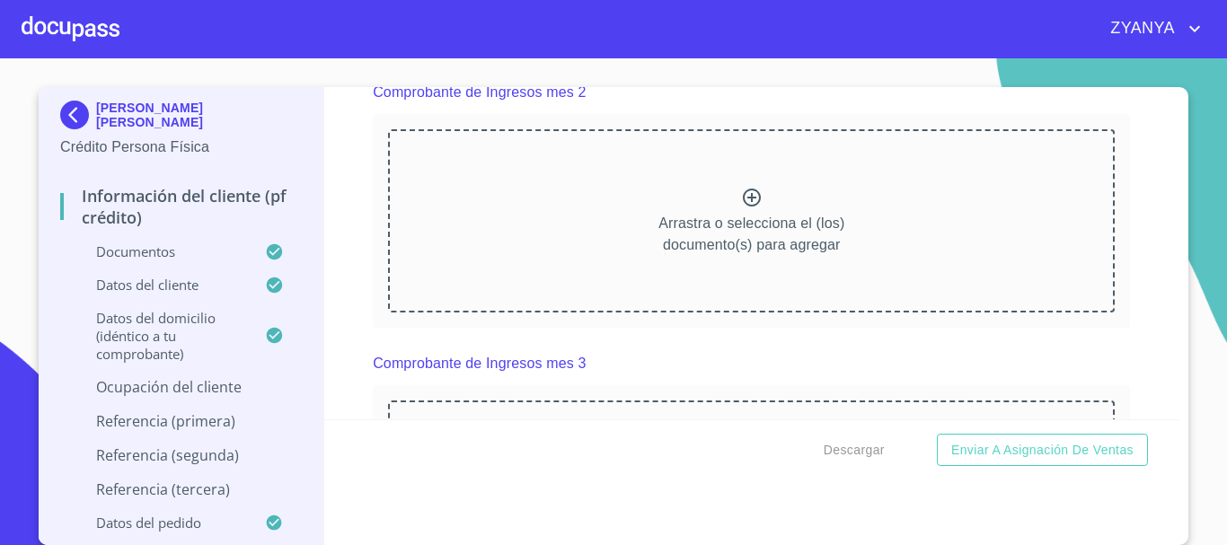
scroll to position [2606, 0]
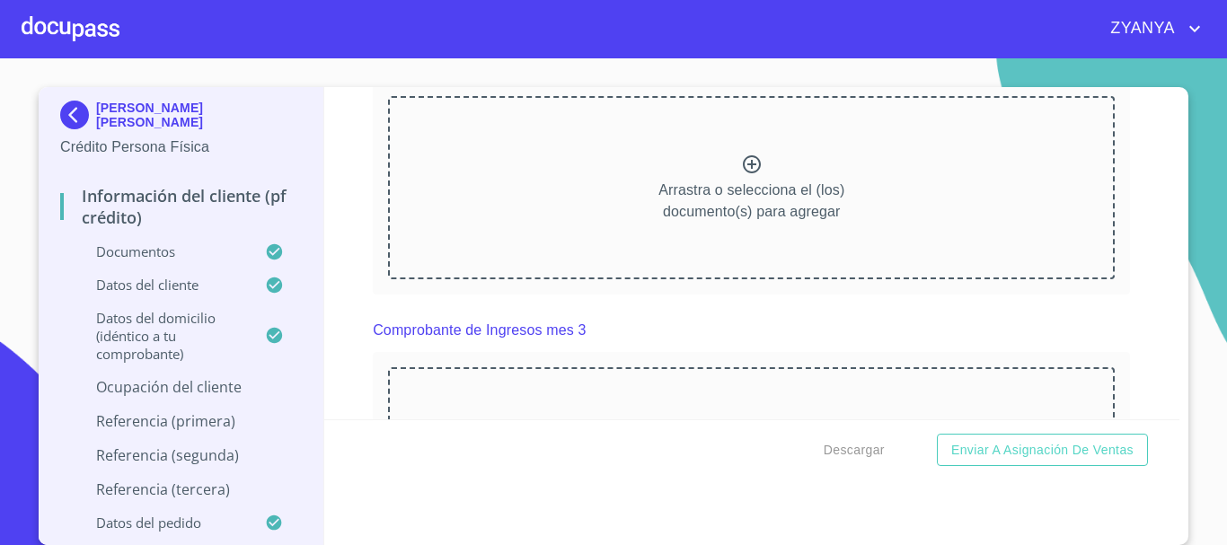
click at [751, 190] on div "Arrastra o selecciona el (los) documento(s) para agregar" at bounding box center [751, 187] width 727 height 183
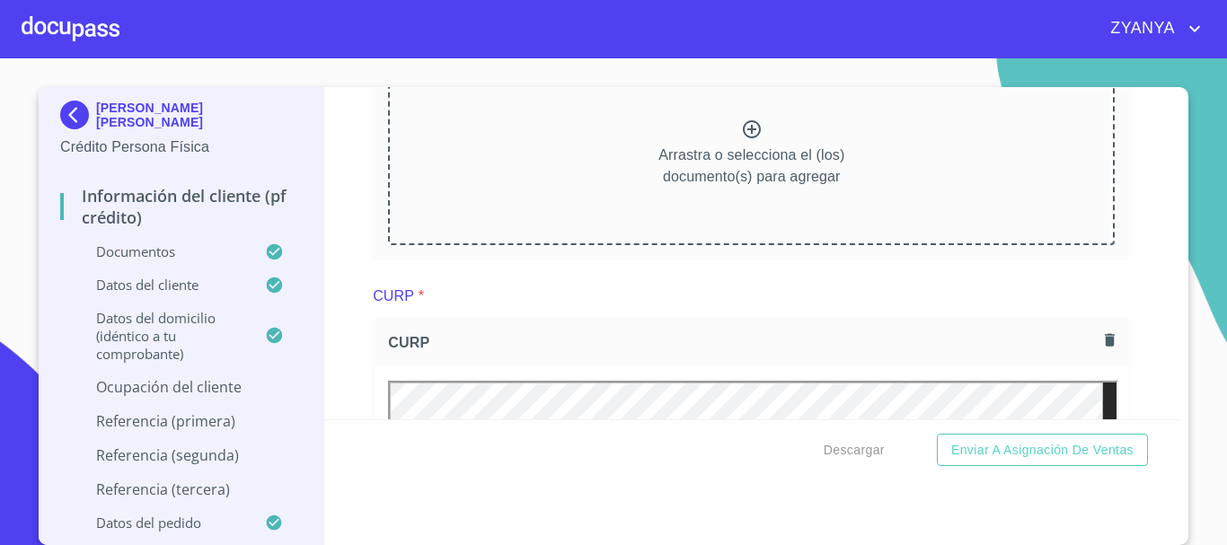
scroll to position [3324, 0]
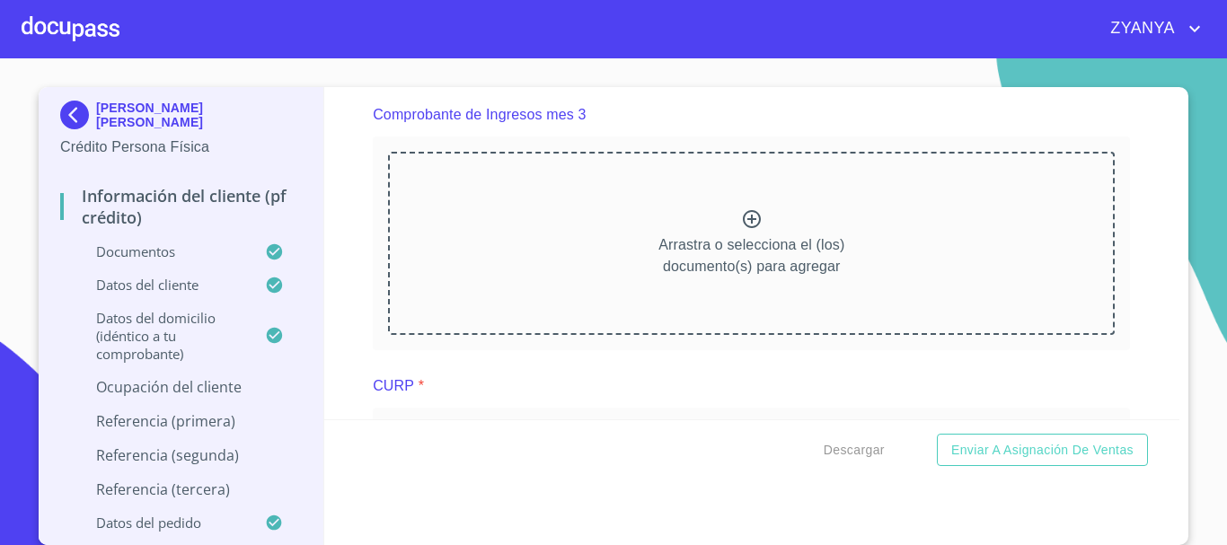
click at [721, 230] on div "Arrastra o selecciona el (los) documento(s) para agregar" at bounding box center [751, 243] width 727 height 183
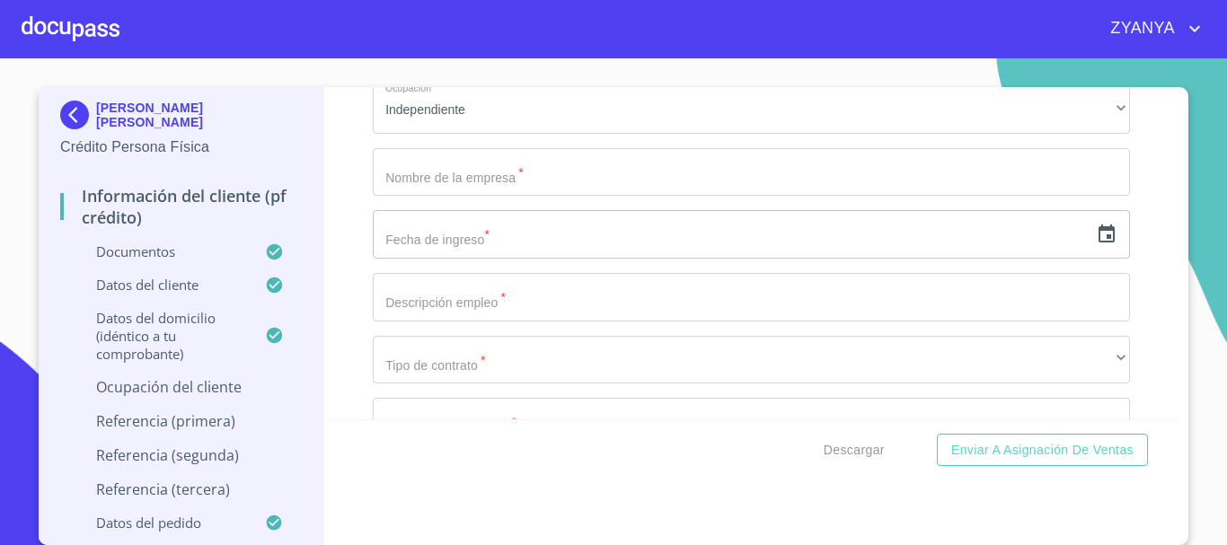
scroll to position [7457, 0]
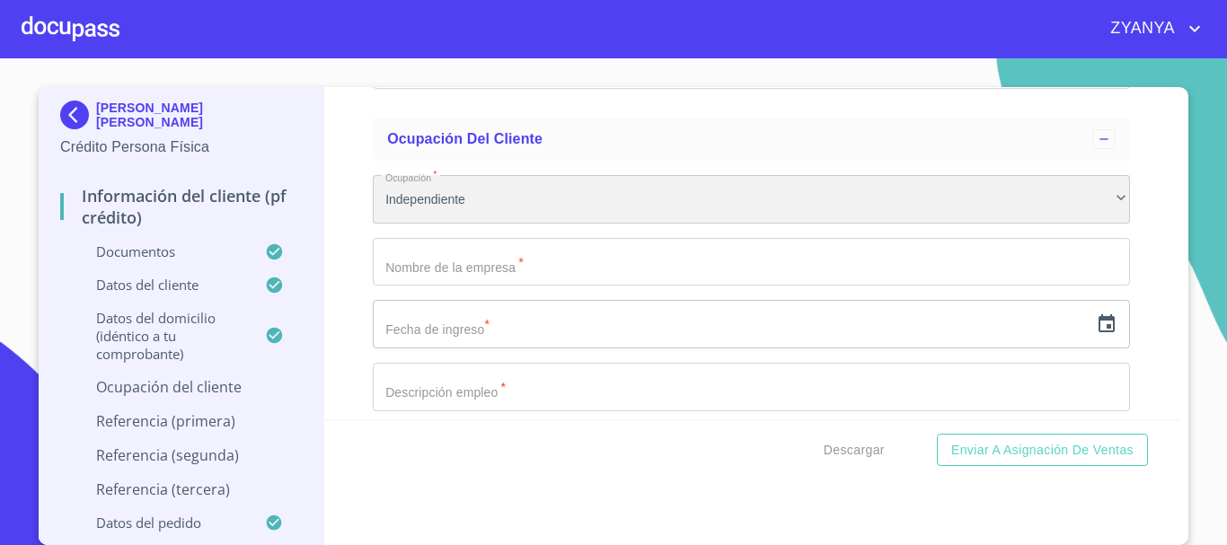
click at [1083, 224] on div "Independiente" at bounding box center [751, 199] width 757 height 49
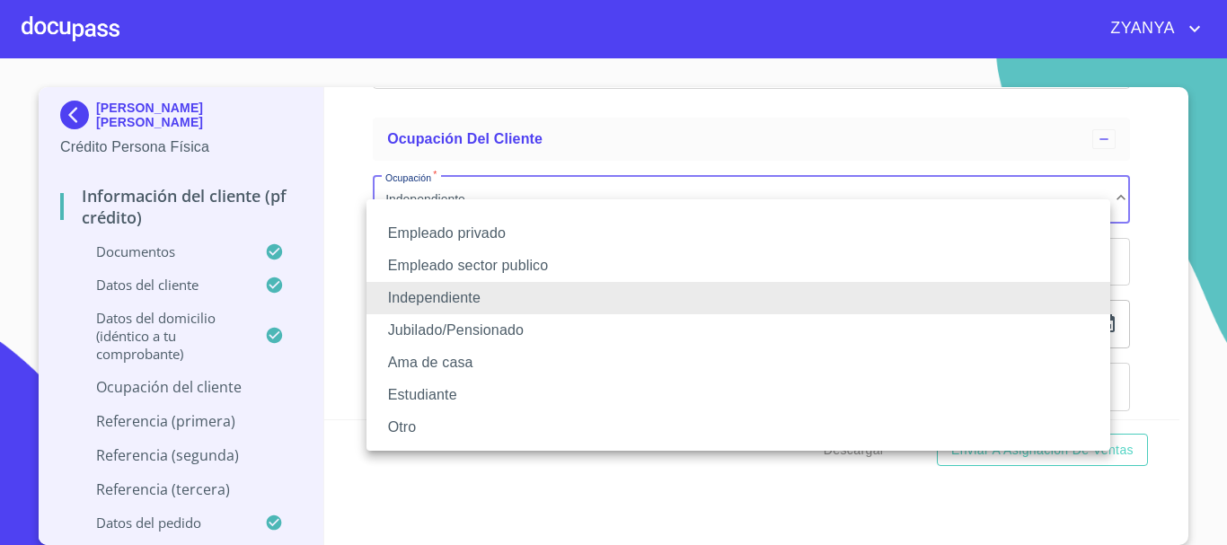
click at [529, 221] on li "Empleado privado" at bounding box center [739, 233] width 744 height 32
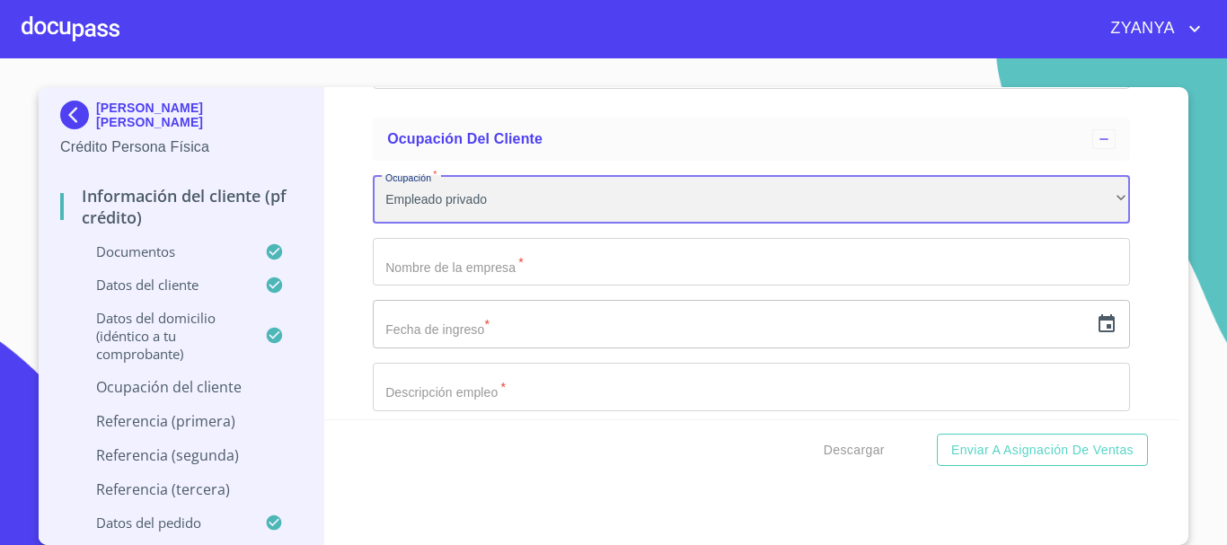
scroll to position [7547, 0]
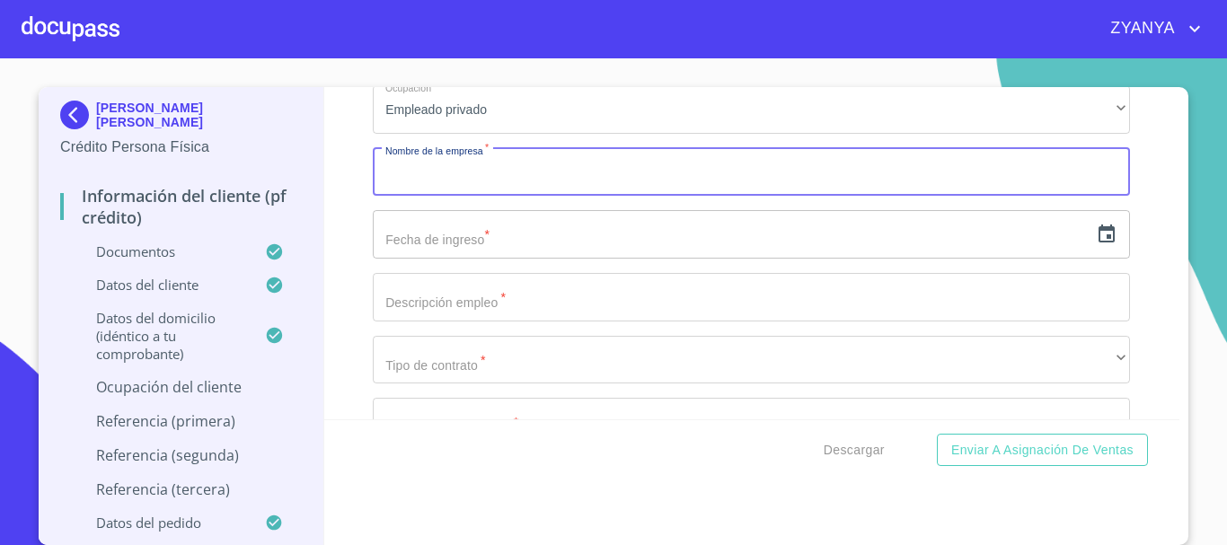
click at [732, 197] on input "Documento de identificación.   *" at bounding box center [751, 172] width 757 height 49
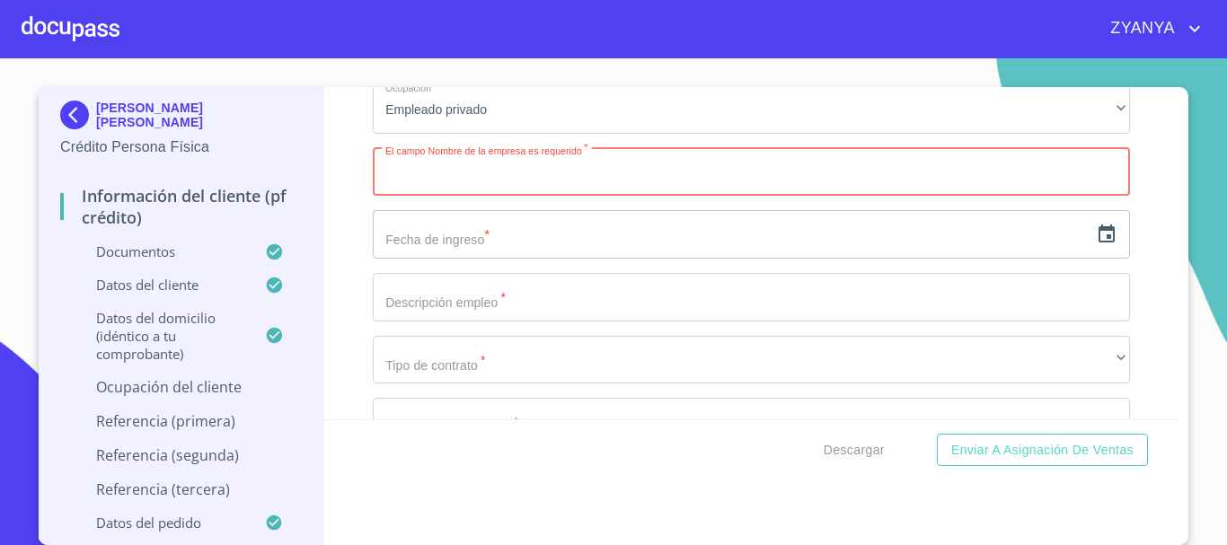
paste input "VCRJ"
type input "VCRJ"
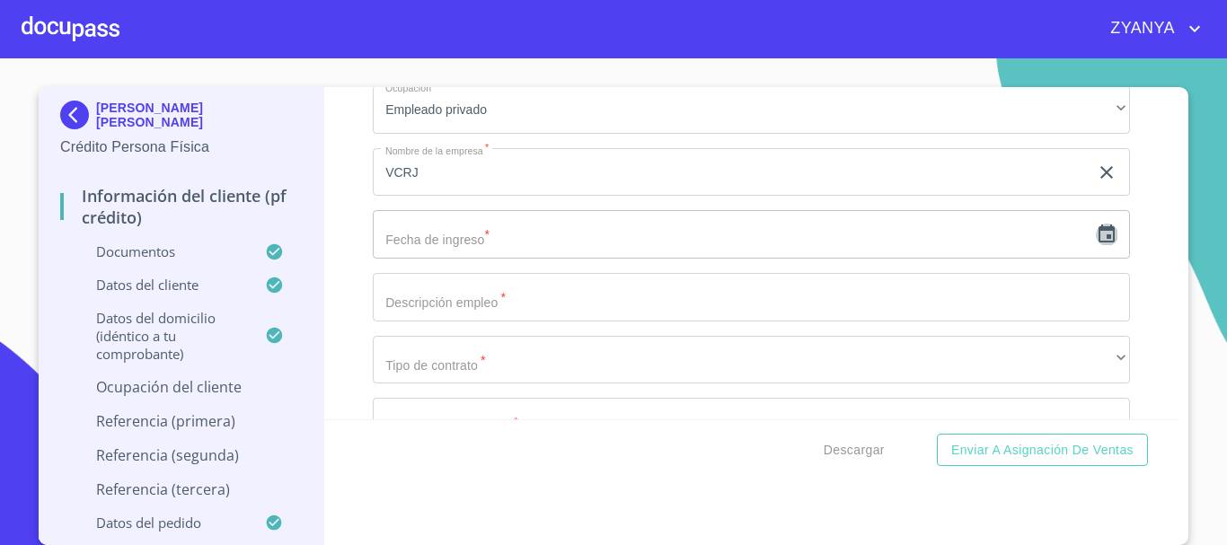
click at [1099, 243] on icon "button" at bounding box center [1107, 234] width 16 height 18
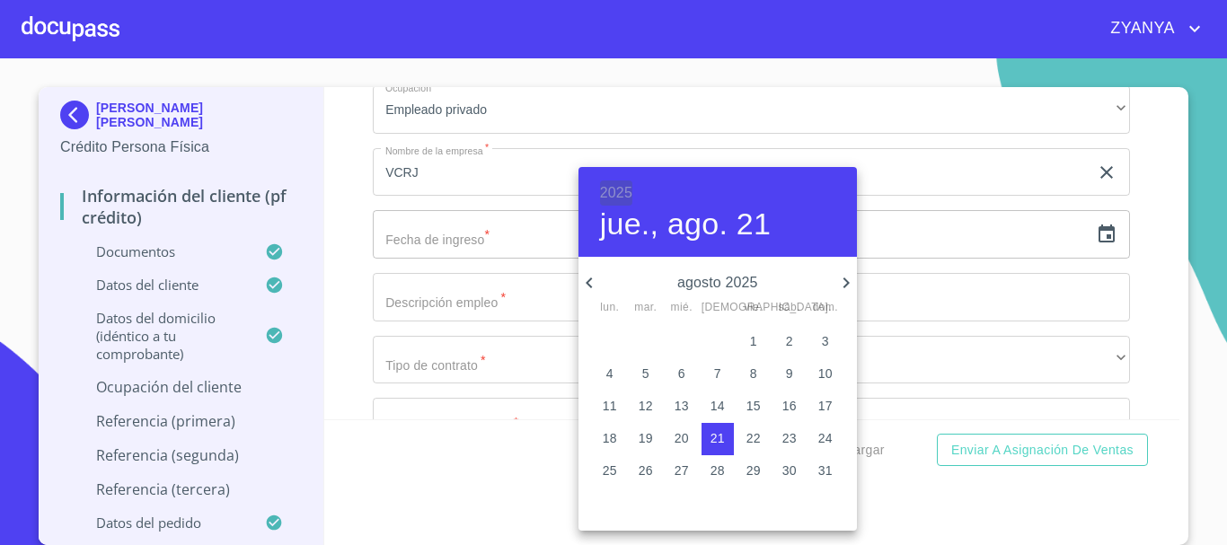
click at [618, 181] on h6 "2025" at bounding box center [616, 193] width 32 height 25
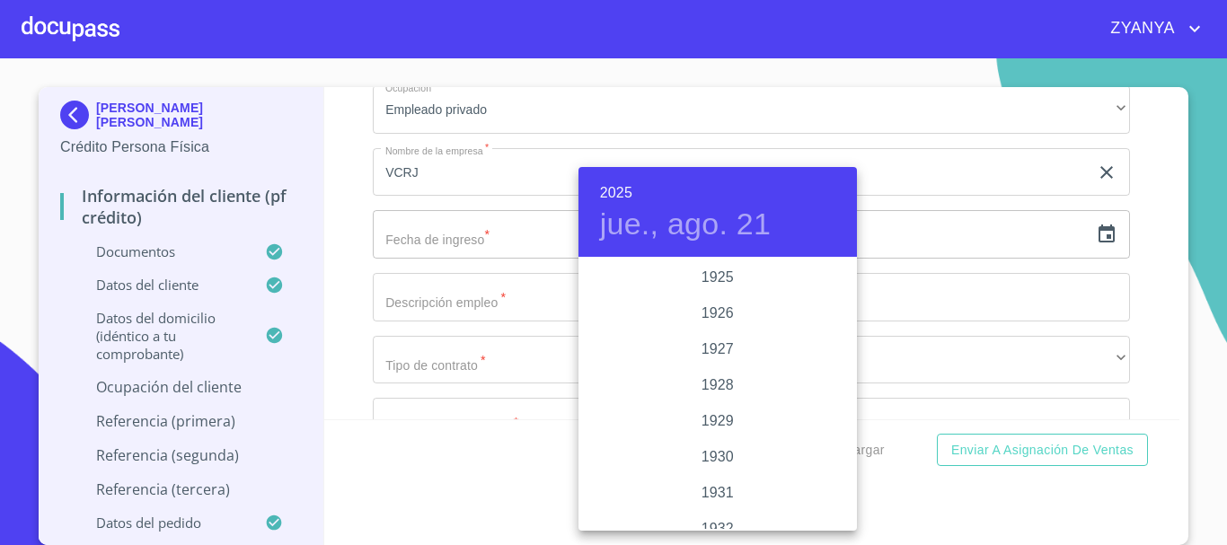
scroll to position [3486, 0]
click at [705, 341] on div "2024" at bounding box center [718, 350] width 279 height 36
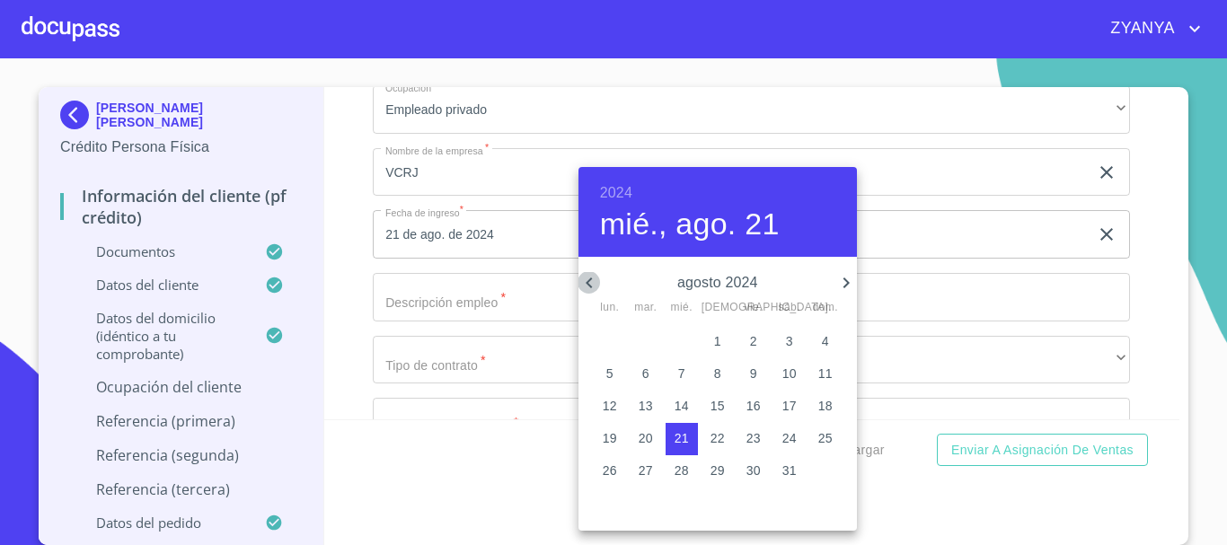
click at [592, 279] on icon "button" at bounding box center [589, 283] width 6 height 11
click at [688, 372] on p "10" at bounding box center [682, 374] width 14 height 18
type input "10 de [DATE]. de 2024"
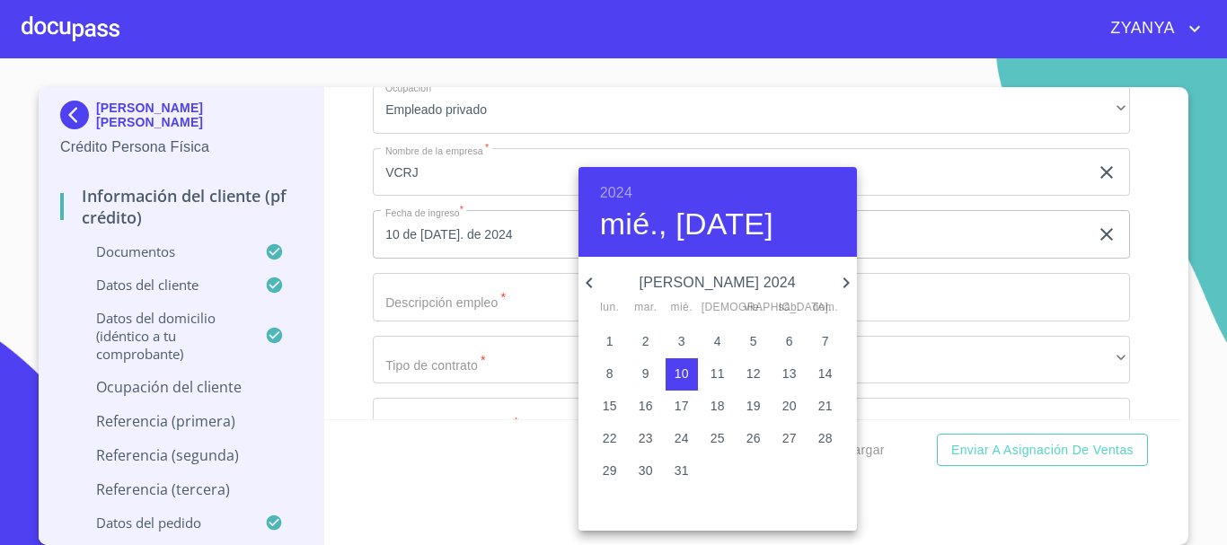
click at [499, 324] on div at bounding box center [613, 272] width 1227 height 545
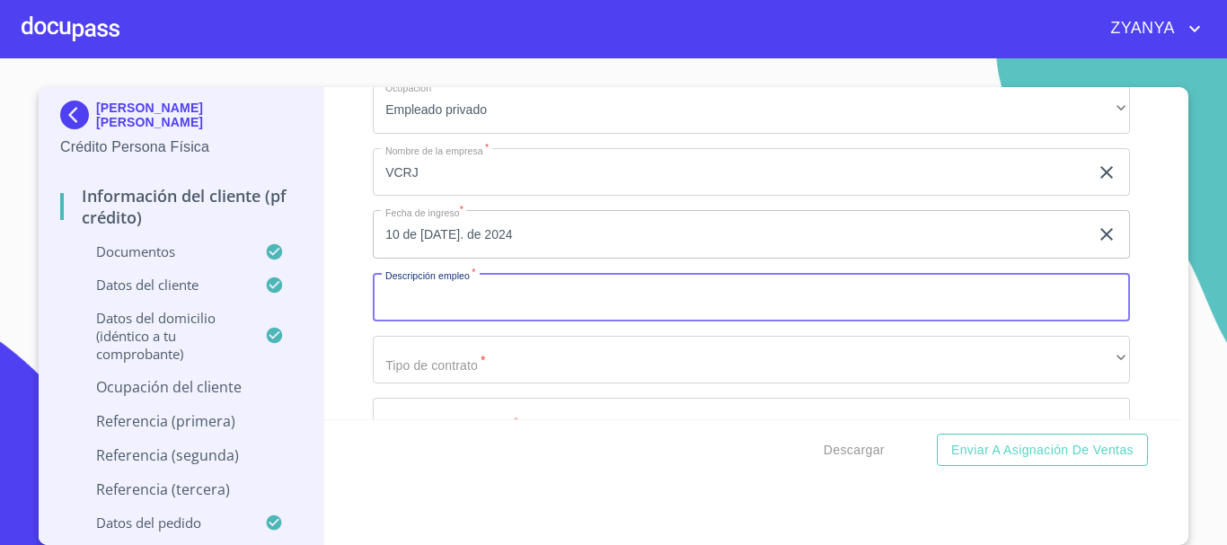
click at [499, 322] on input "Documento de identificación.   *" at bounding box center [751, 297] width 757 height 49
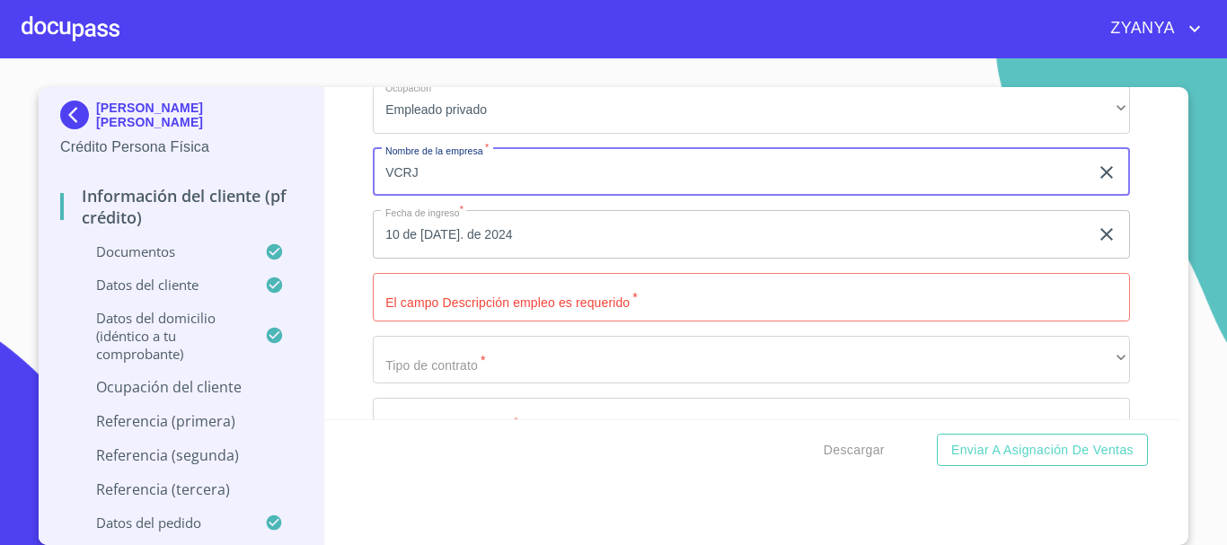
click at [422, 197] on input "VCRJ" at bounding box center [731, 172] width 716 height 49
type input "GRUPO VCRJ"
click at [547, 322] on input "Documento de identificación.   *" at bounding box center [751, 297] width 757 height 49
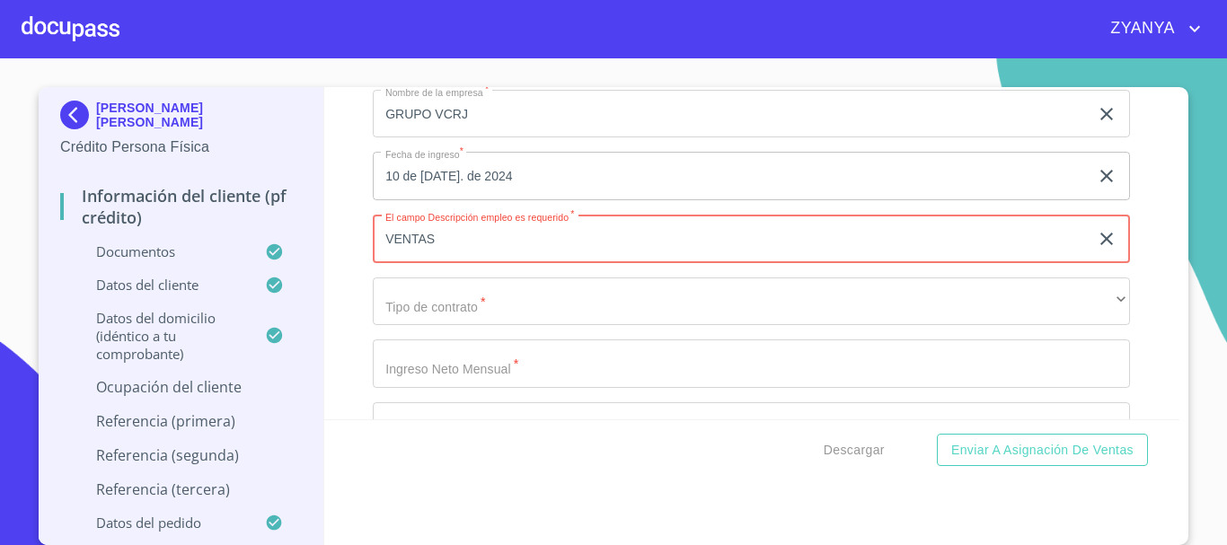
scroll to position [7727, 0]
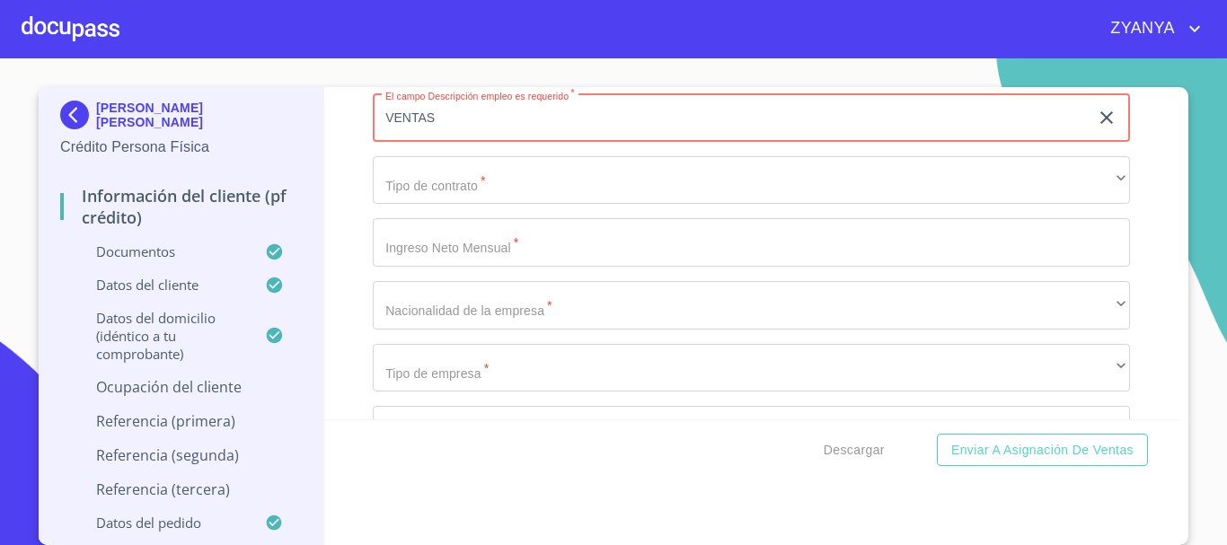
type input "VENTAS"
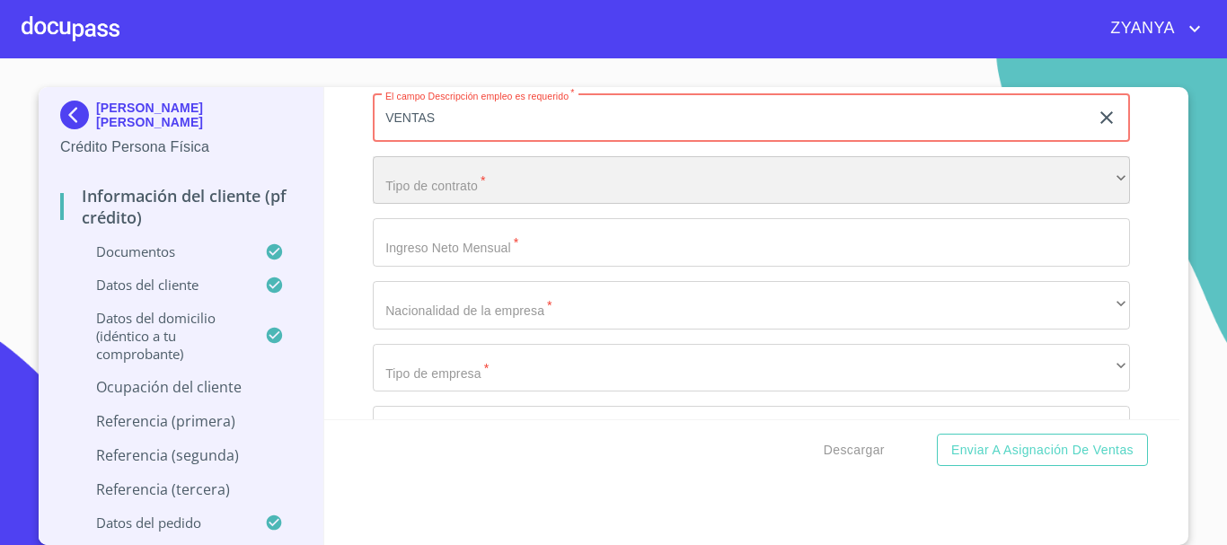
click at [488, 191] on div "​" at bounding box center [751, 180] width 757 height 49
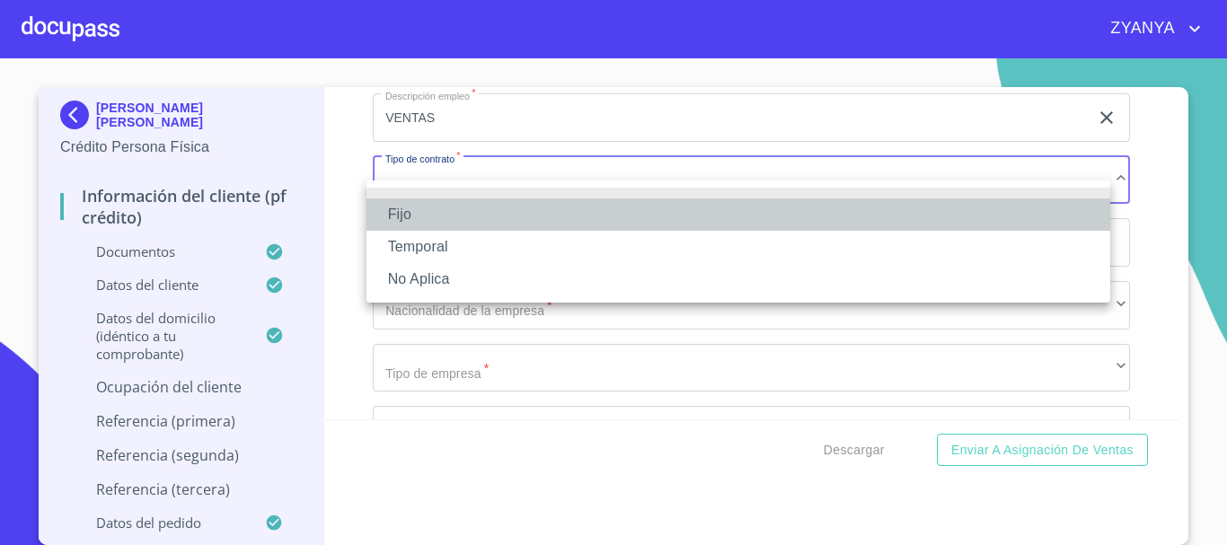
click at [476, 213] on li "Fijo" at bounding box center [739, 215] width 744 height 32
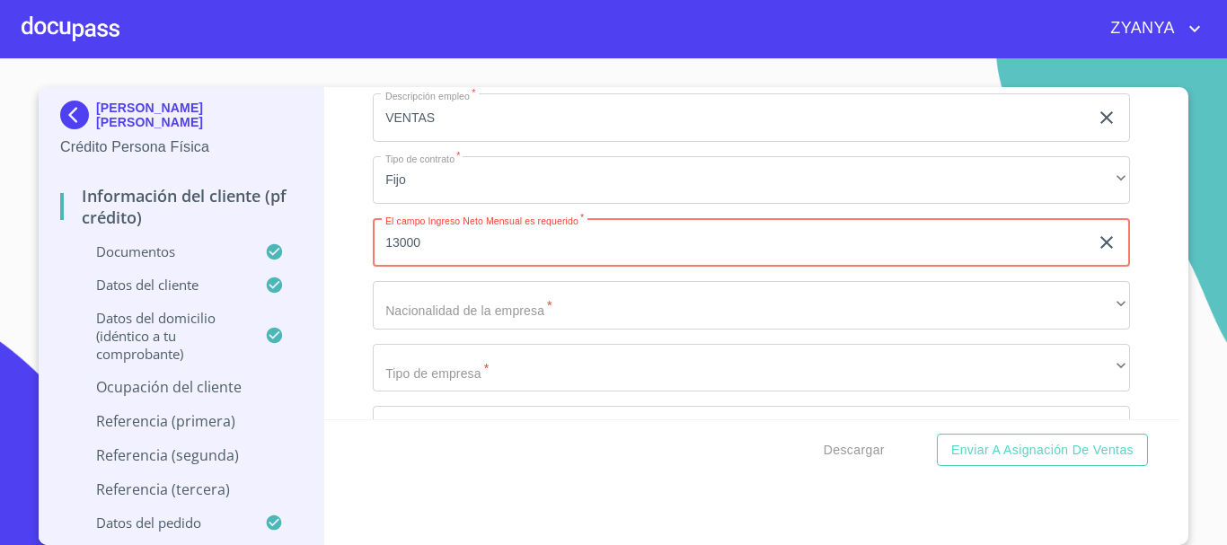
type input "13000"
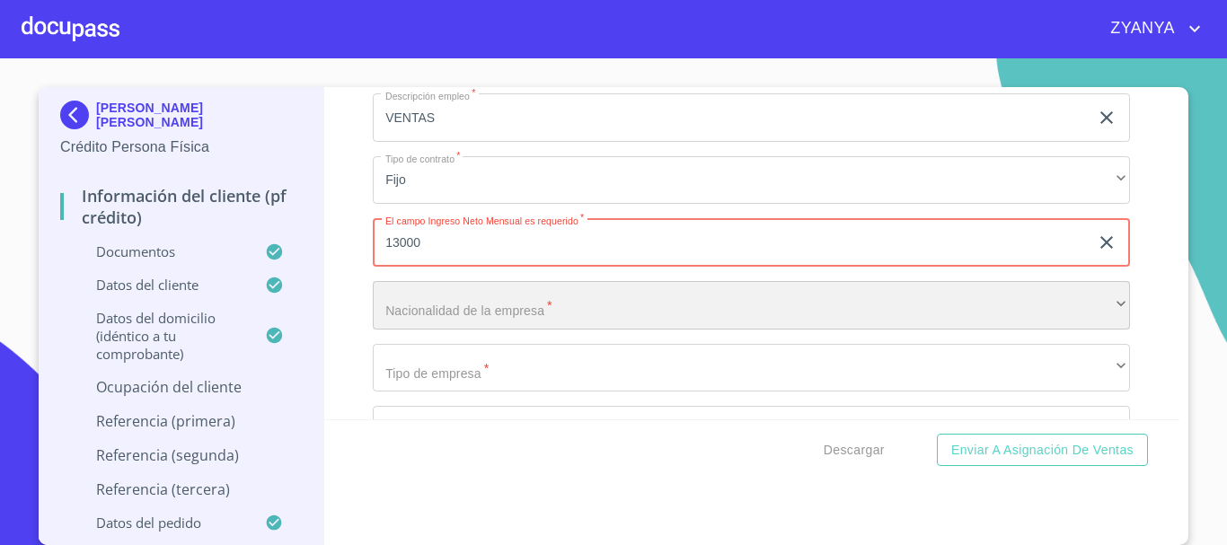
click at [533, 330] on div "​" at bounding box center [751, 305] width 757 height 49
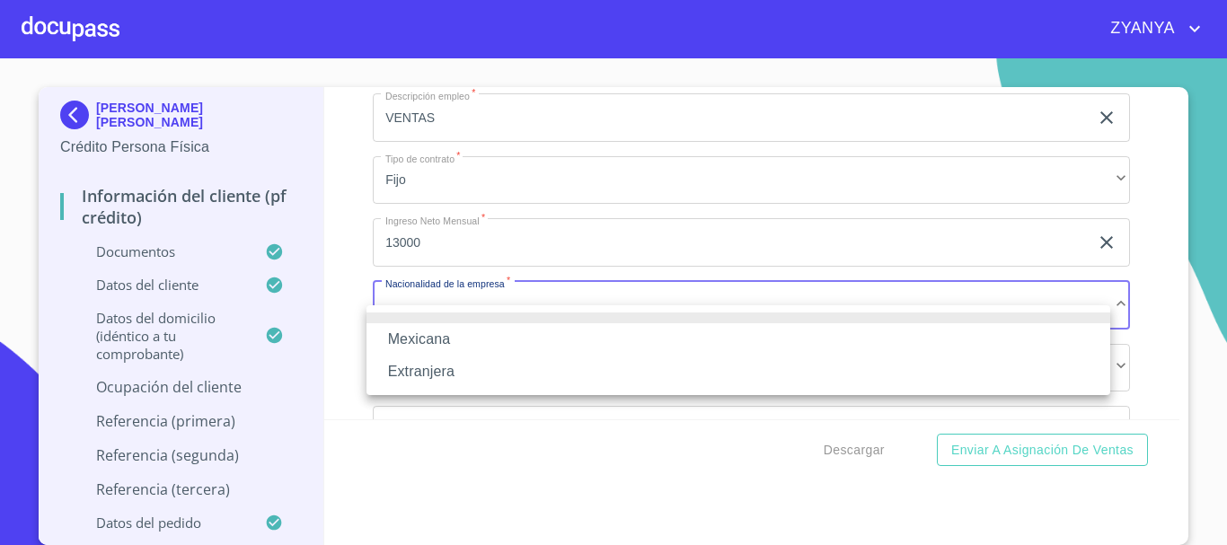
click at [533, 333] on li "Mexicana" at bounding box center [739, 339] width 744 height 32
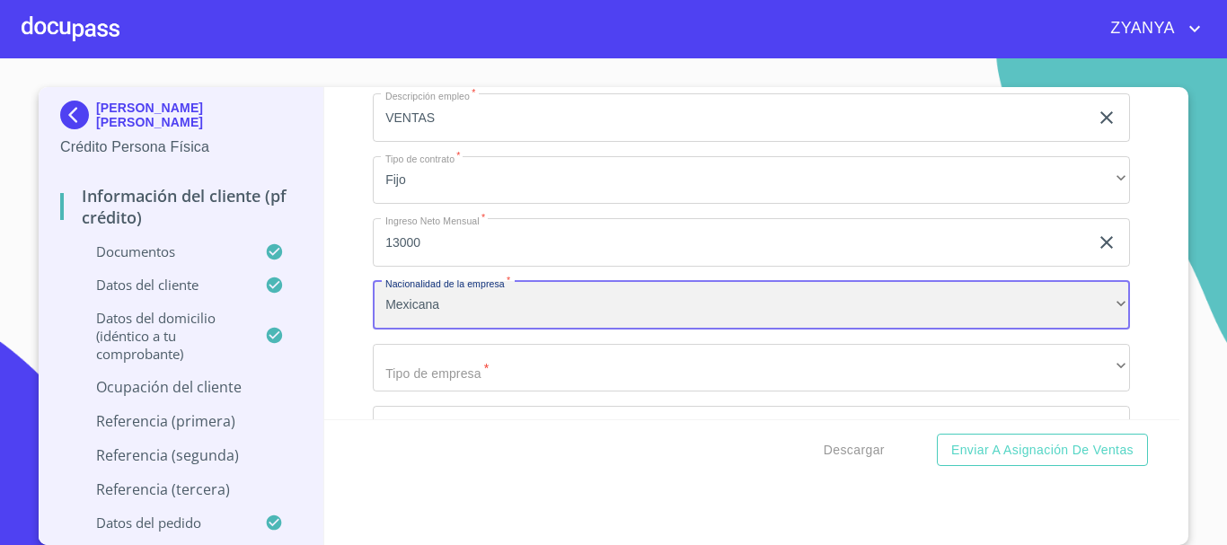
scroll to position [7817, 0]
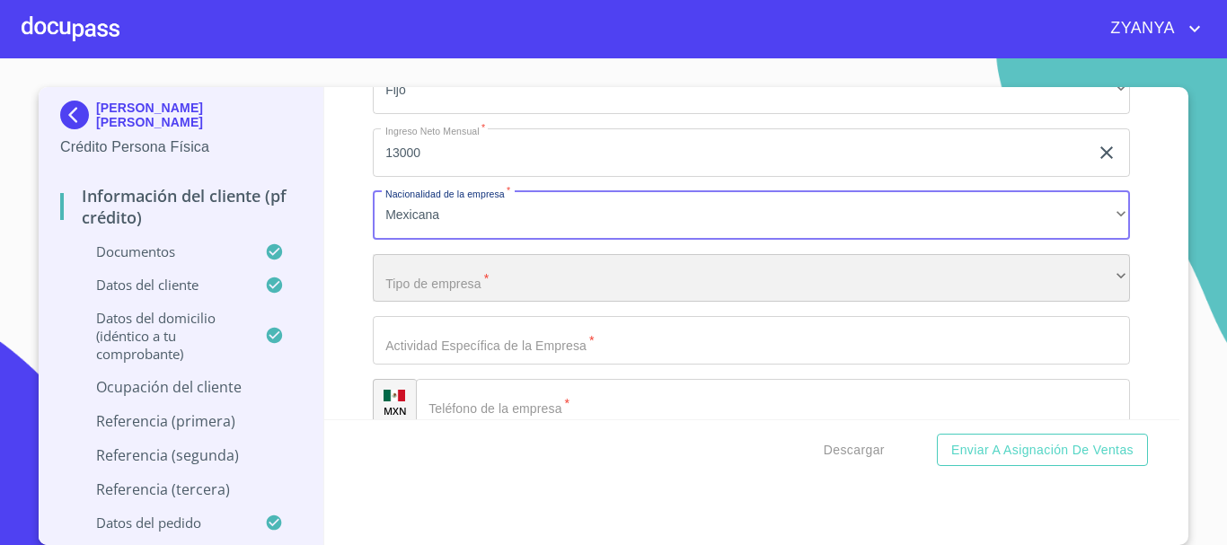
click at [475, 303] on div "​" at bounding box center [751, 278] width 757 height 49
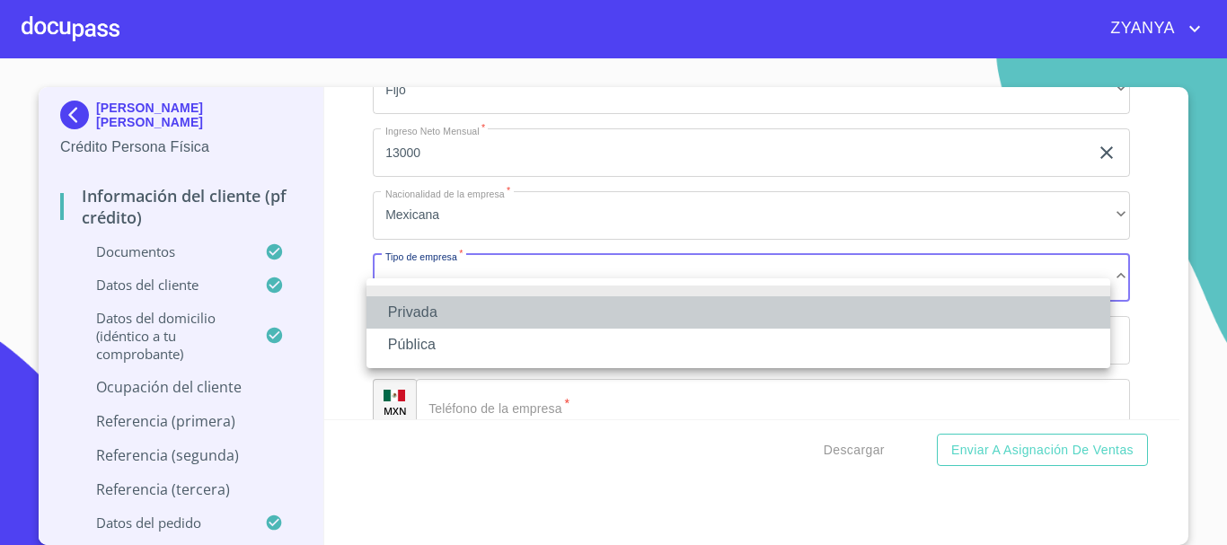
click at [468, 307] on li "Privada" at bounding box center [739, 312] width 744 height 32
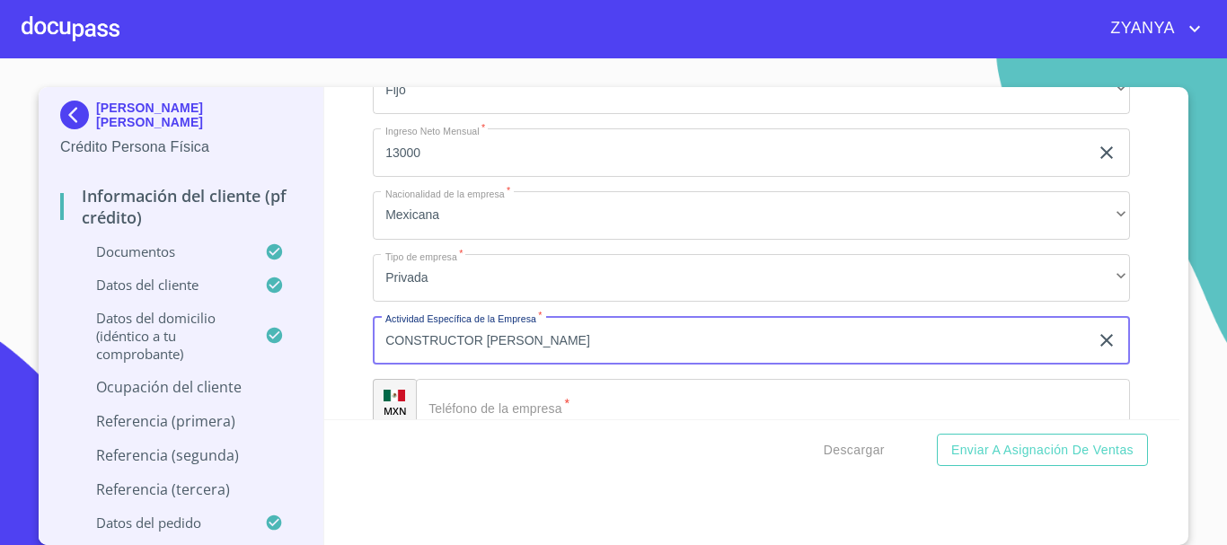
scroll to position [7907, 0]
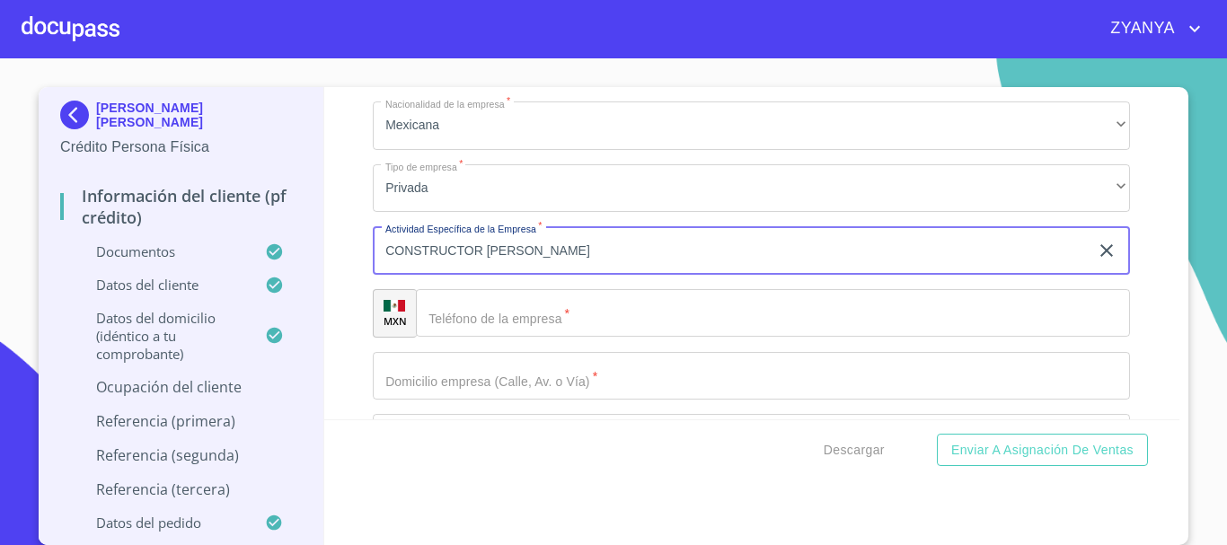
type input "CONSTRUCTOR [PERSON_NAME]"
click at [527, 332] on input "Documento de identificación.   *" at bounding box center [773, 313] width 714 height 49
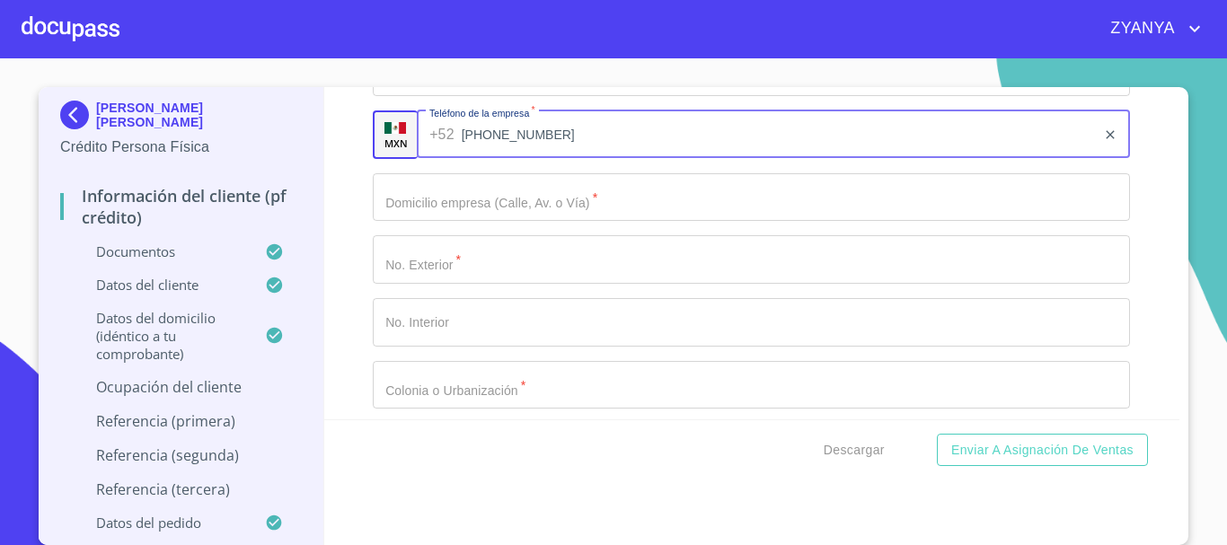
scroll to position [8086, 0]
type input "[PHONE_NUMBER]"
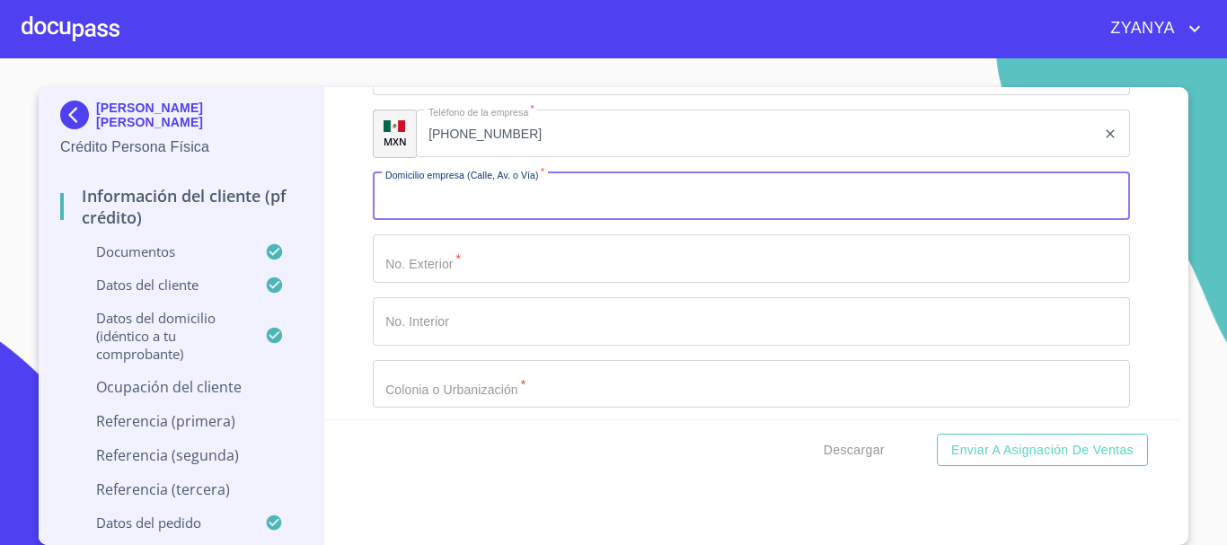
click at [509, 221] on input "Documento de identificación.   *" at bounding box center [751, 197] width 757 height 49
type input "AV [PERSON_NAME] Y [PERSON_NAME]"
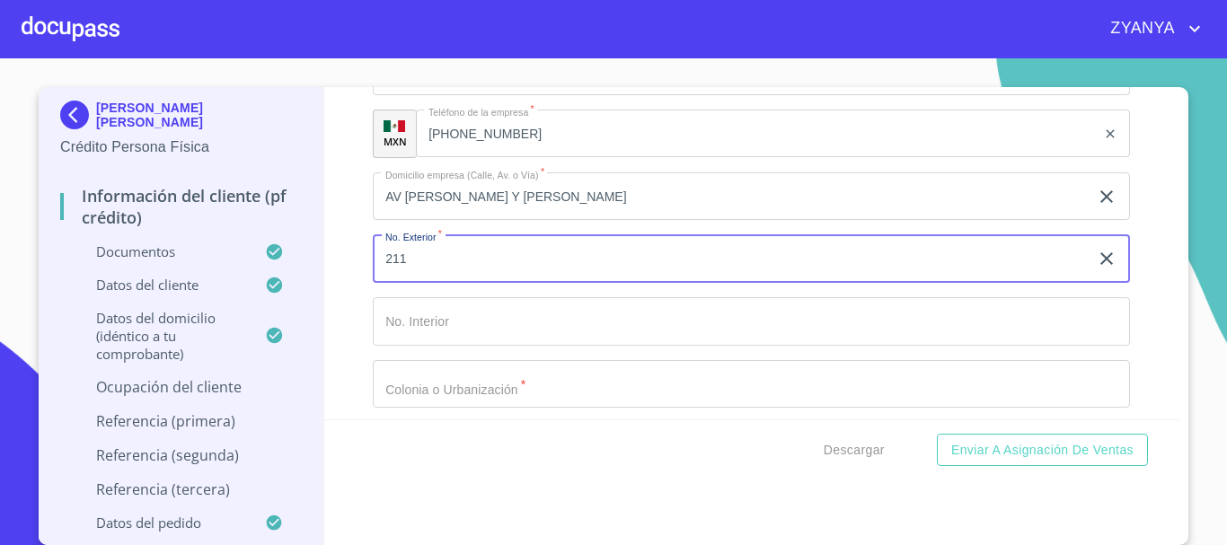
type input "211"
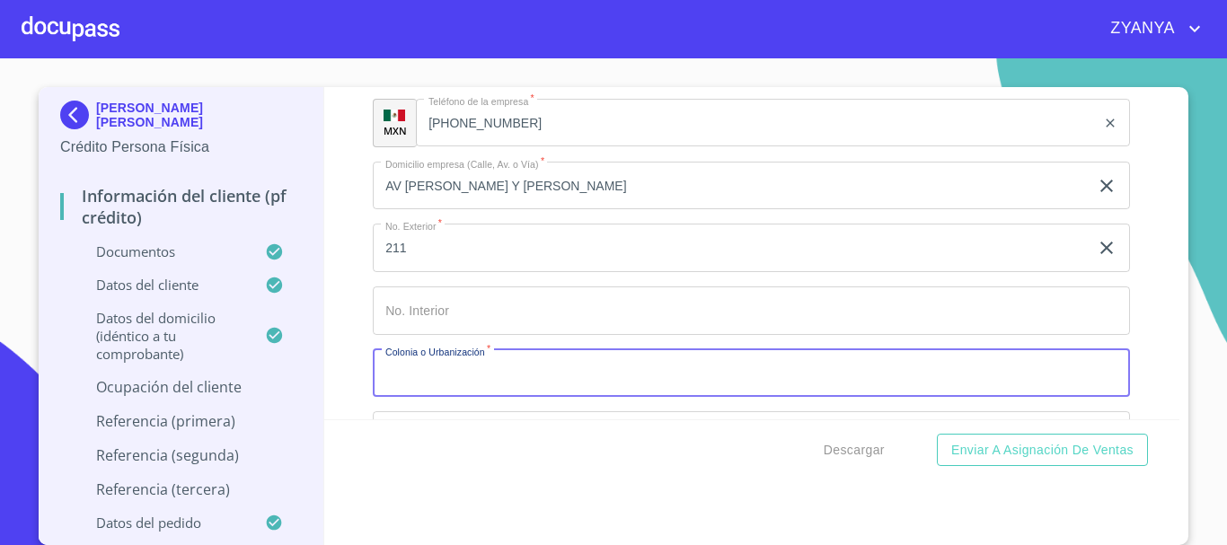
scroll to position [8187, 0]
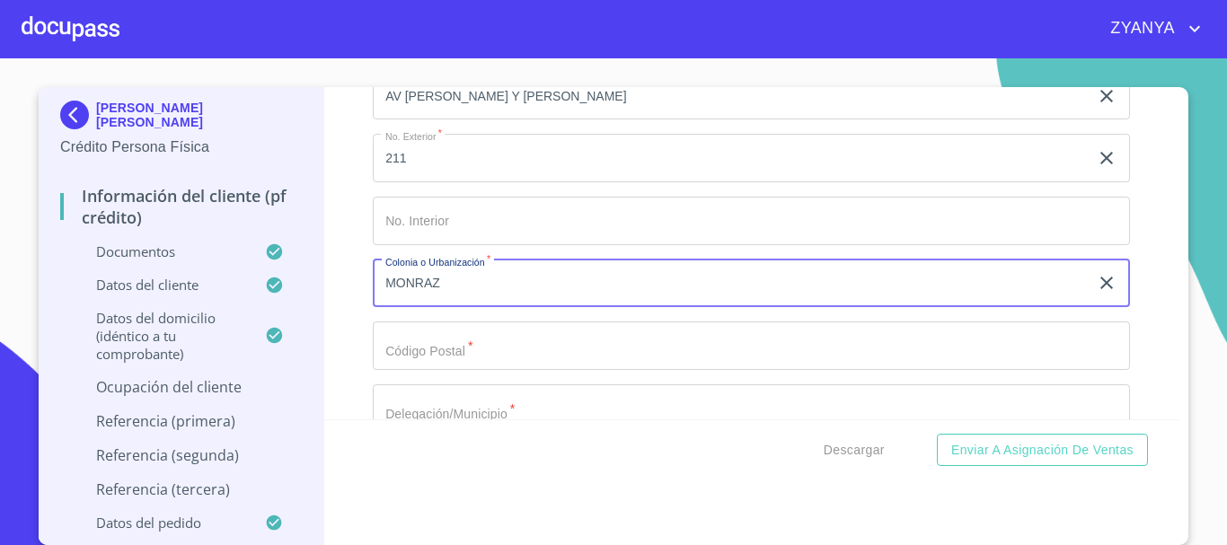
type input "MONRAZ"
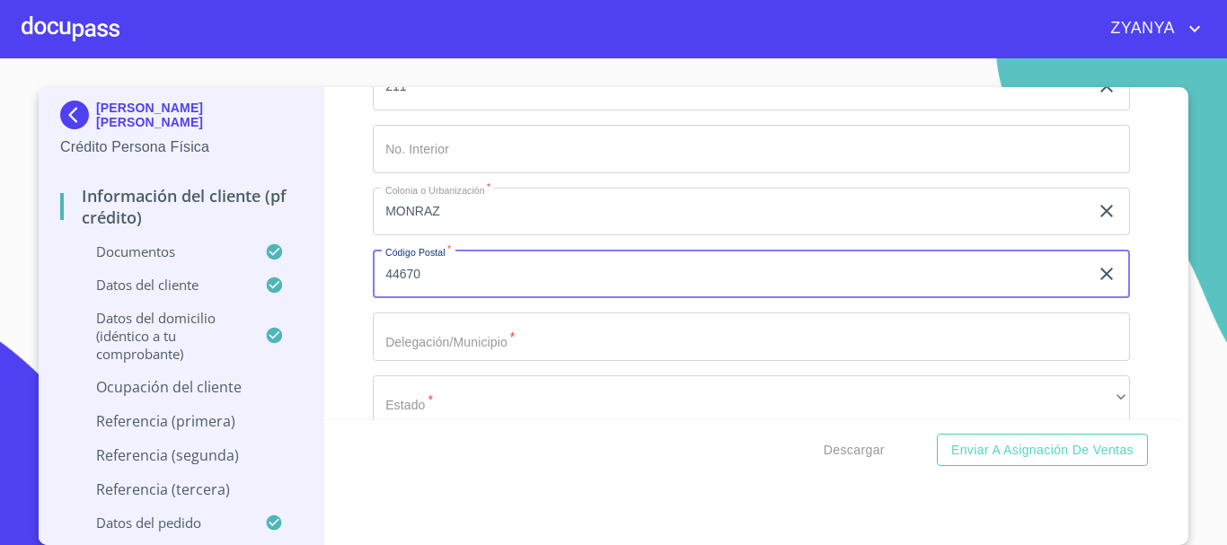
scroll to position [8367, 0]
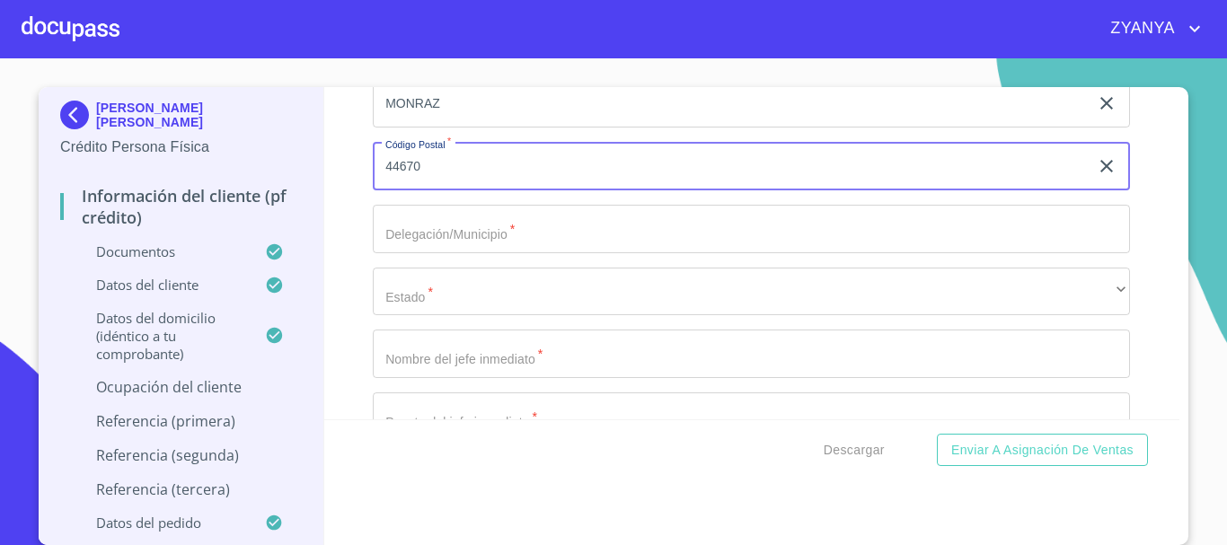
type input "44670"
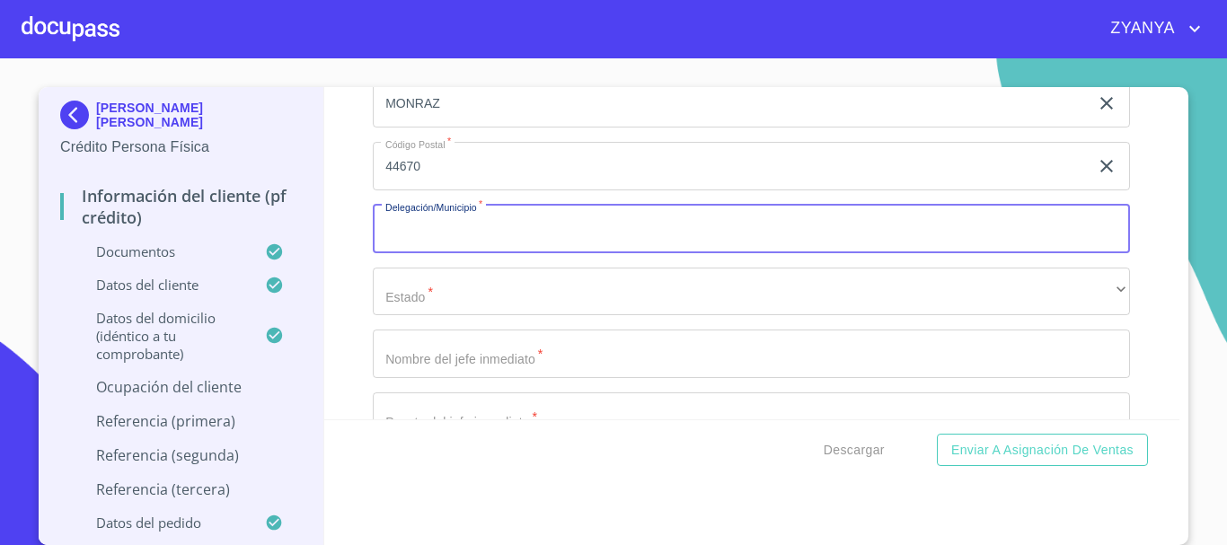
click at [544, 253] on input "Documento de identificación.   *" at bounding box center [751, 229] width 757 height 49
type input "[GEOGRAPHIC_DATA]"
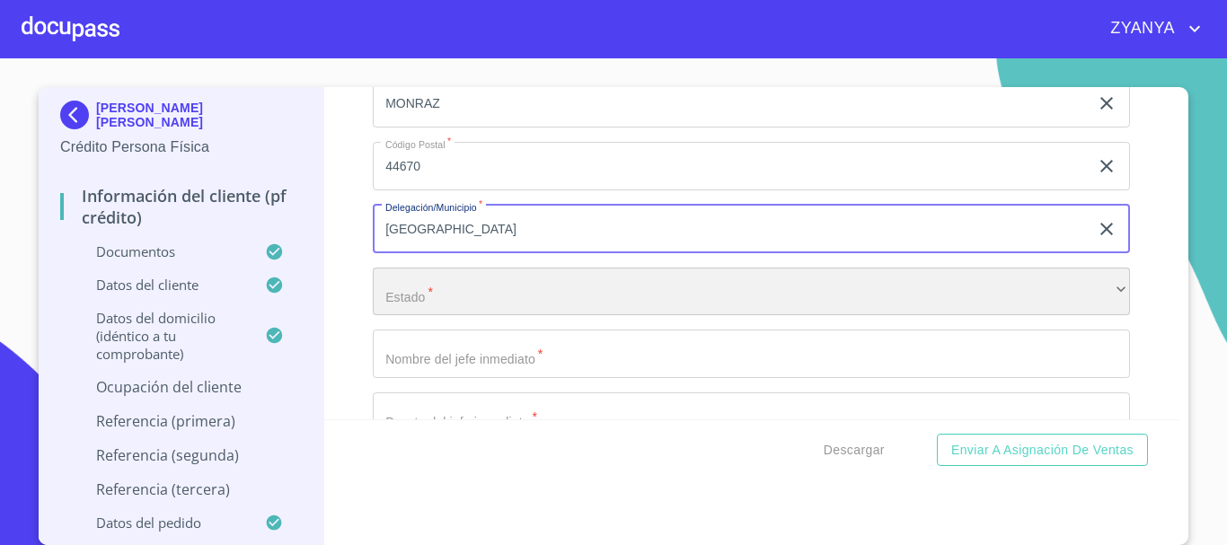
click at [536, 316] on div "​" at bounding box center [751, 292] width 757 height 49
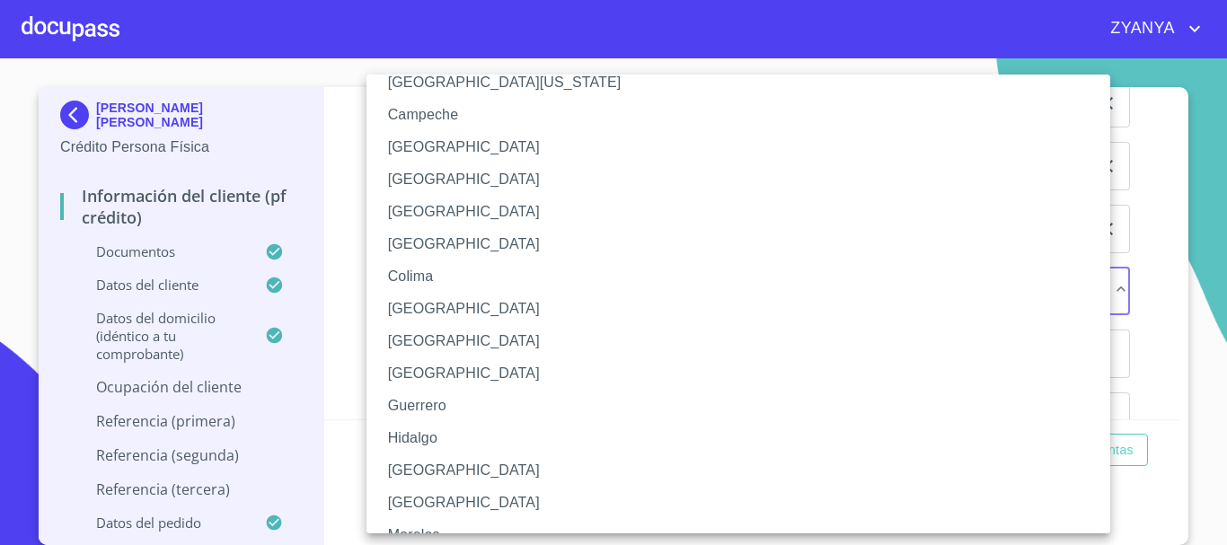
scroll to position [180, 0]
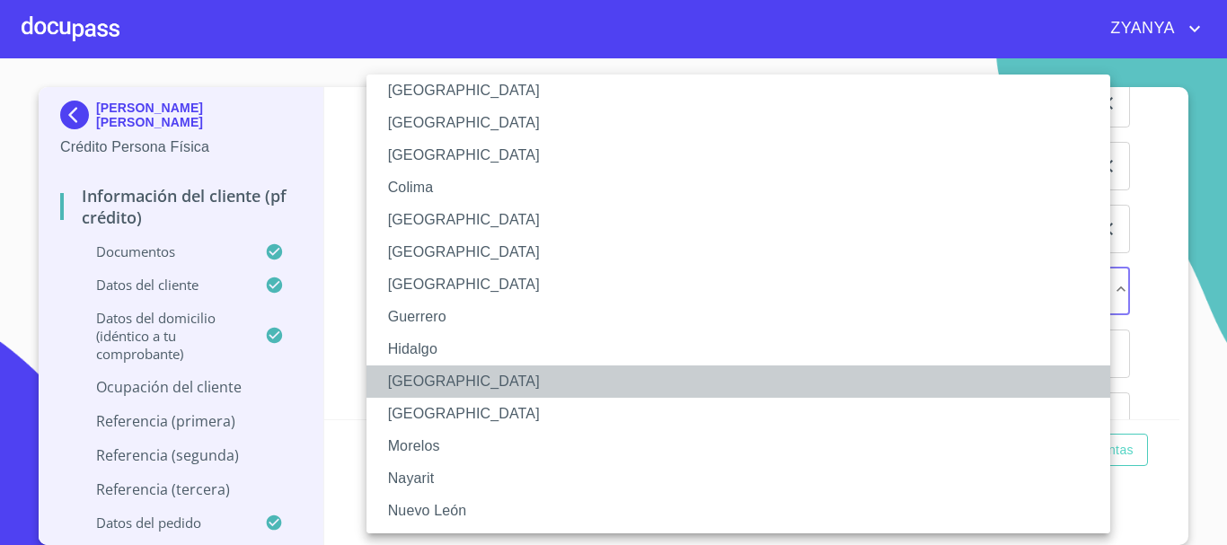
click at [462, 375] on li "[GEOGRAPHIC_DATA]" at bounding box center [745, 382] width 757 height 32
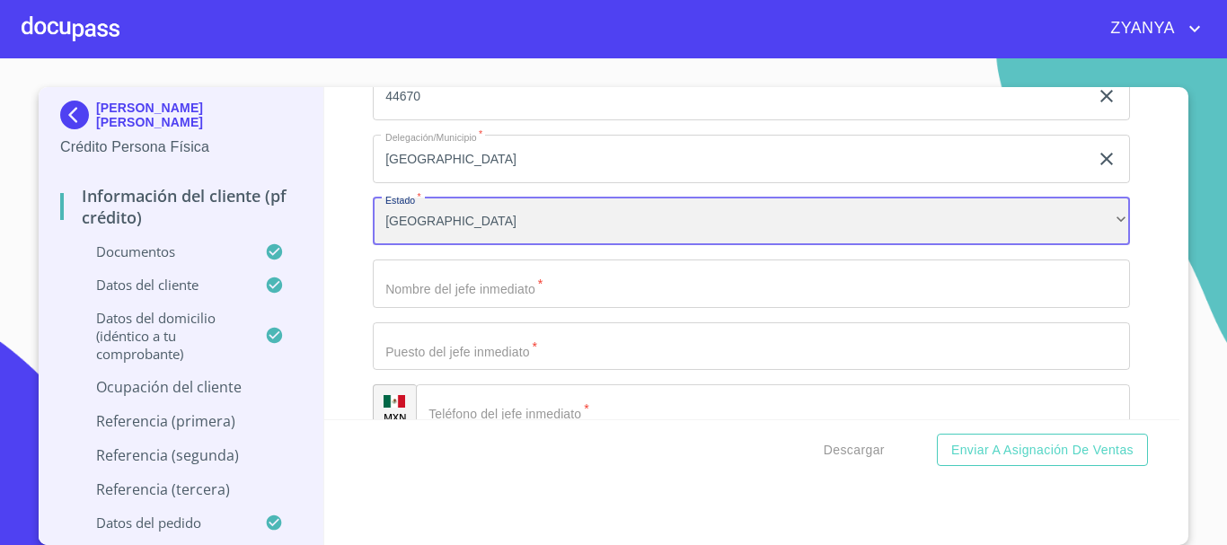
scroll to position [8456, 0]
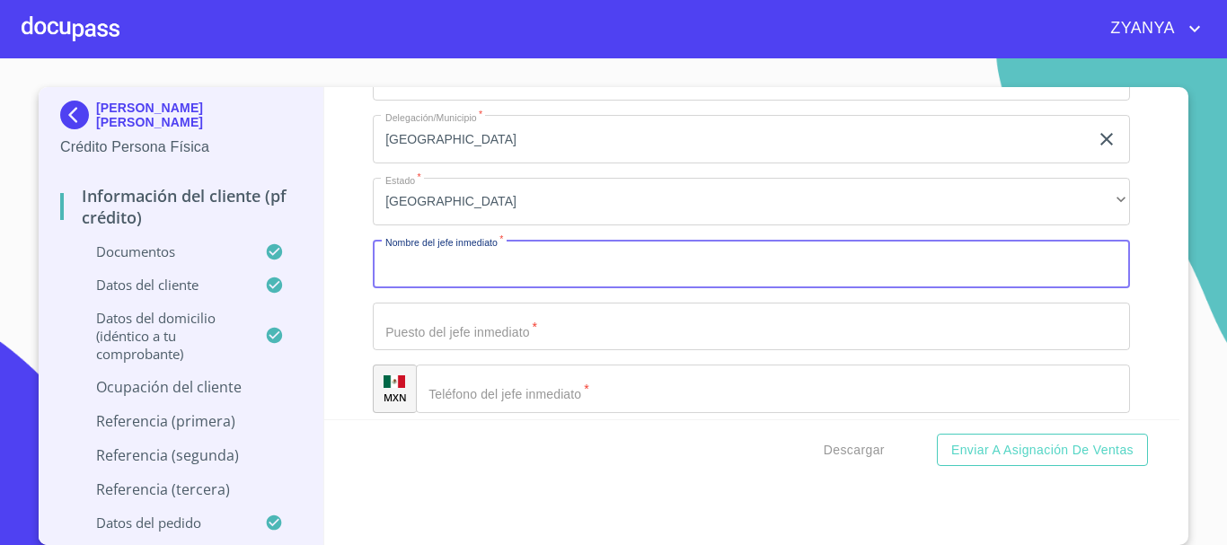
click at [607, 279] on input "Documento de identificación.   *" at bounding box center [751, 264] width 757 height 49
type input "[PERSON_NAME]"
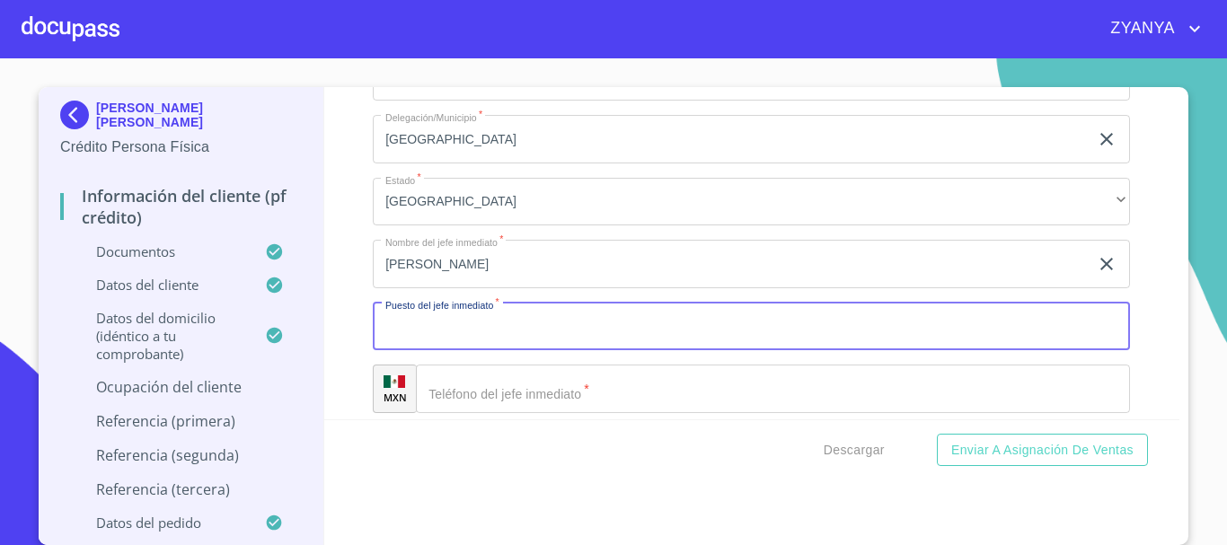
click at [593, 344] on input "Documento de identificación.   *" at bounding box center [751, 327] width 757 height 49
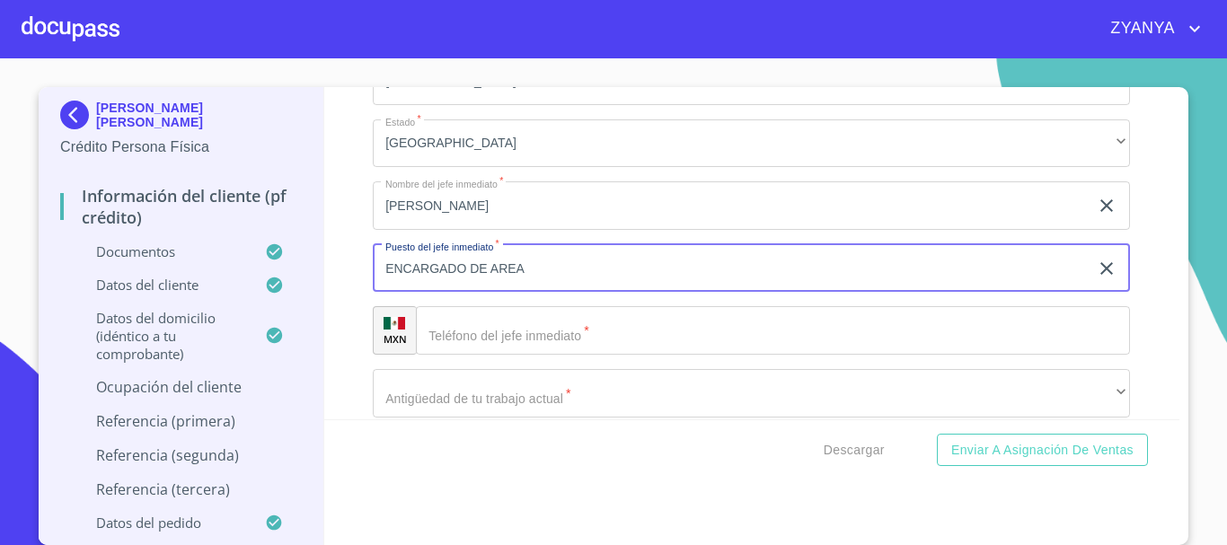
scroll to position [8546, 0]
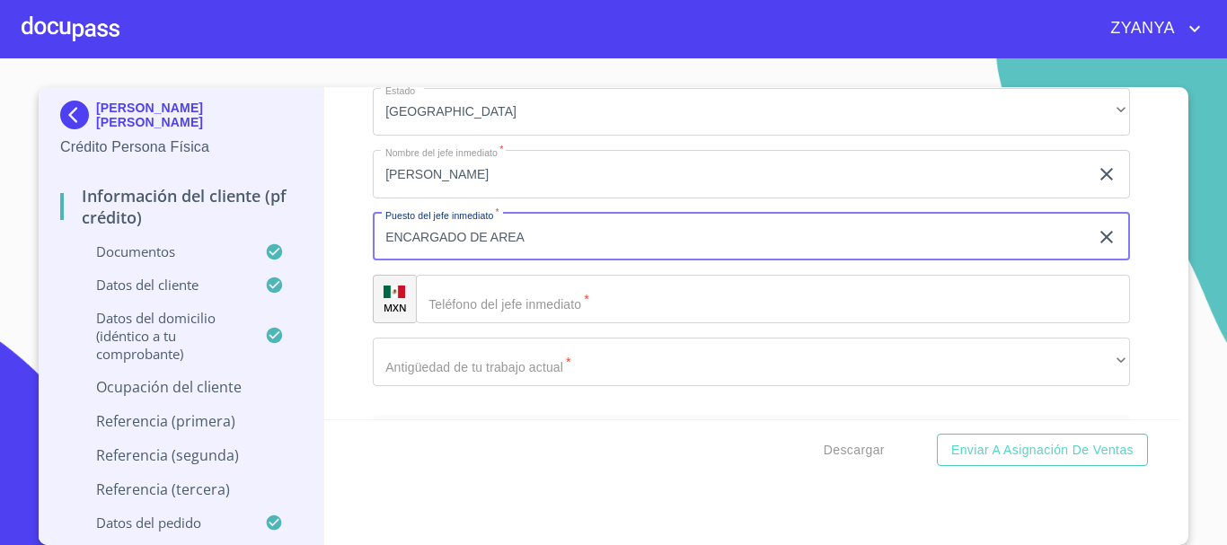
type input "ENCARGADO DE AREA"
click at [598, 317] on input "Documento de identificación.   *" at bounding box center [773, 299] width 714 height 49
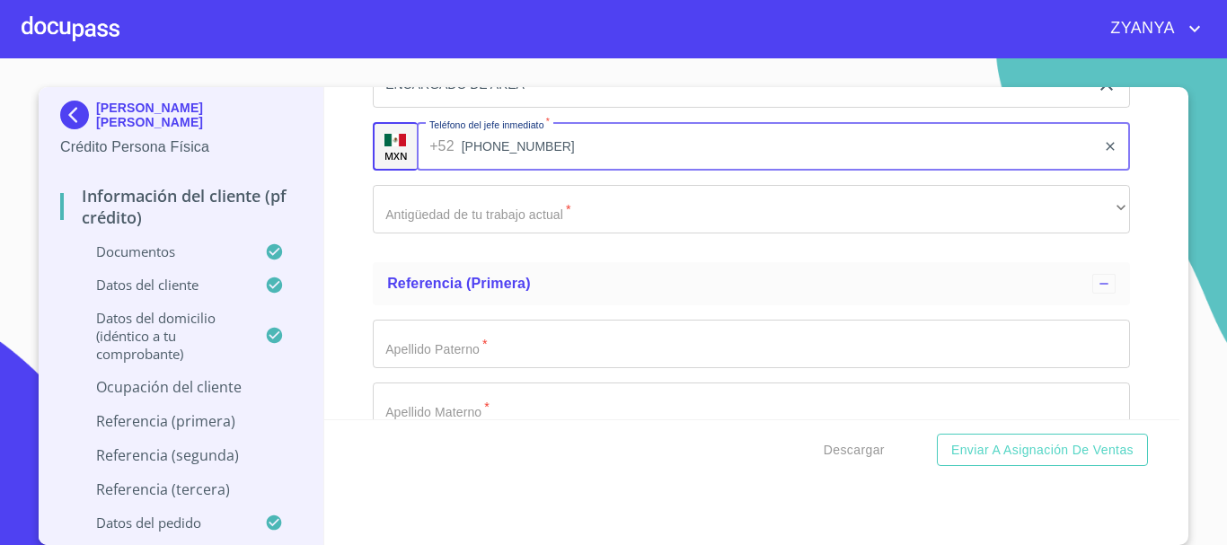
scroll to position [8726, 0]
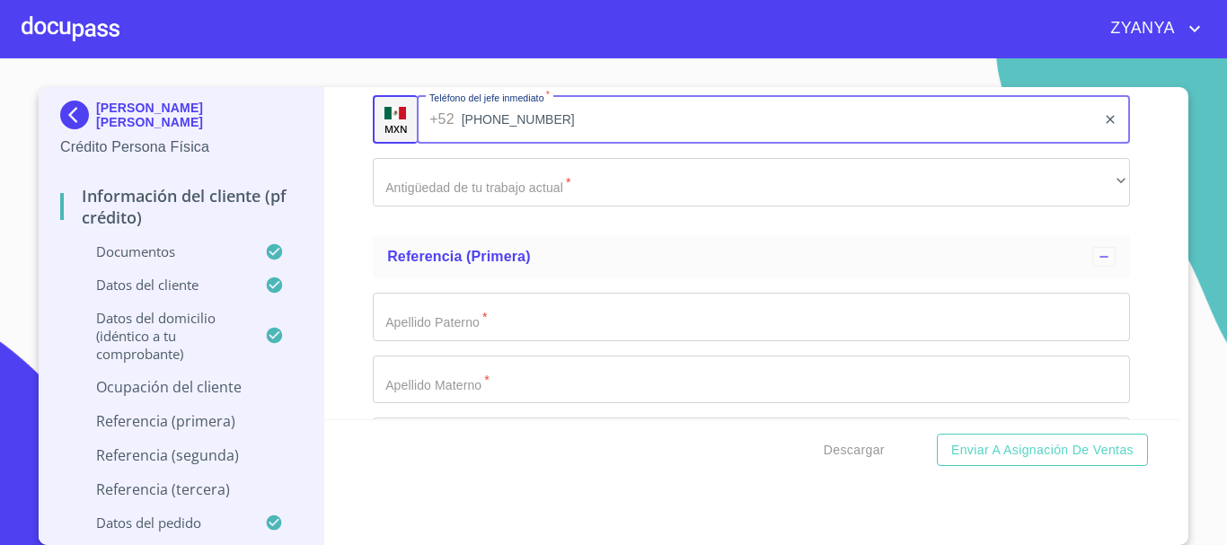
type input "[PHONE_NUMBER]"
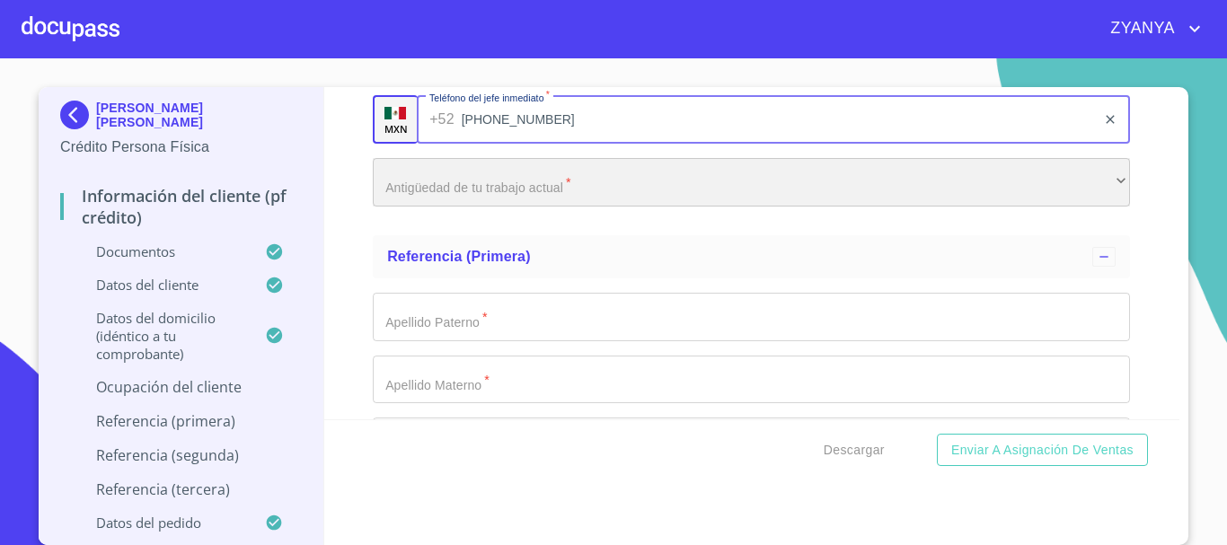
click at [532, 207] on div "​" at bounding box center [751, 182] width 757 height 49
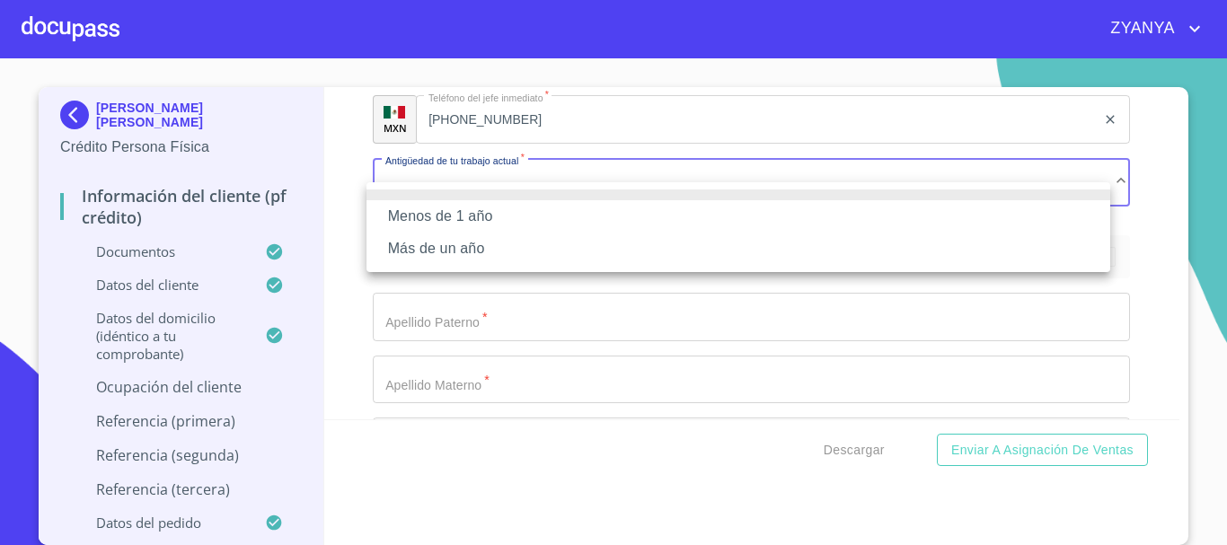
click at [509, 244] on li "Más de un año" at bounding box center [739, 249] width 744 height 32
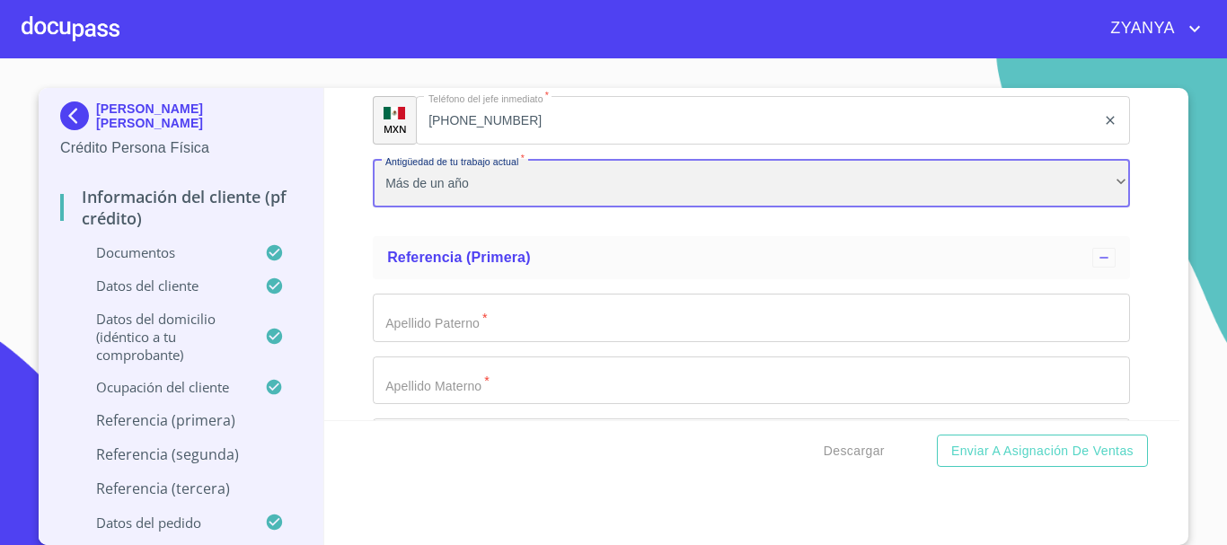
scroll to position [13, 0]
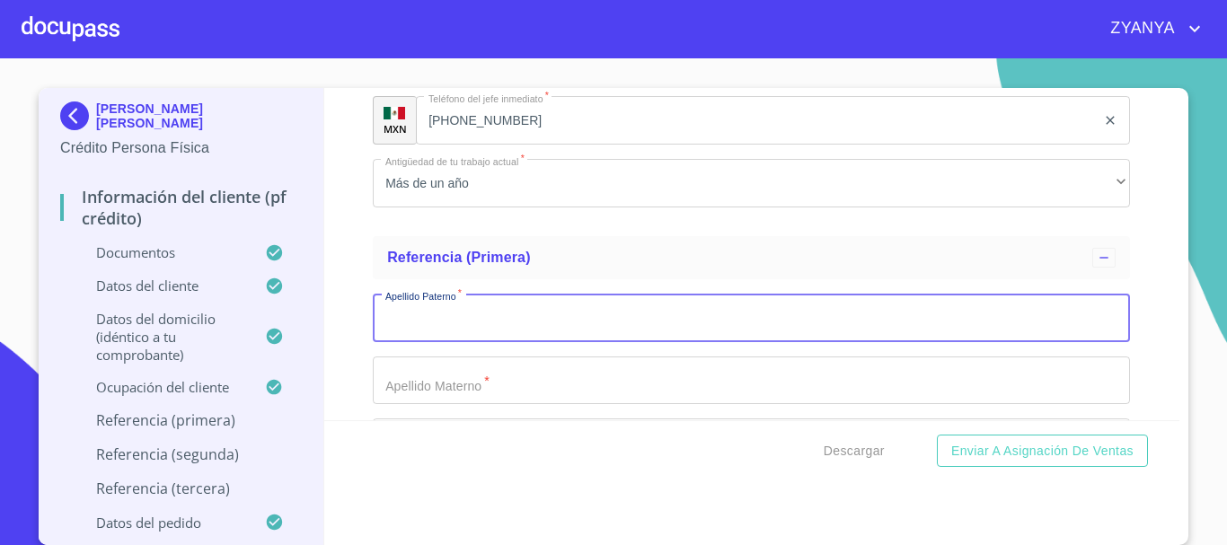
click at [482, 333] on input "Documento de identificación.   *" at bounding box center [751, 318] width 757 height 49
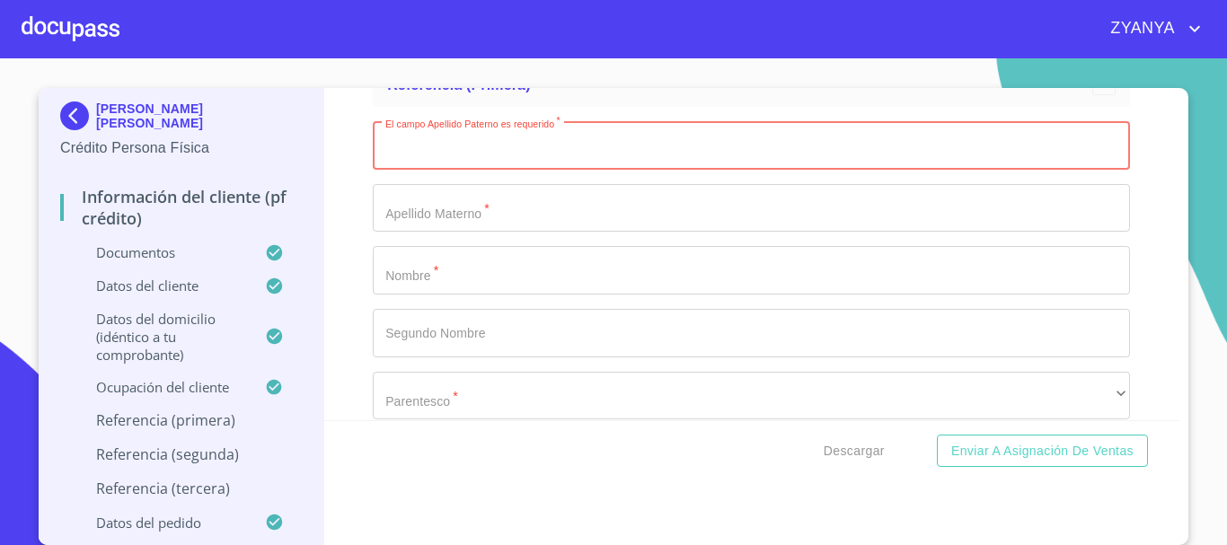
scroll to position [8906, 0]
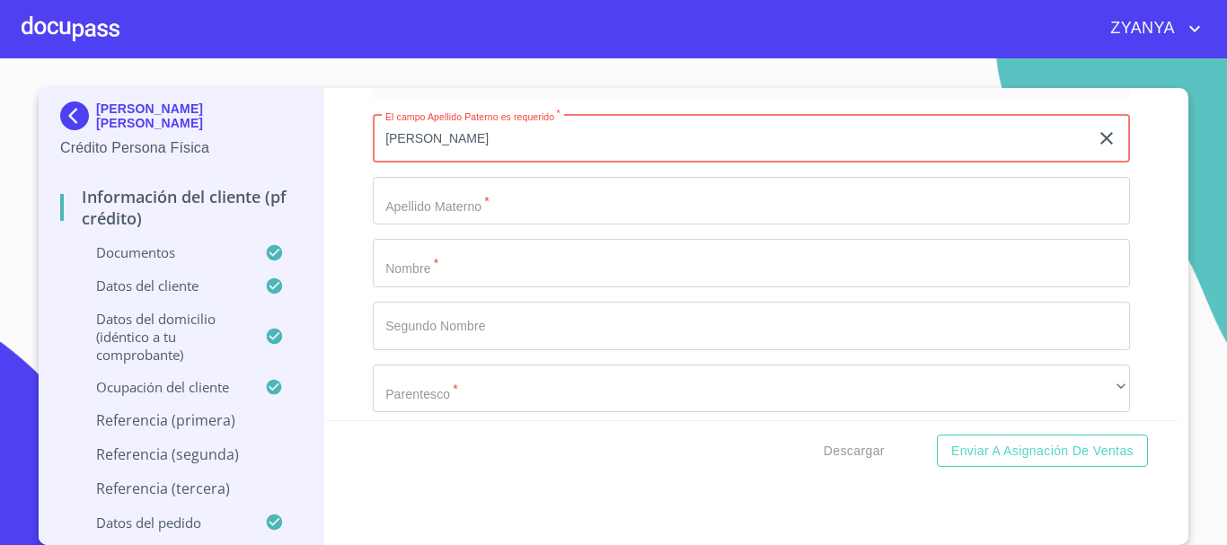
type input "[PERSON_NAME]"
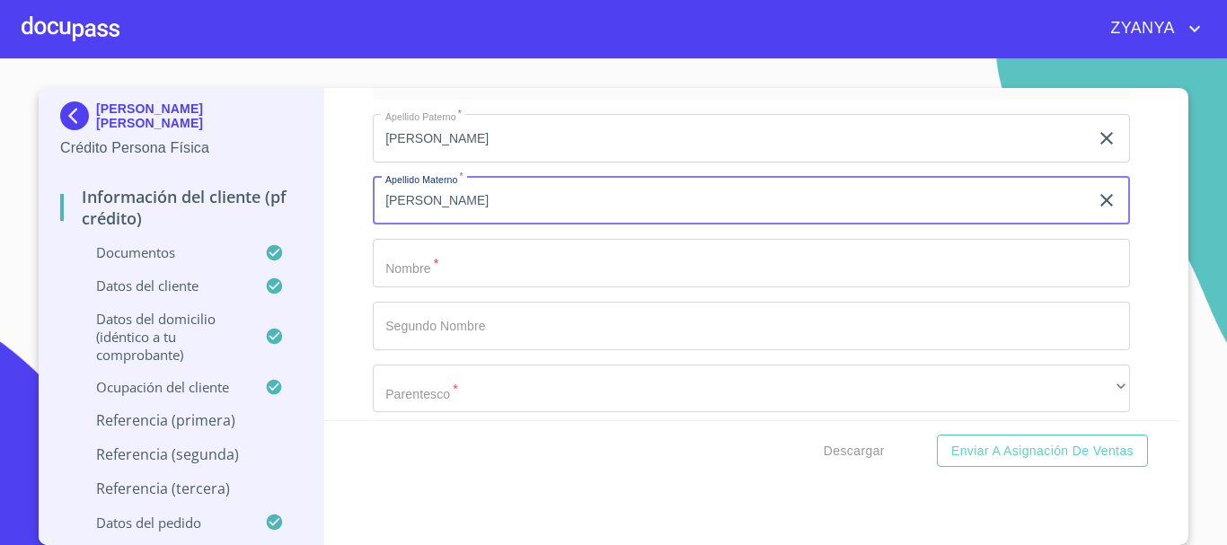
type input "[PERSON_NAME]"
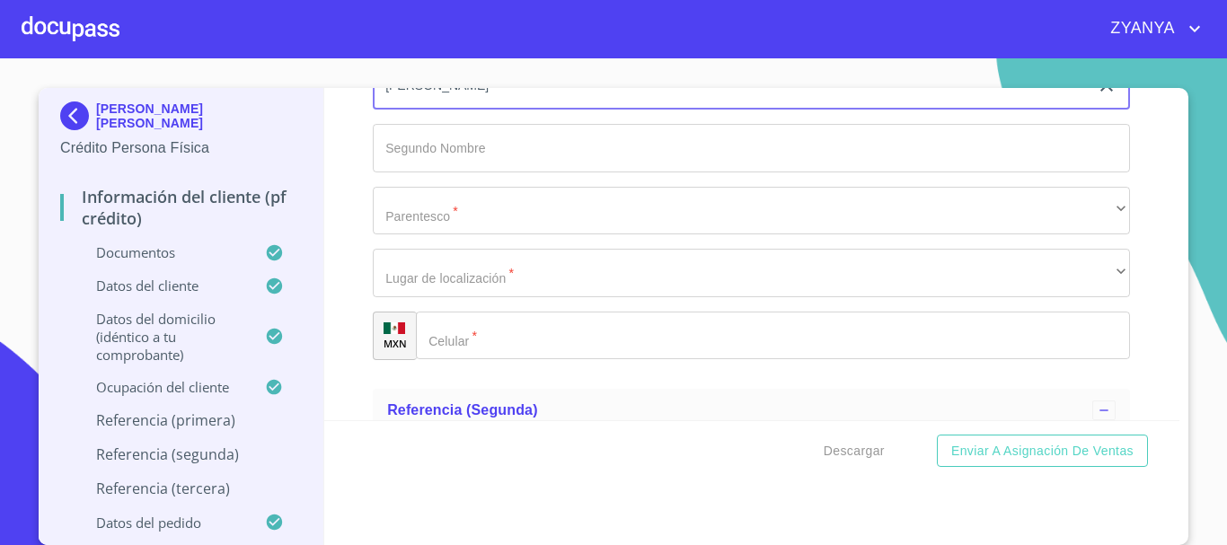
scroll to position [9085, 0]
type input "[PERSON_NAME]"
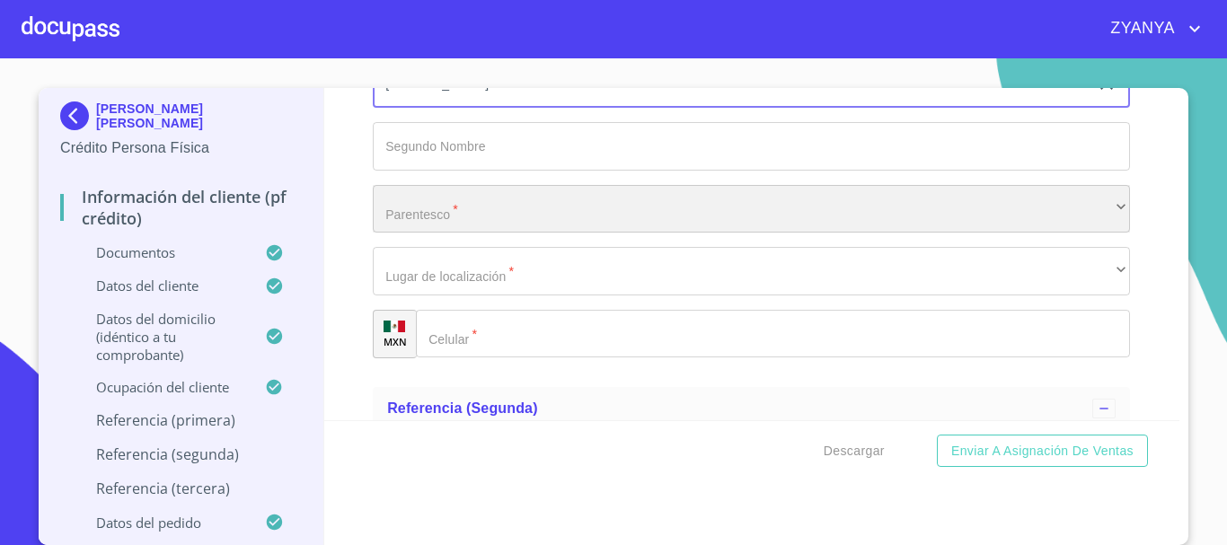
click at [511, 228] on div "​" at bounding box center [751, 209] width 757 height 49
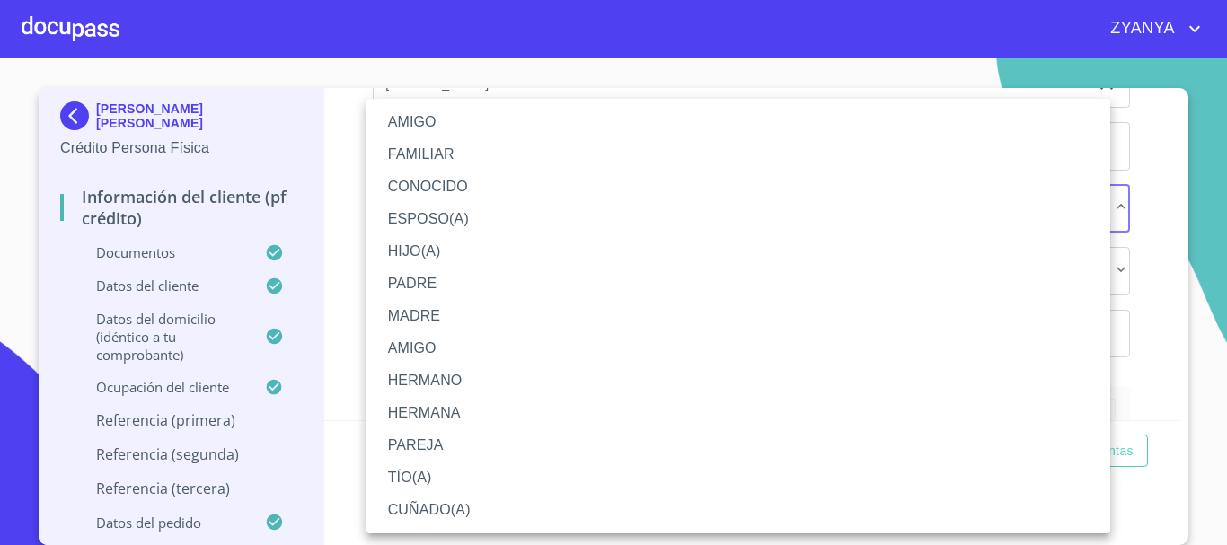
click at [447, 375] on li "HERMANO" at bounding box center [739, 381] width 744 height 32
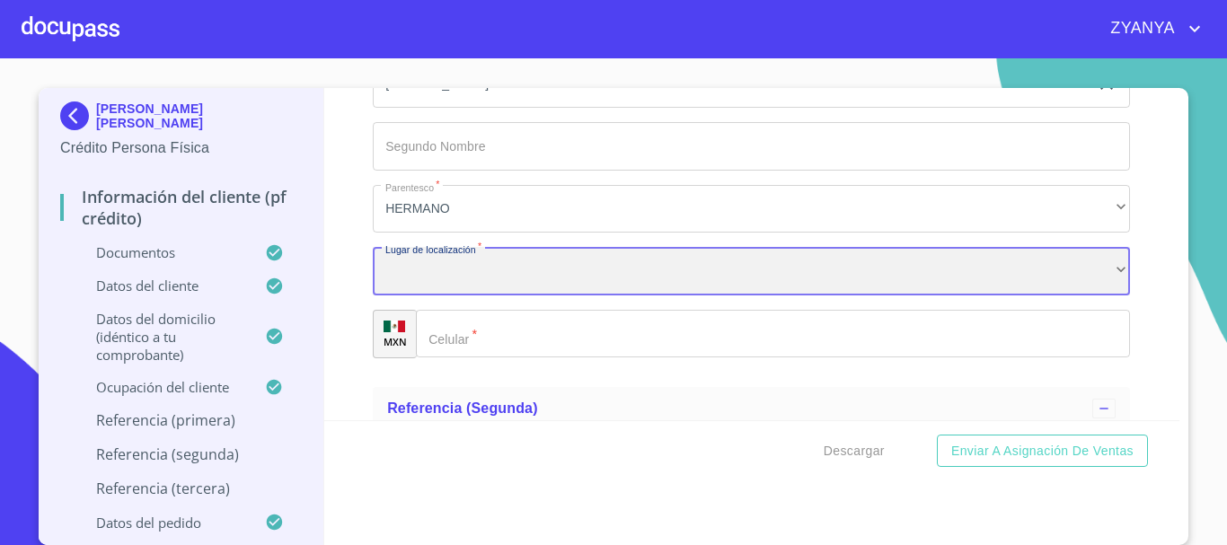
click at [491, 285] on div "​" at bounding box center [751, 271] width 757 height 49
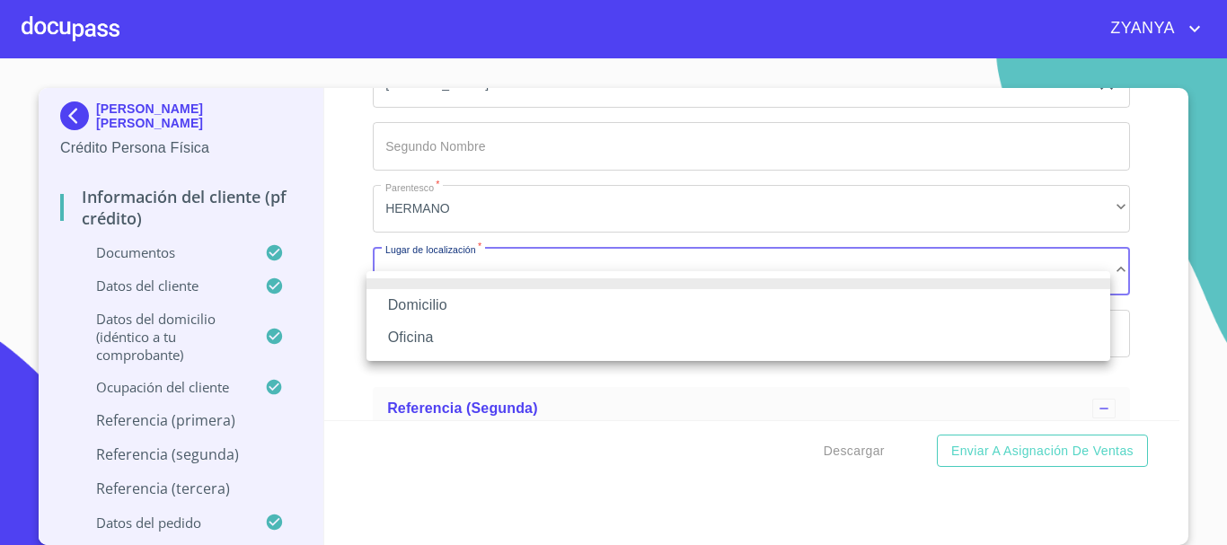
click at [462, 312] on li "Domicilio" at bounding box center [739, 305] width 744 height 32
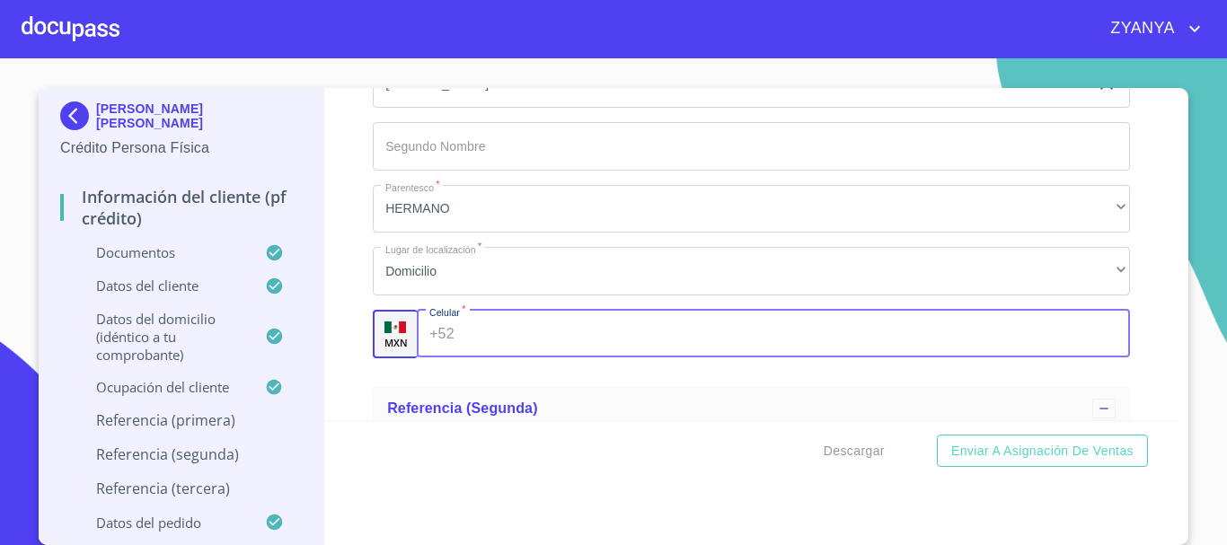
click at [488, 347] on input "Documento de identificación.   *" at bounding box center [796, 334] width 669 height 49
paste input "[PHONE_NUMBER]"
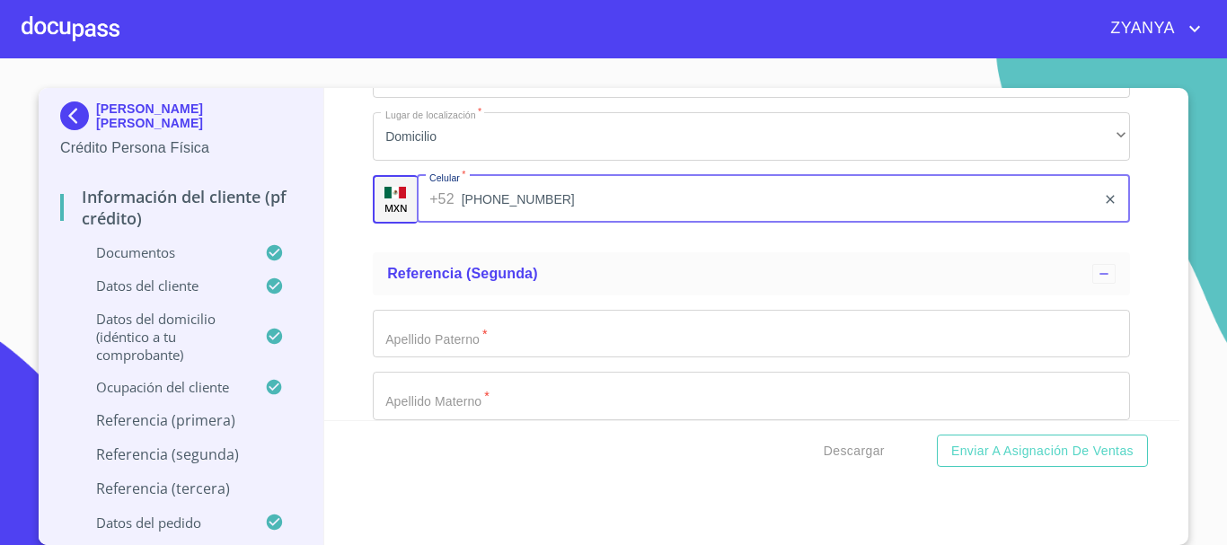
scroll to position [9265, 0]
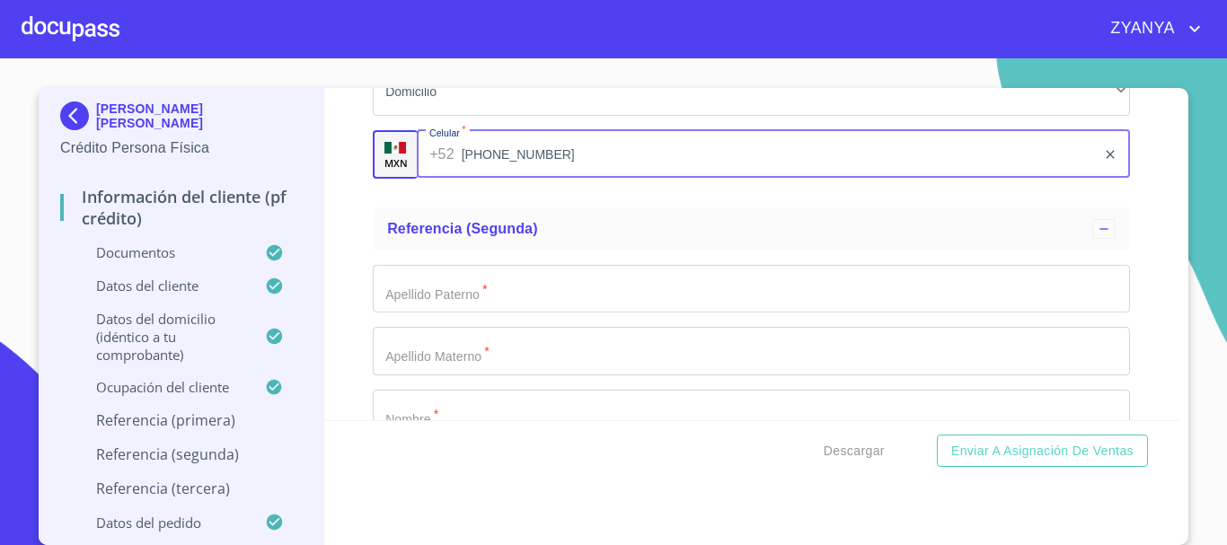
type input "[PHONE_NUMBER]"
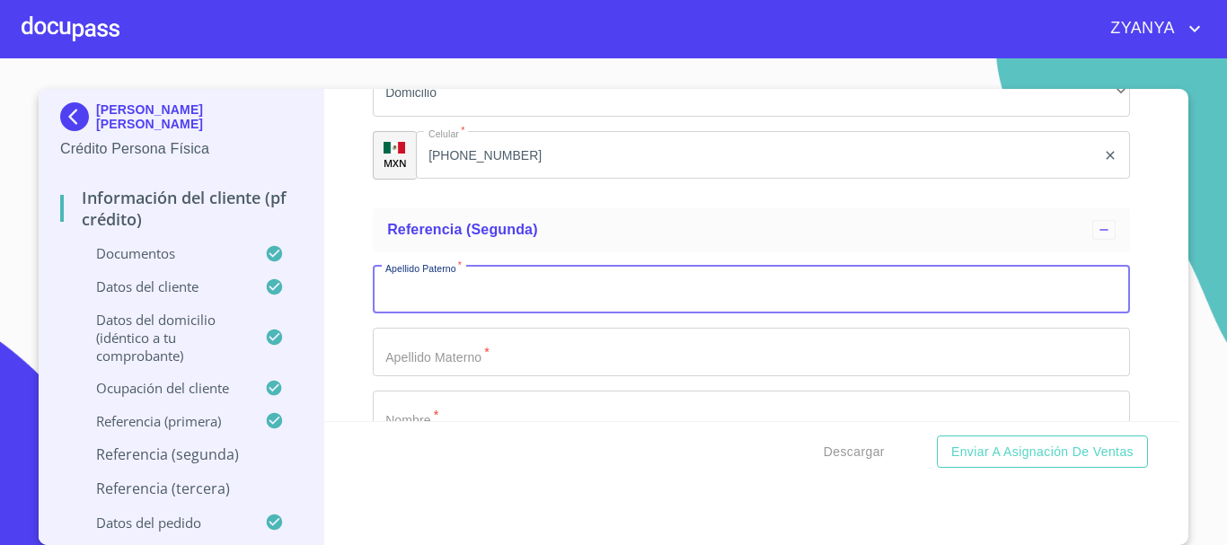
scroll to position [13, 0]
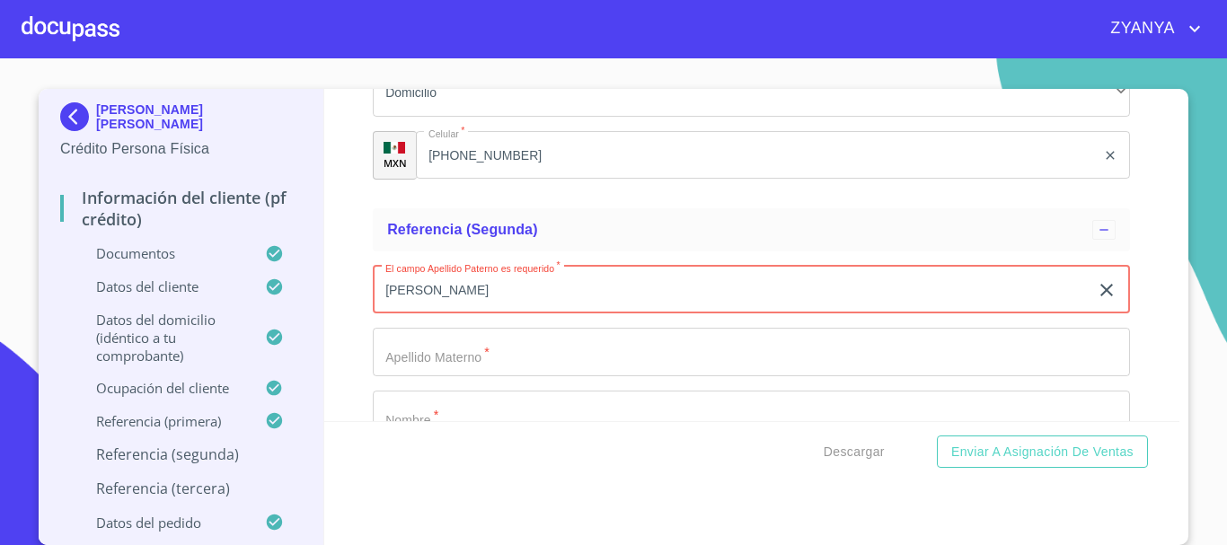
type input "[PERSON_NAME]"
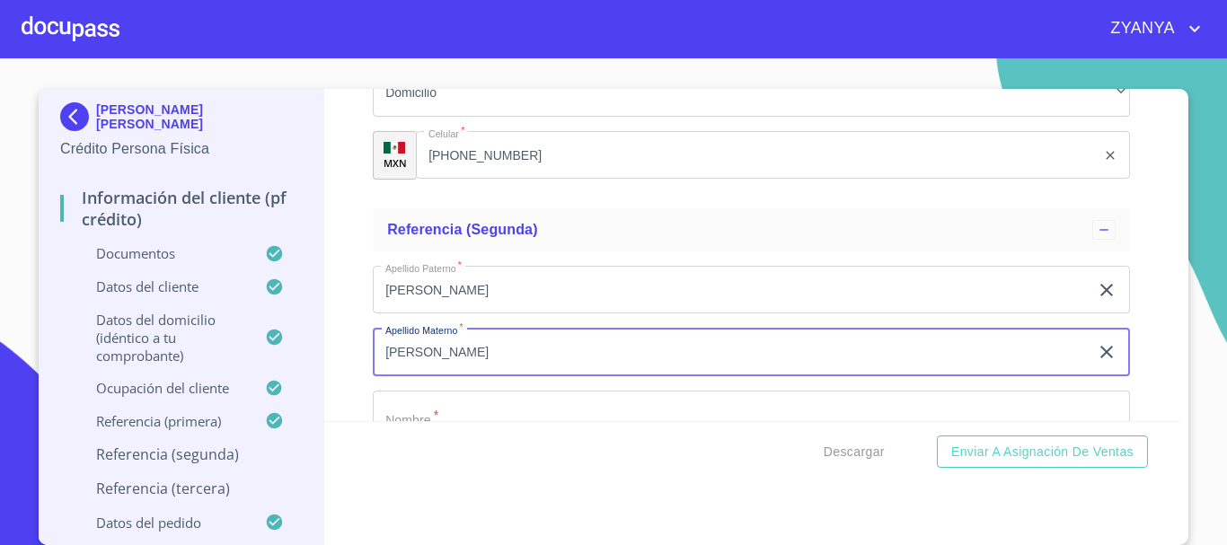
type input "[PERSON_NAME]"
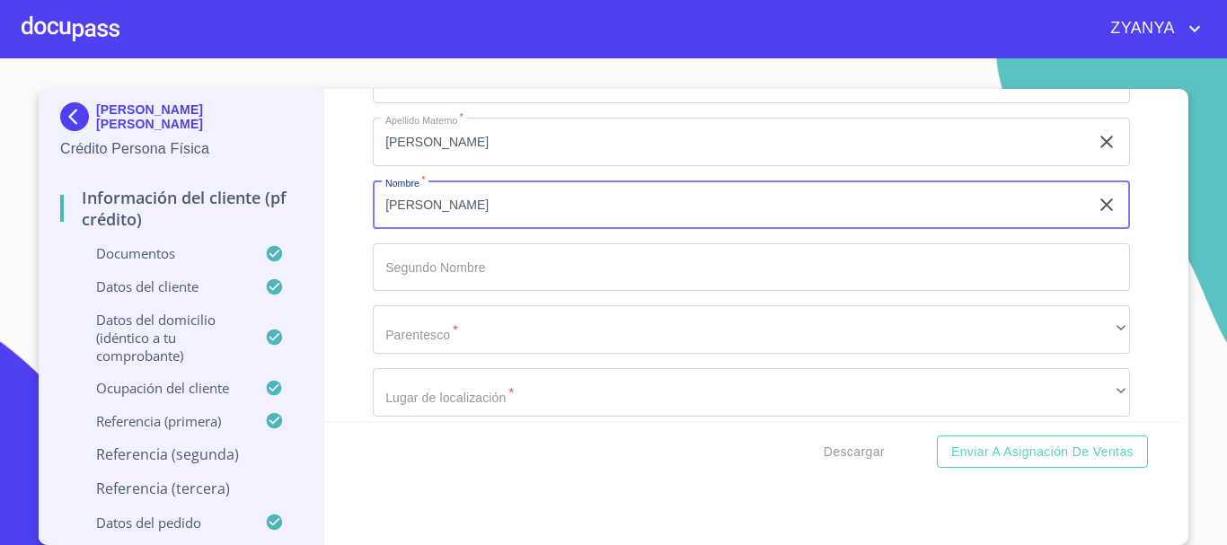
scroll to position [9484, 0]
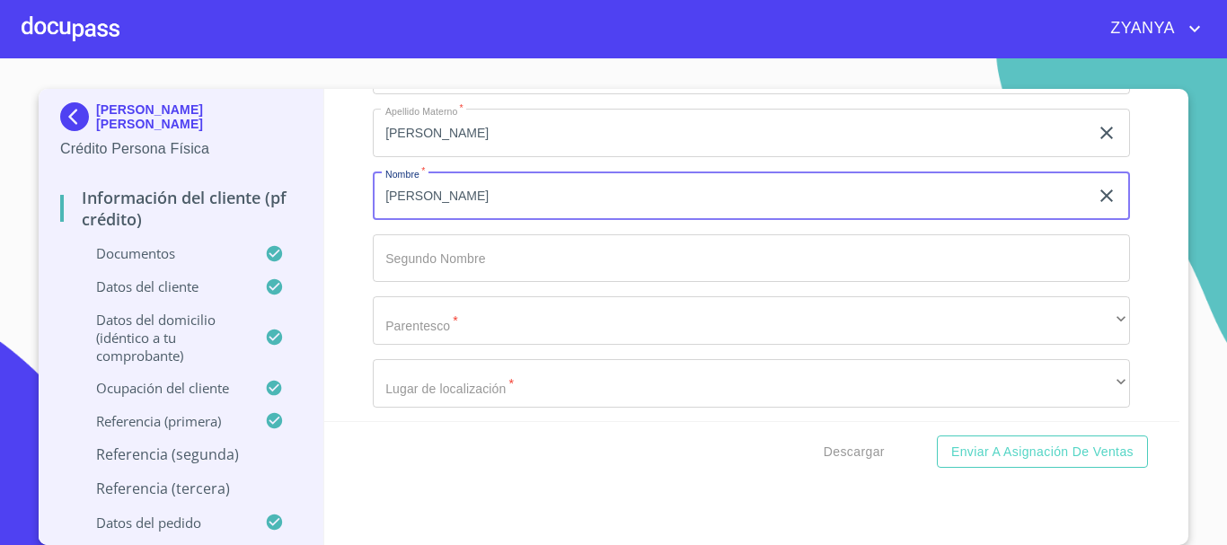
type input "[PERSON_NAME]"
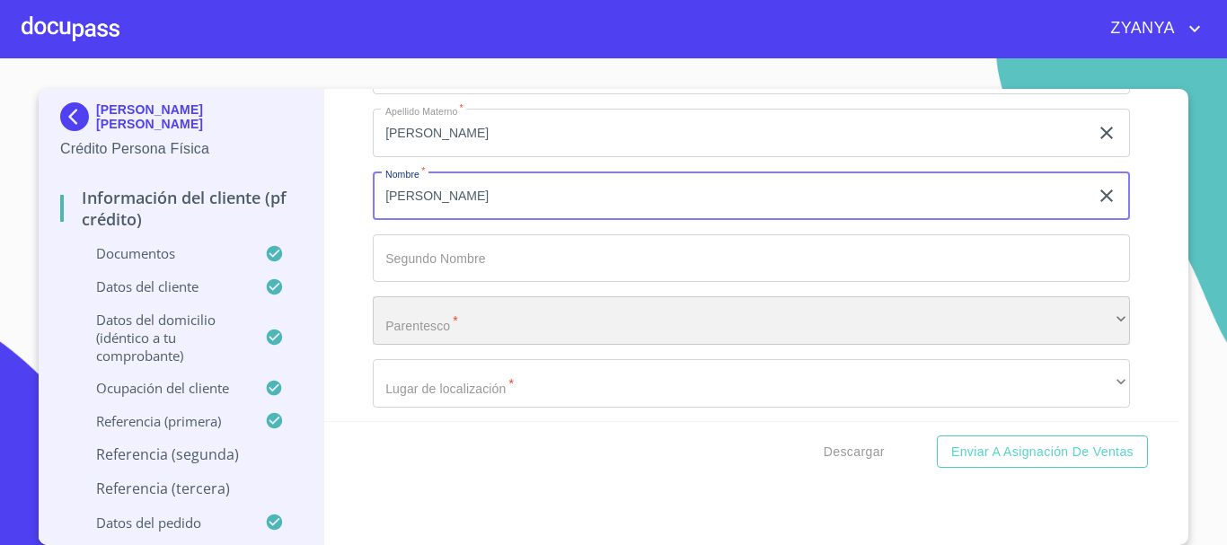
click at [535, 345] on div "​" at bounding box center [751, 320] width 757 height 49
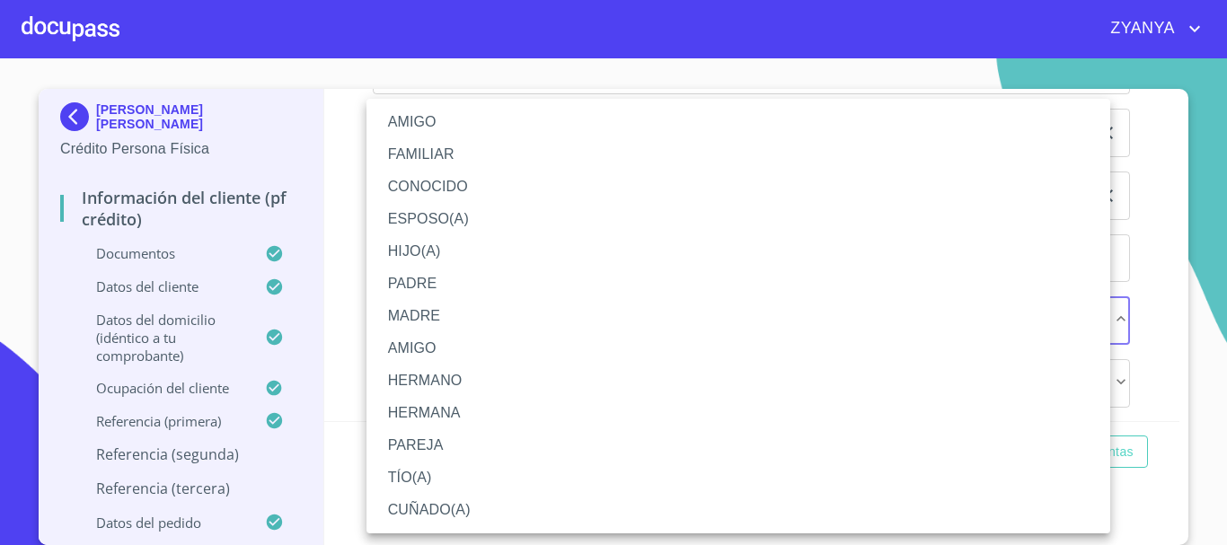
click at [478, 180] on li "CONOCIDO" at bounding box center [739, 187] width 744 height 32
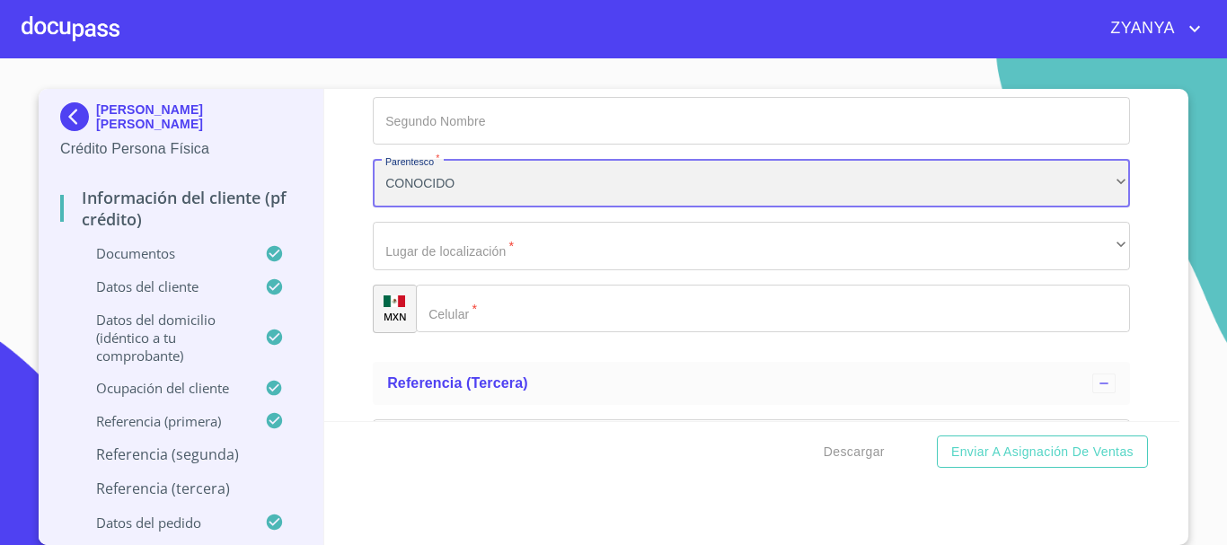
scroll to position [9664, 0]
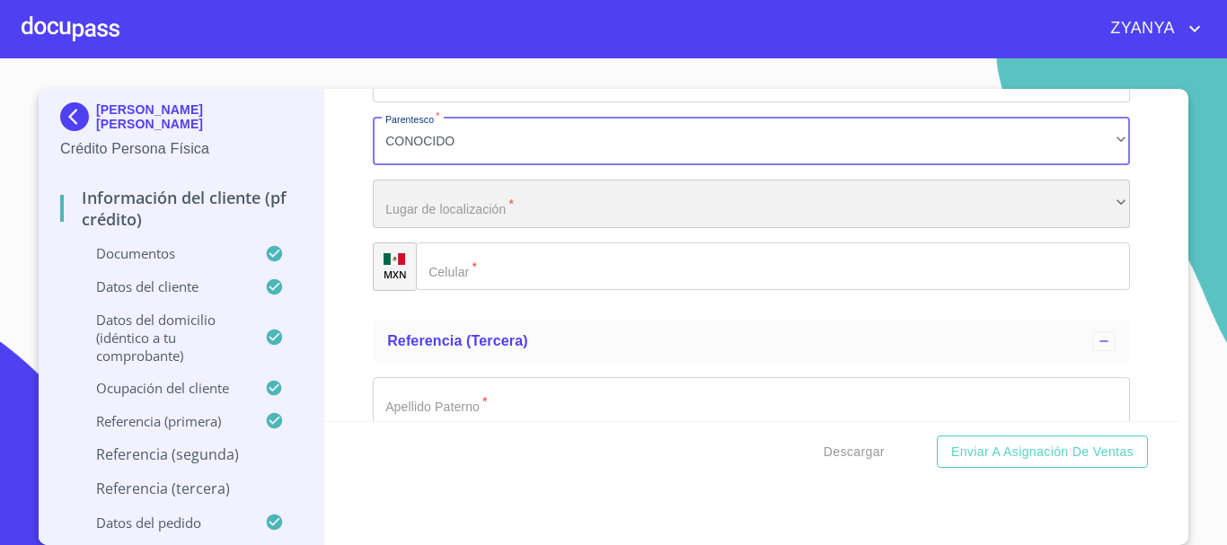
click at [545, 227] on div "​" at bounding box center [751, 204] width 757 height 49
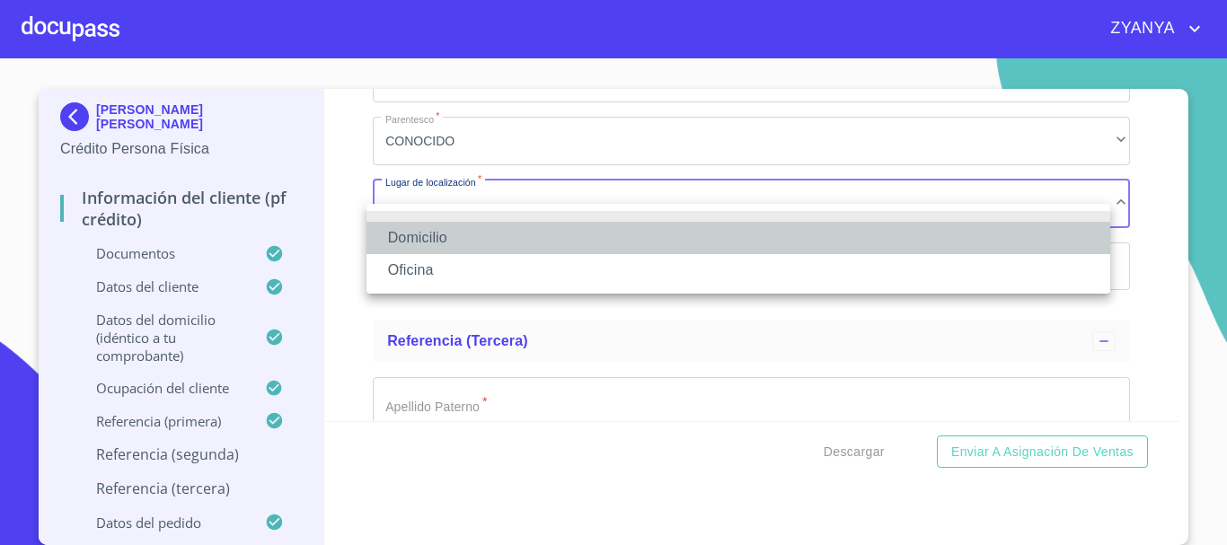
click at [517, 235] on li "Domicilio" at bounding box center [739, 238] width 744 height 32
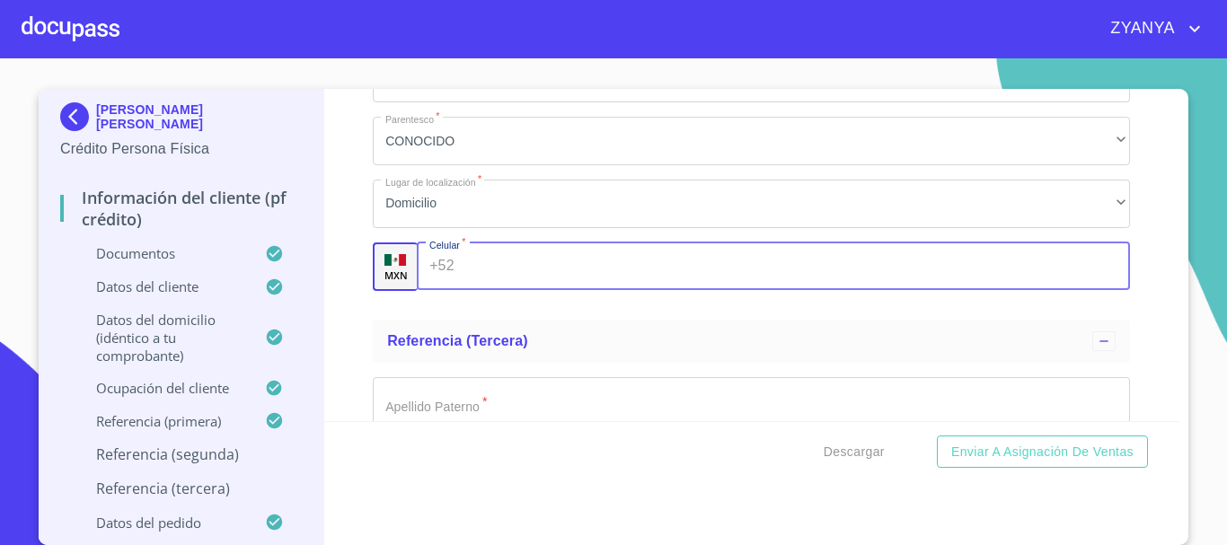
click at [511, 291] on input "Documento de identificación.   *" at bounding box center [796, 267] width 669 height 49
paste input "[PHONE_NUMBER]"
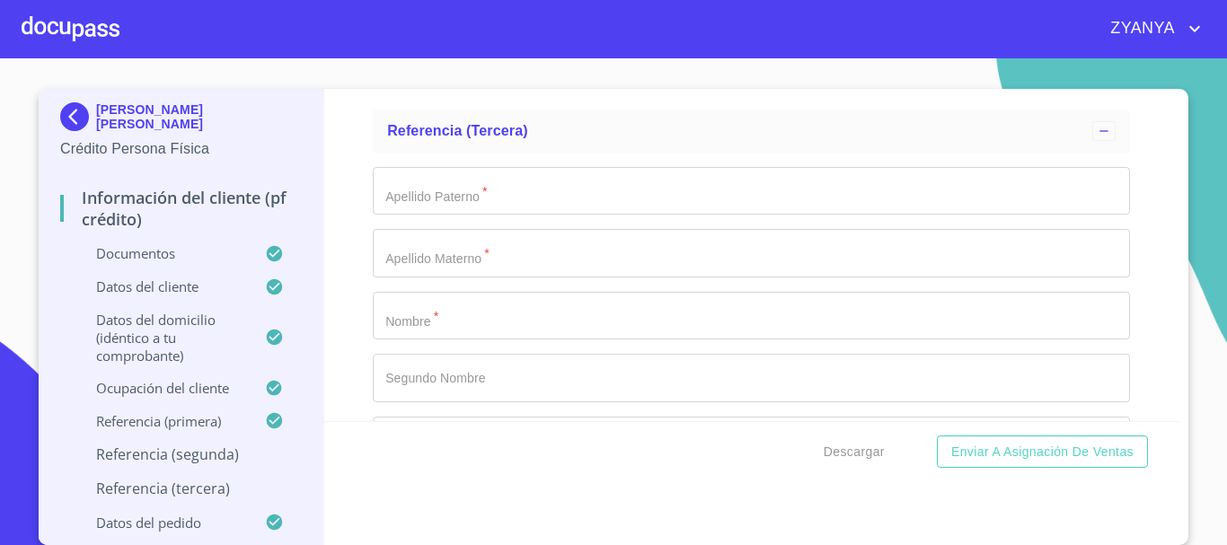
scroll to position [9933, 0]
type input "[PHONE_NUMBER]"
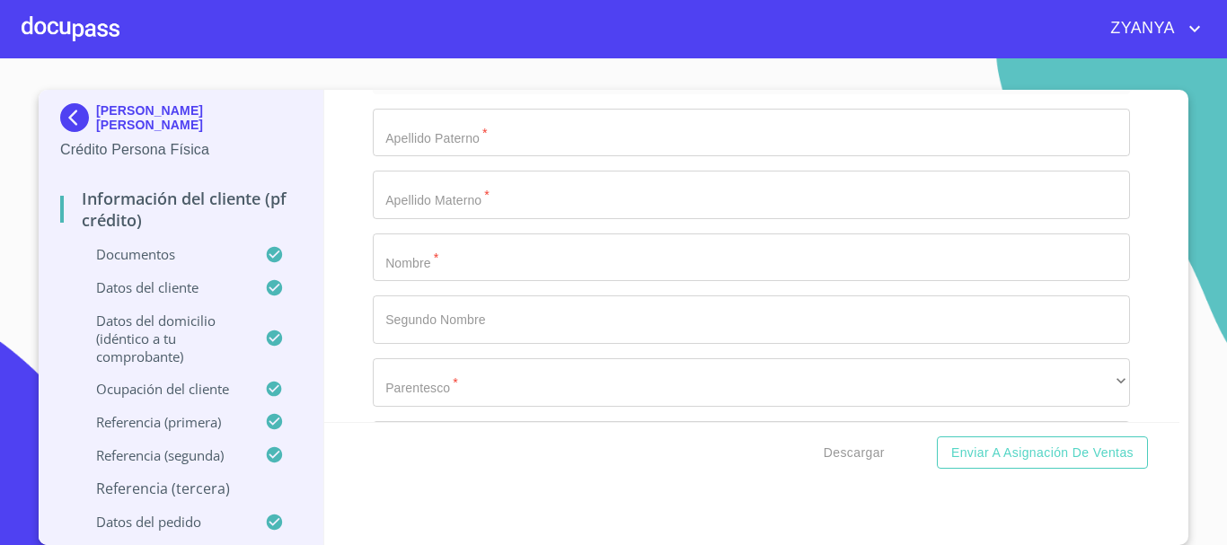
scroll to position [12, 0]
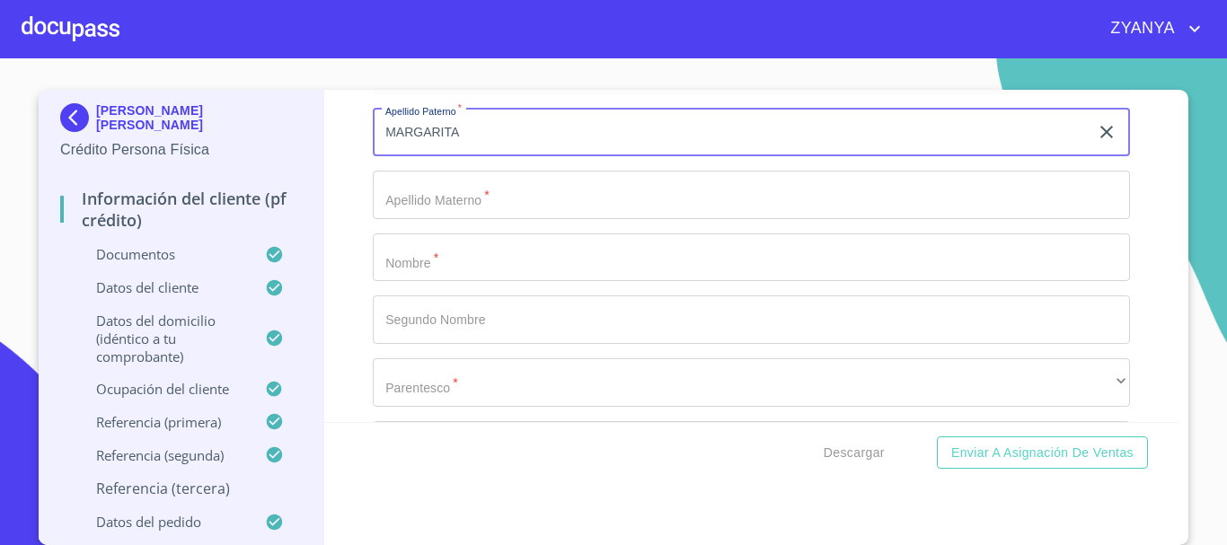
type input "MARGARITA"
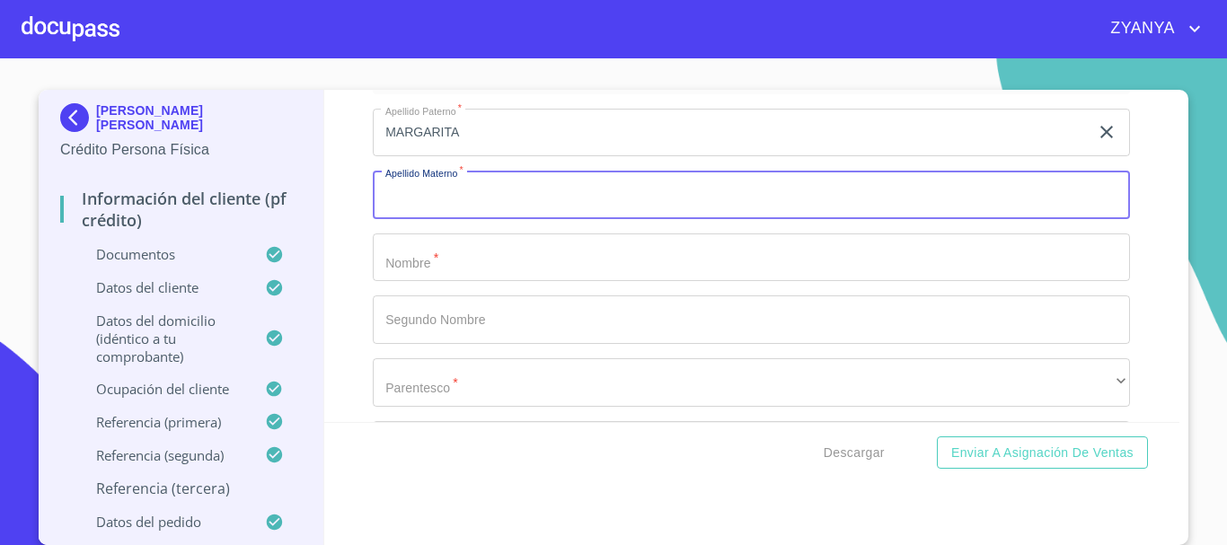
click at [500, 206] on input "Documento de identificación.   *" at bounding box center [751, 195] width 757 height 49
type input "[PERSON_NAME]"
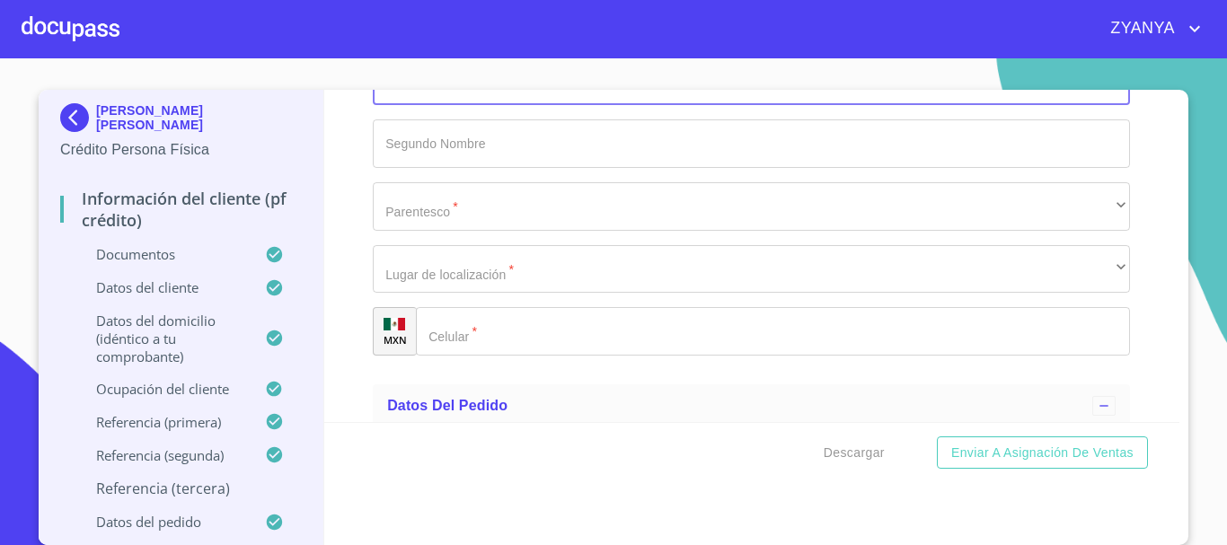
scroll to position [10113, 0]
type input "[PERSON_NAME]"
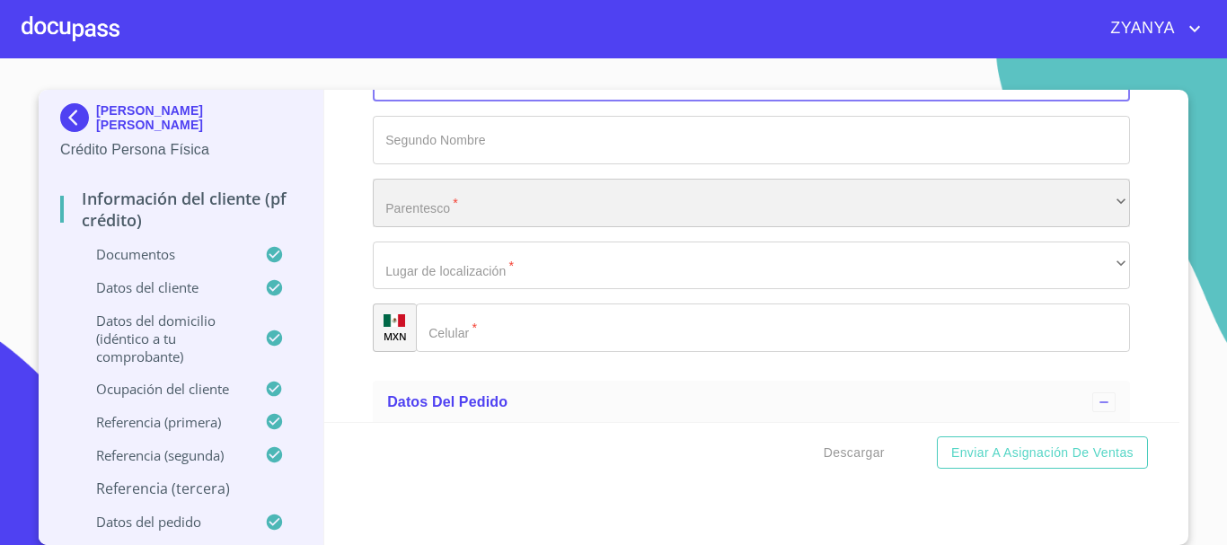
click at [478, 226] on div "​" at bounding box center [751, 203] width 757 height 49
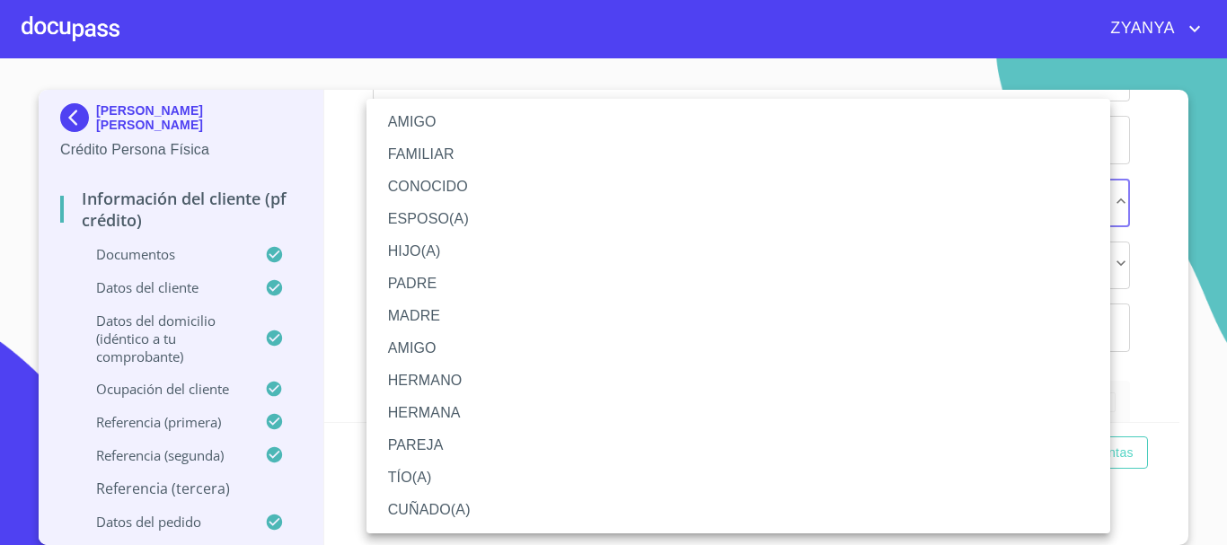
click at [442, 181] on li "CONOCIDO" at bounding box center [739, 187] width 744 height 32
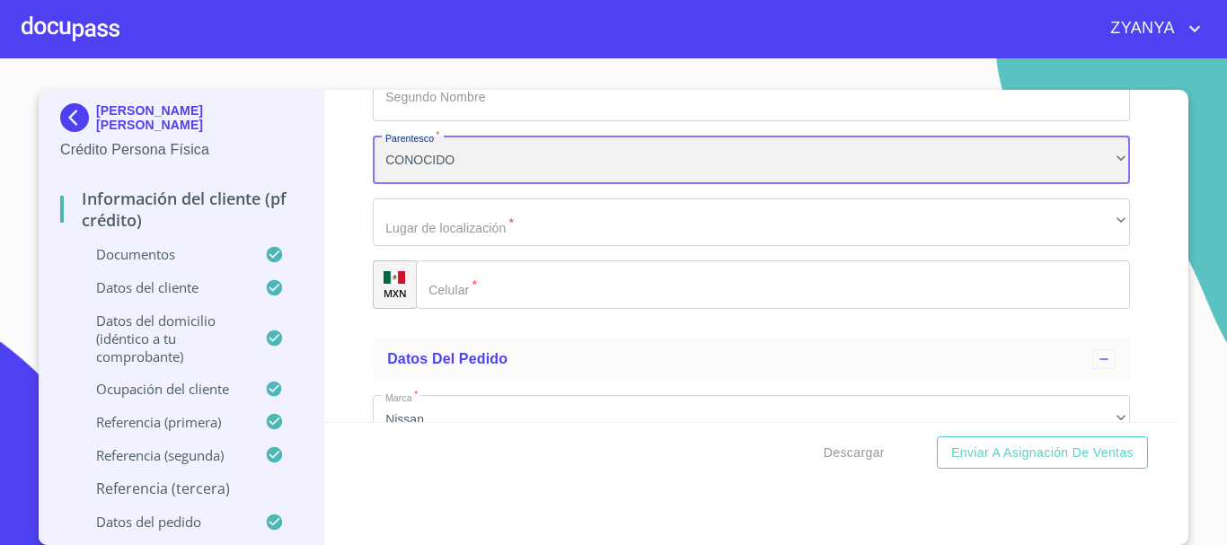
scroll to position [10203, 0]
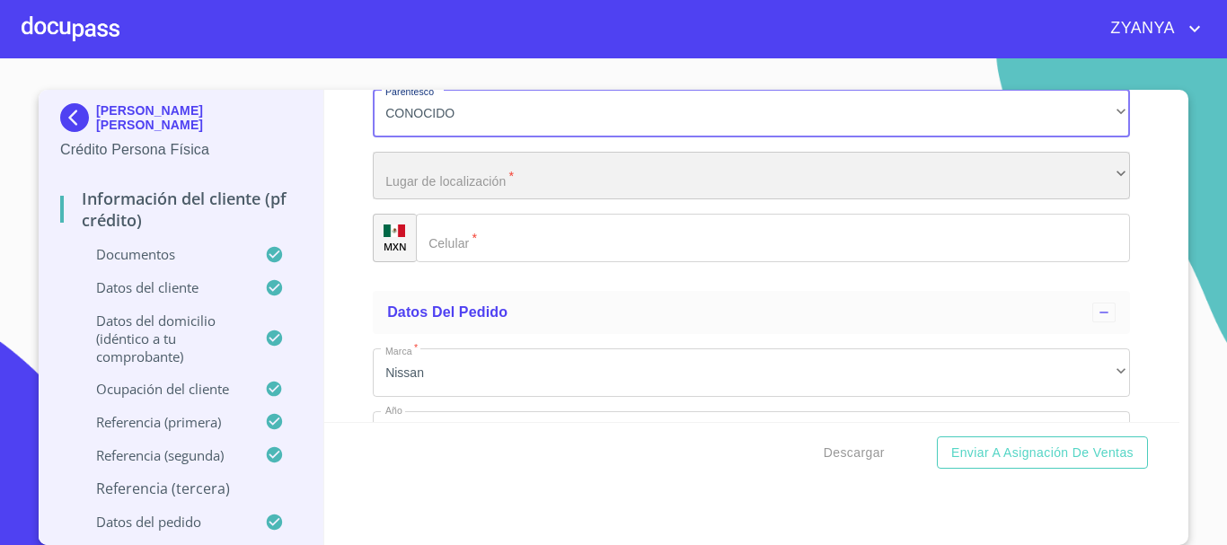
click at [497, 200] on div "​" at bounding box center [751, 176] width 757 height 49
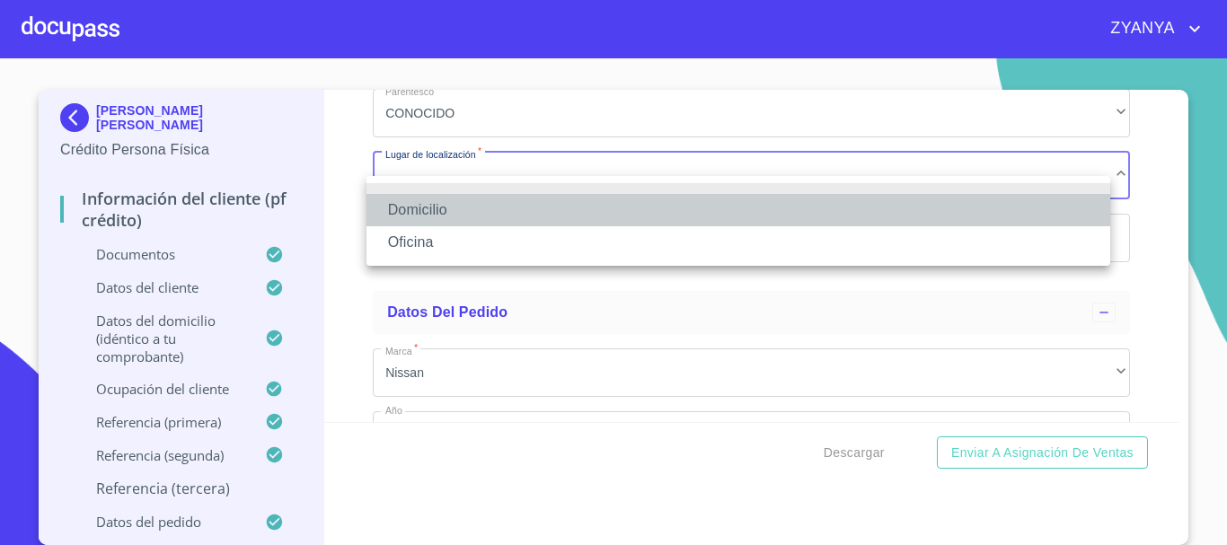
click at [472, 205] on li "Domicilio" at bounding box center [739, 210] width 744 height 32
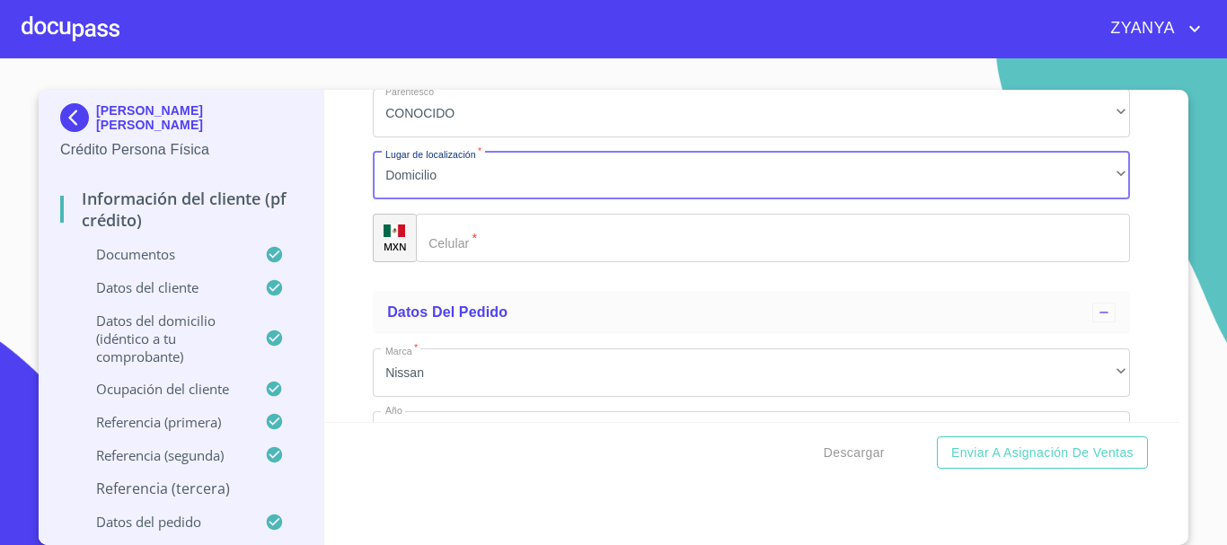
click at [481, 259] on input "Documento de identificación.   *" at bounding box center [773, 238] width 714 height 49
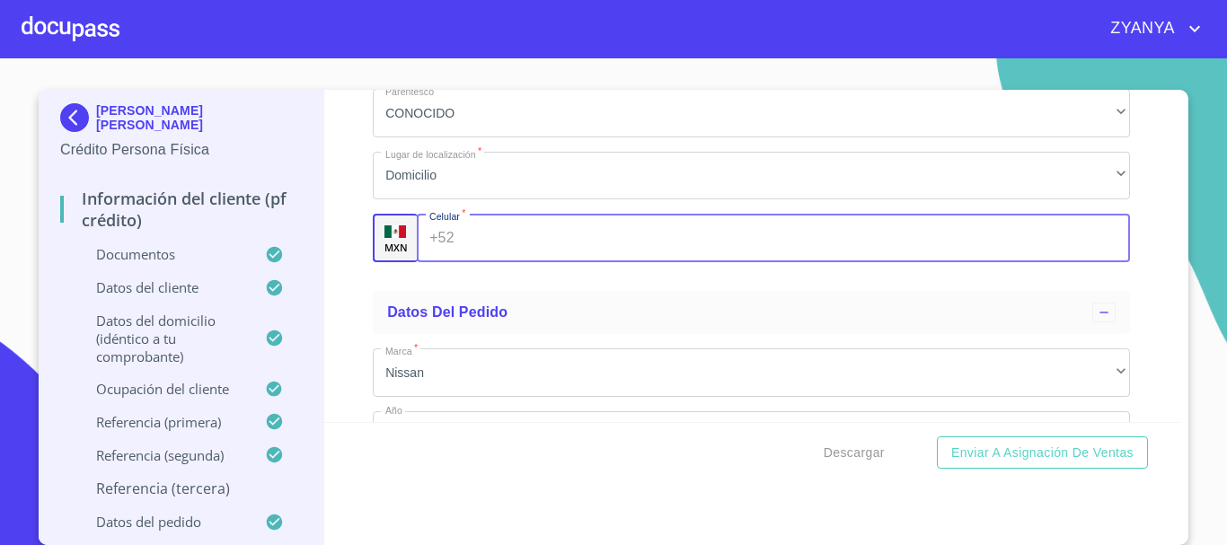
paste input "[PHONE_NUMBER]"
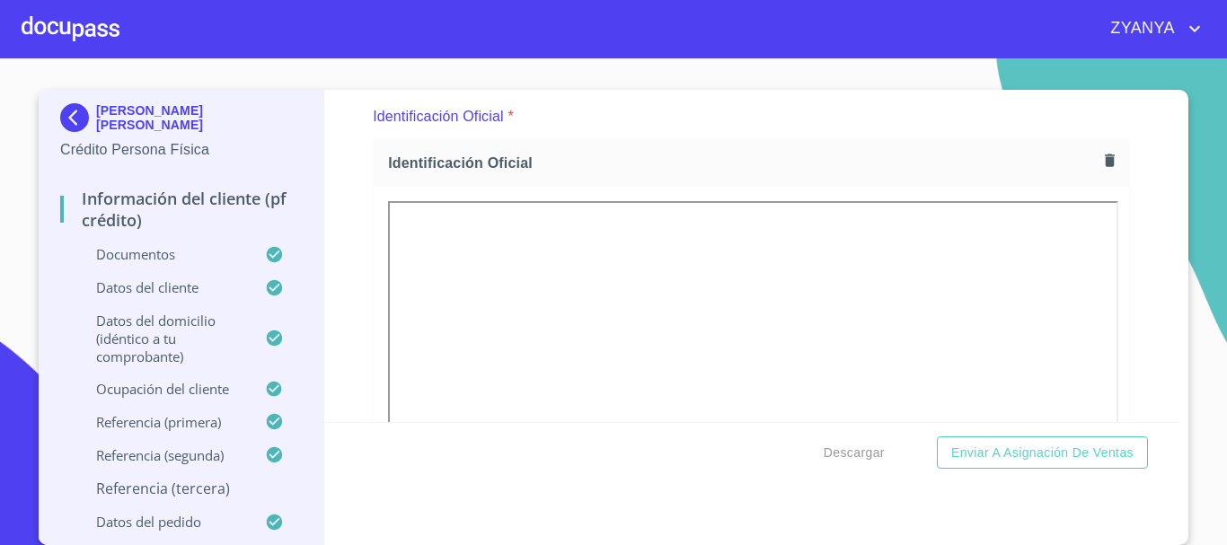
scroll to position [0, 0]
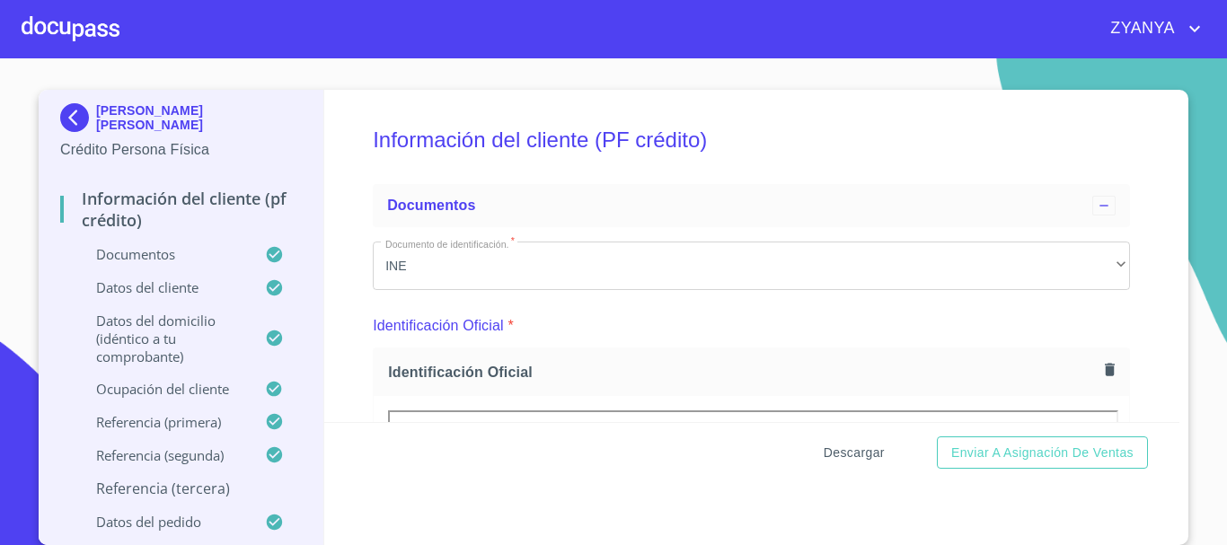
type input "[PHONE_NUMBER]"
click at [854, 450] on span "Descargar" at bounding box center [854, 453] width 61 height 22
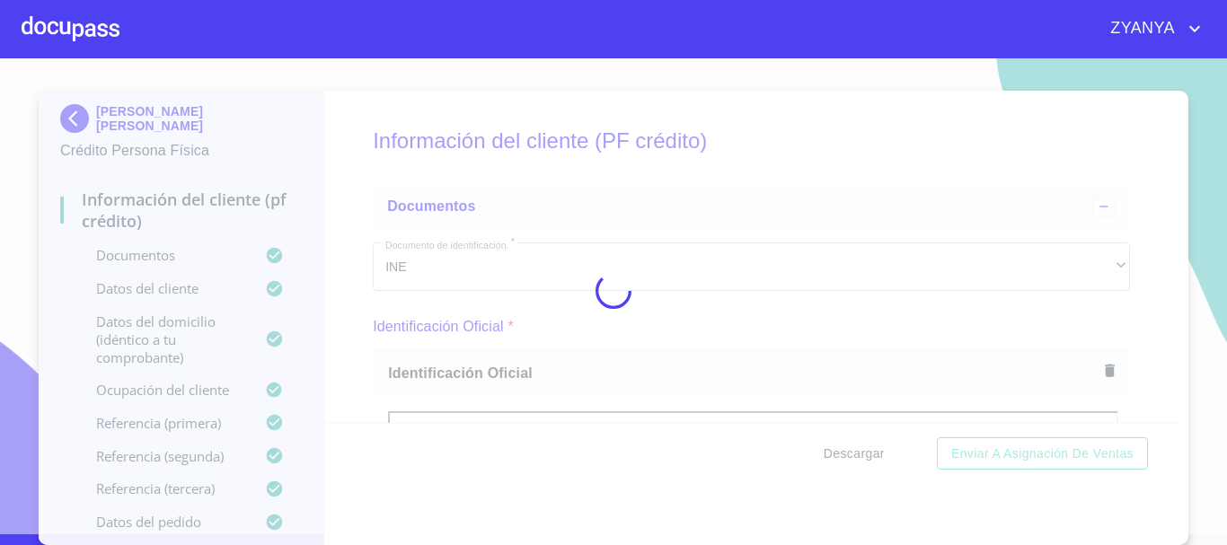
scroll to position [11, 0]
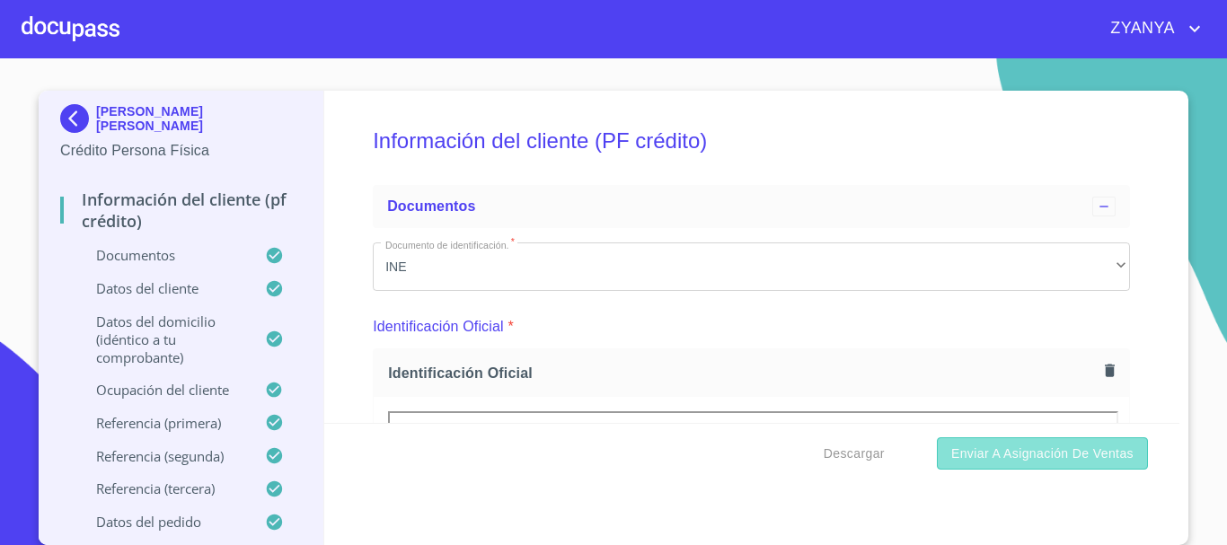
click at [1005, 456] on span "Enviar a Asignación de Ventas" at bounding box center [1042, 454] width 182 height 22
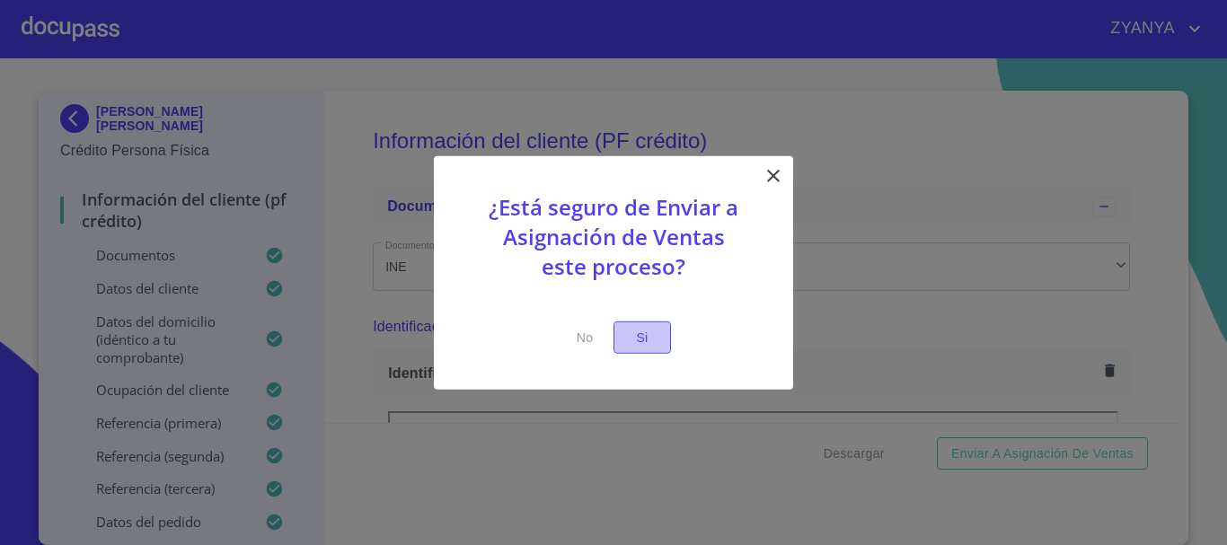
click at [650, 332] on span "Si" at bounding box center [642, 337] width 29 height 22
